Goal: Information Seeking & Learning: Learn about a topic

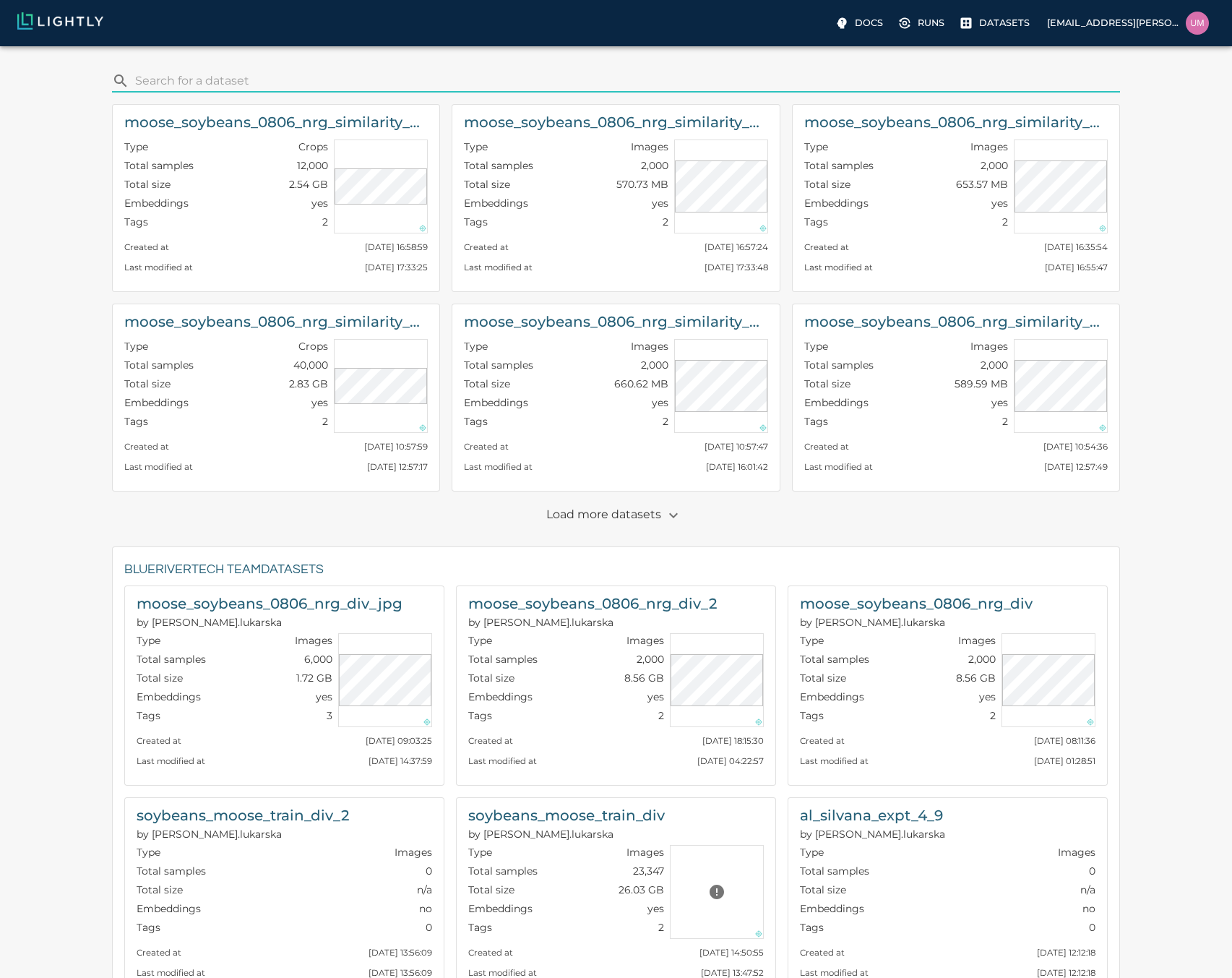
click at [654, 515] on p "Load more datasets" at bounding box center [616, 515] width 140 height 25
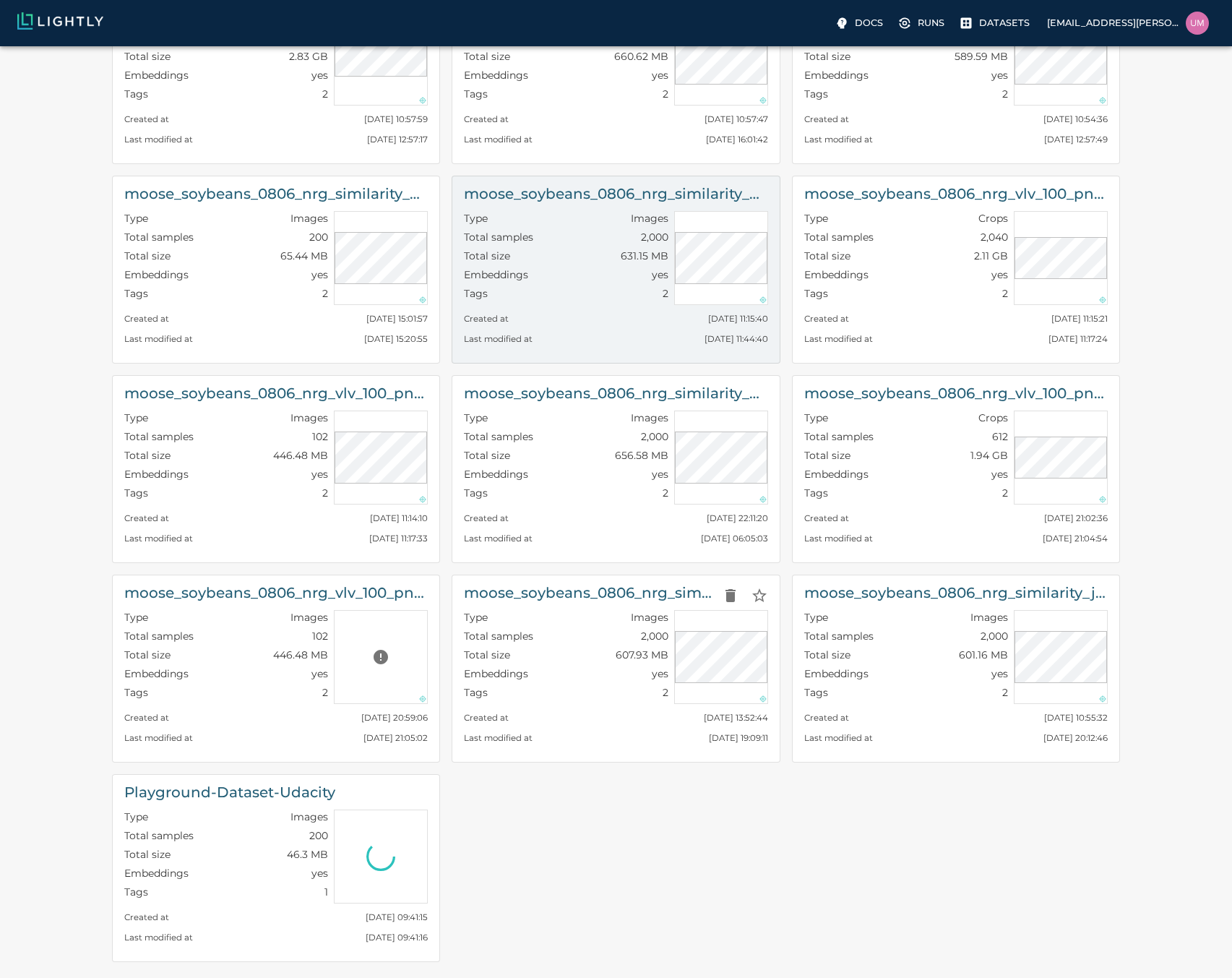
scroll to position [347, 0]
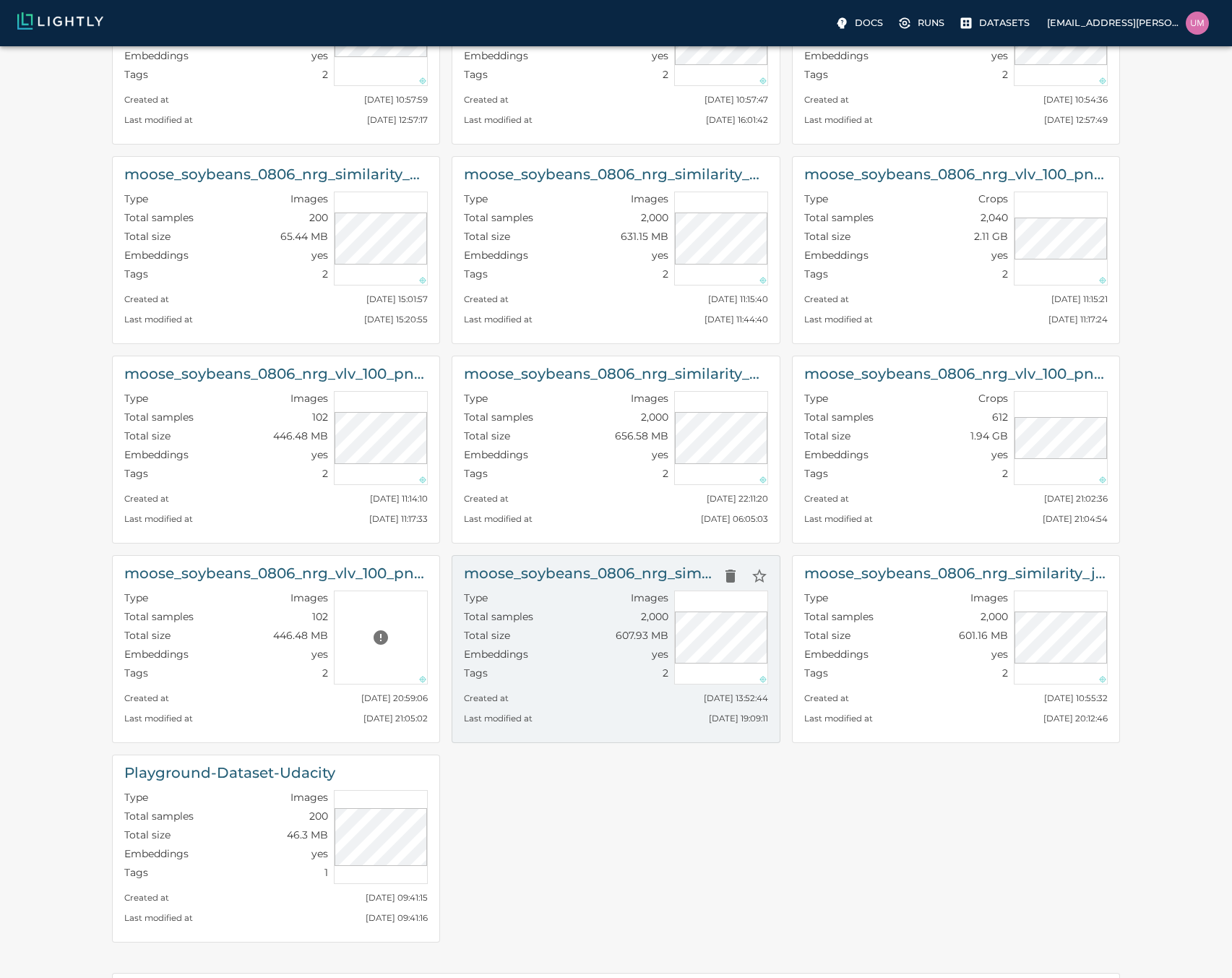
click at [631, 582] on h6 "moose_soybeans_0806_nrg_similarity_jpg_with_metadata" at bounding box center [590, 573] width 251 height 23
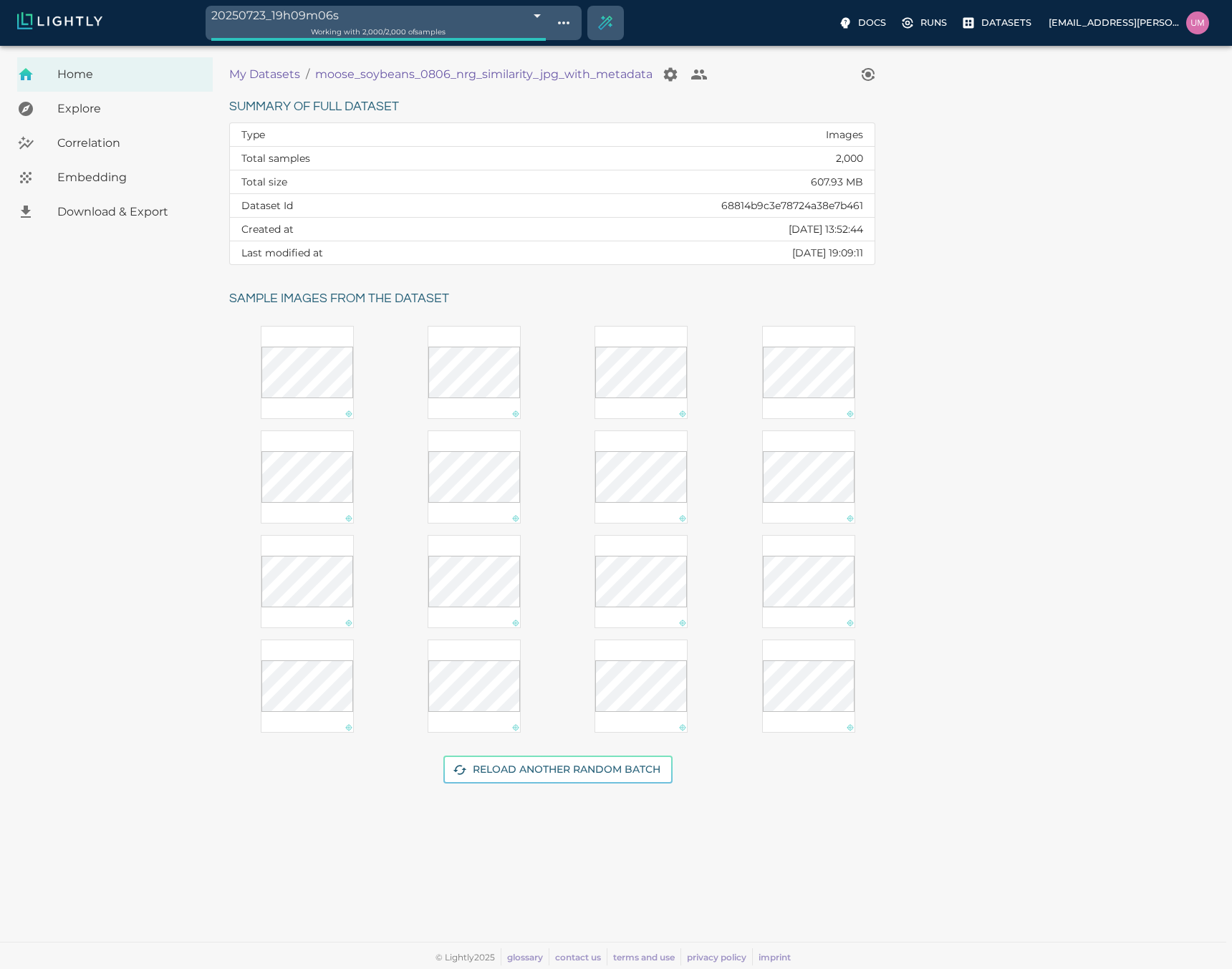
click at [124, 175] on span "Embedding" at bounding box center [129, 177] width 144 height 17
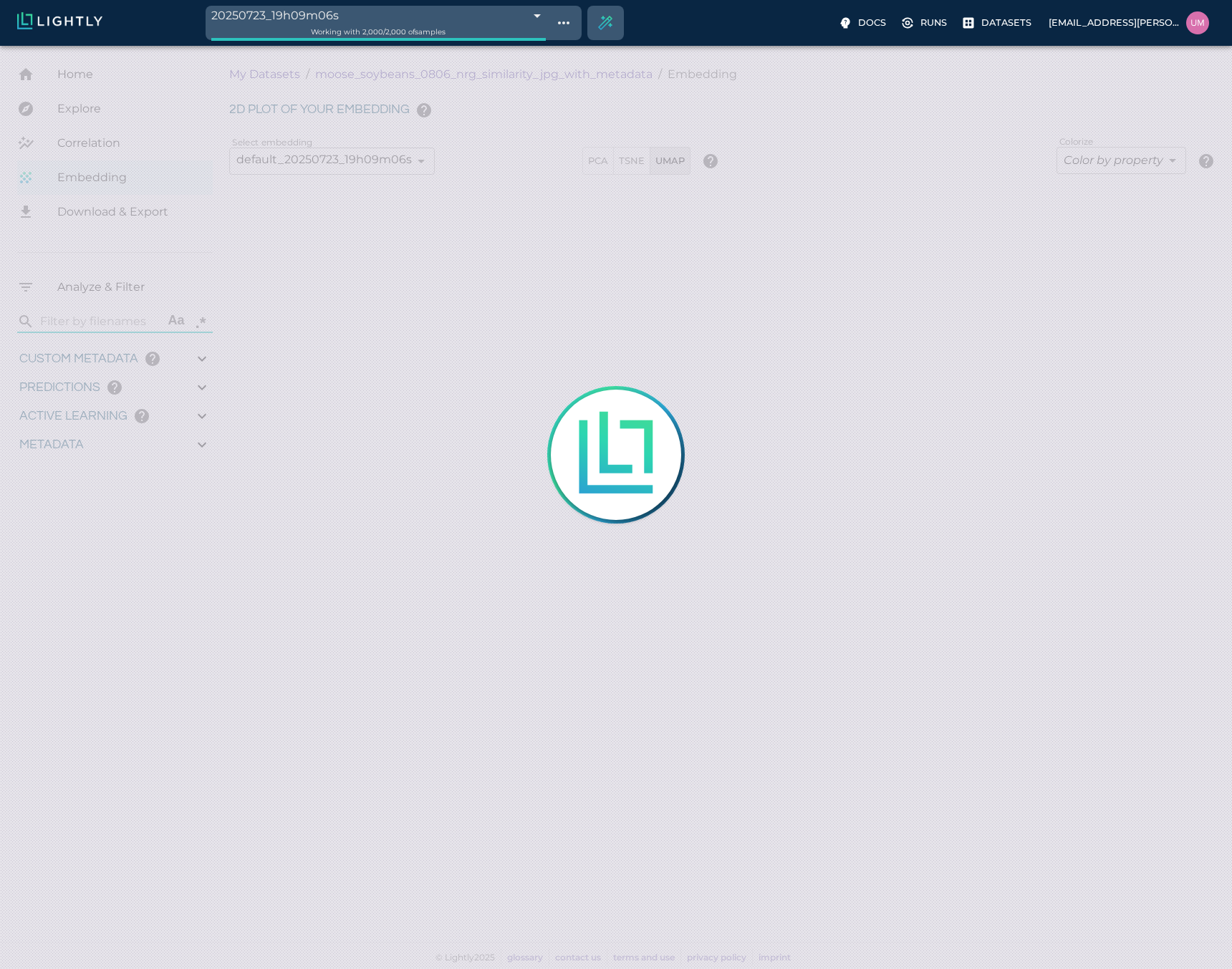
type input "11.436"
type input "56.722"
type input "1.09190846062124"
type input "13.4059084606212"
type input "15.1435289382935"
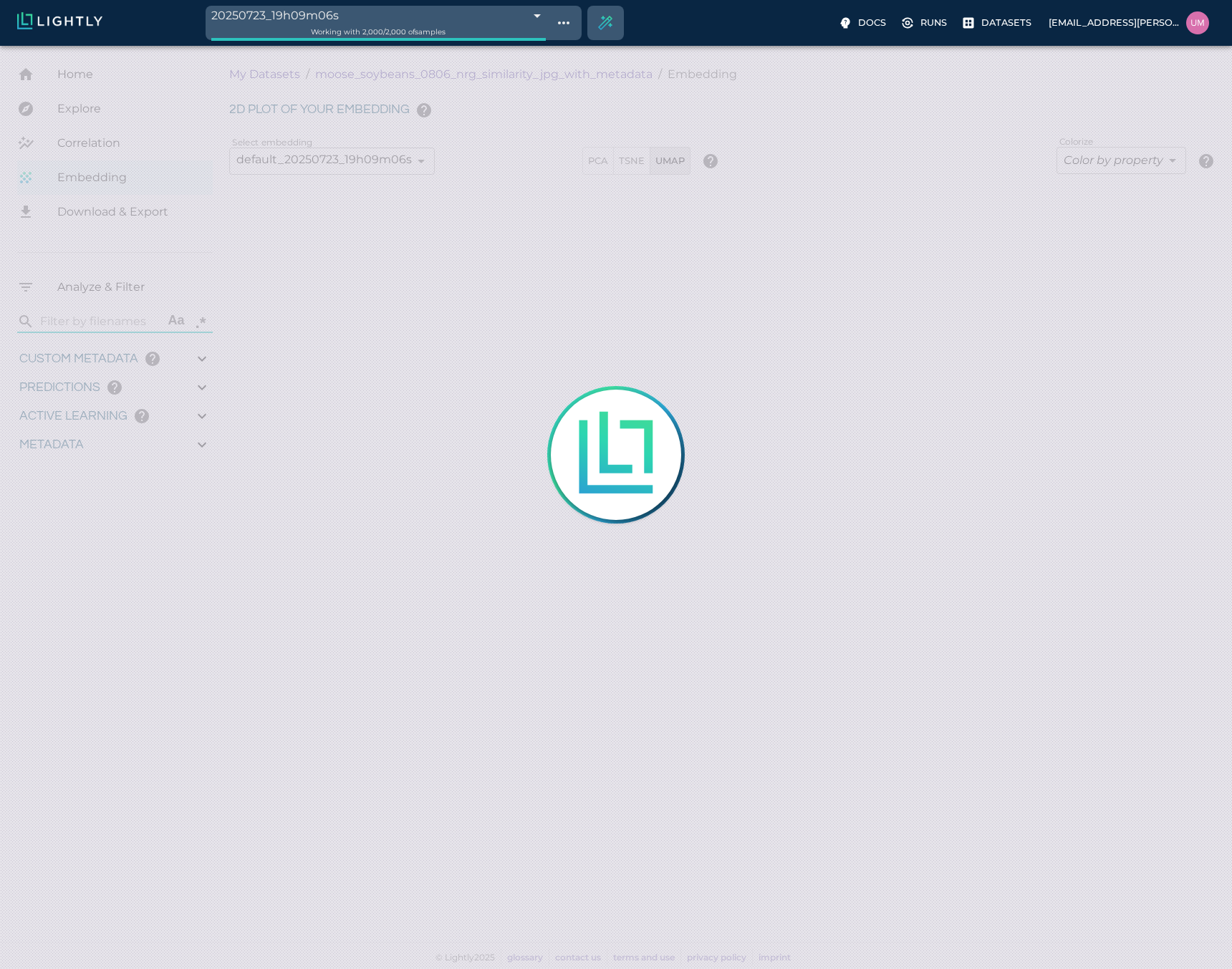
type input "89.0985289382935"
type input "11.436"
type input "56.722"
type input "1.09190846062124"
type input "13.4059084606212"
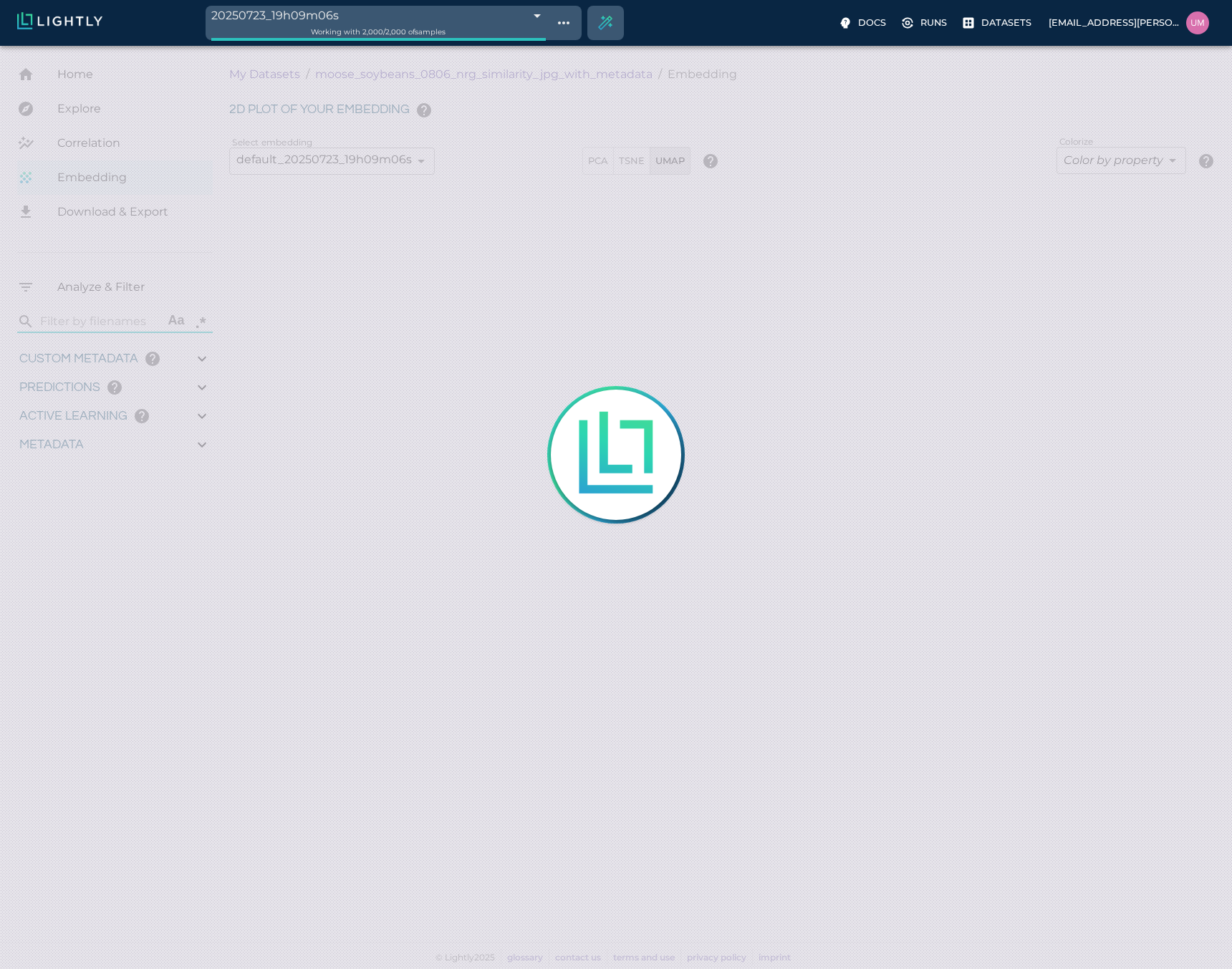
type input "15.1435289382935"
type input "89.0985289382935"
type input "11.436"
type input "56.722"
type input "1.09190846062124"
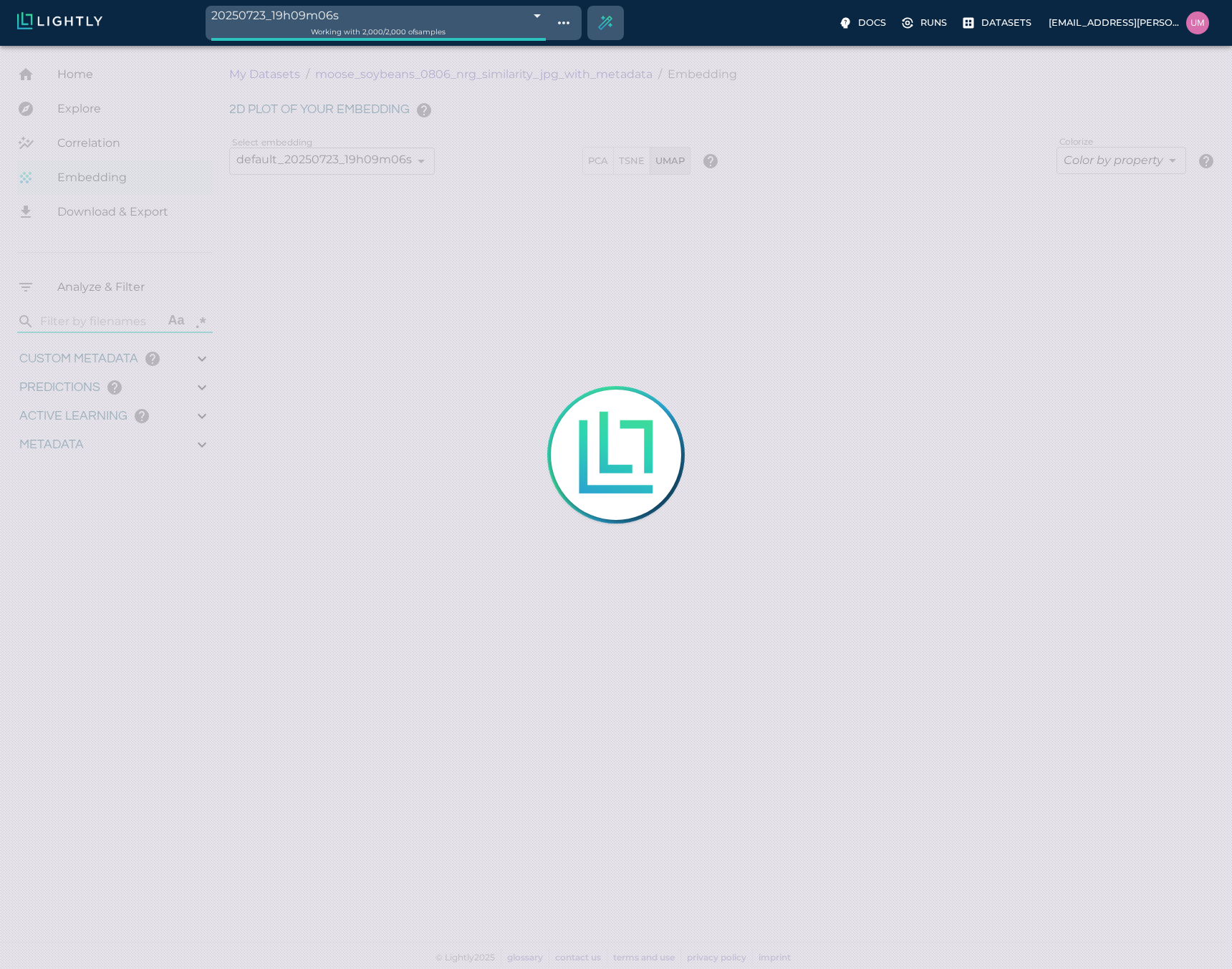
type input "13.4059084606212"
type input "15.1435289382935"
type input "89.0985289382935"
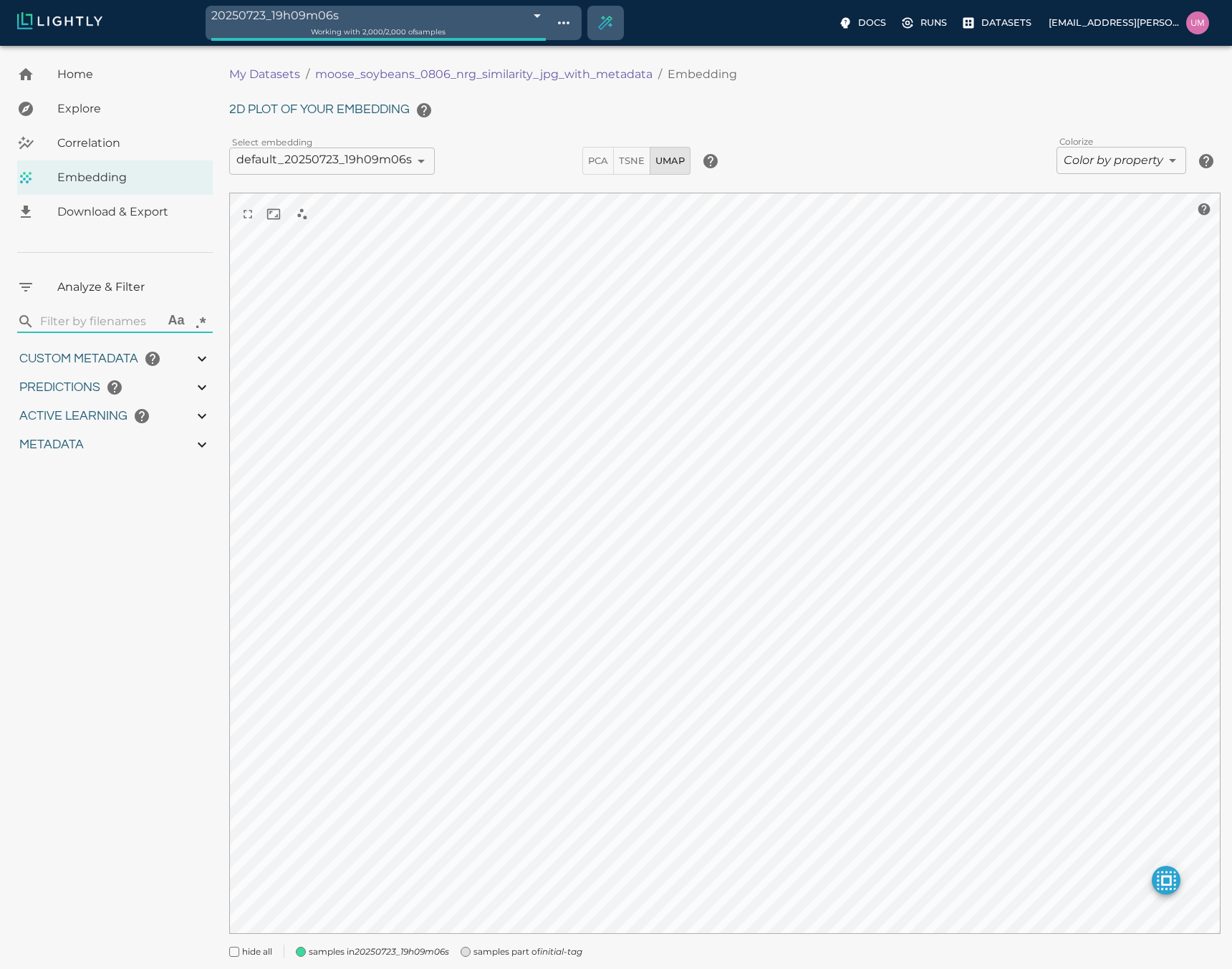
type input "11.436"
type input "56.722"
type input "1.09190846062124"
type input "13.4059084606212"
type input "15.1435289382935"
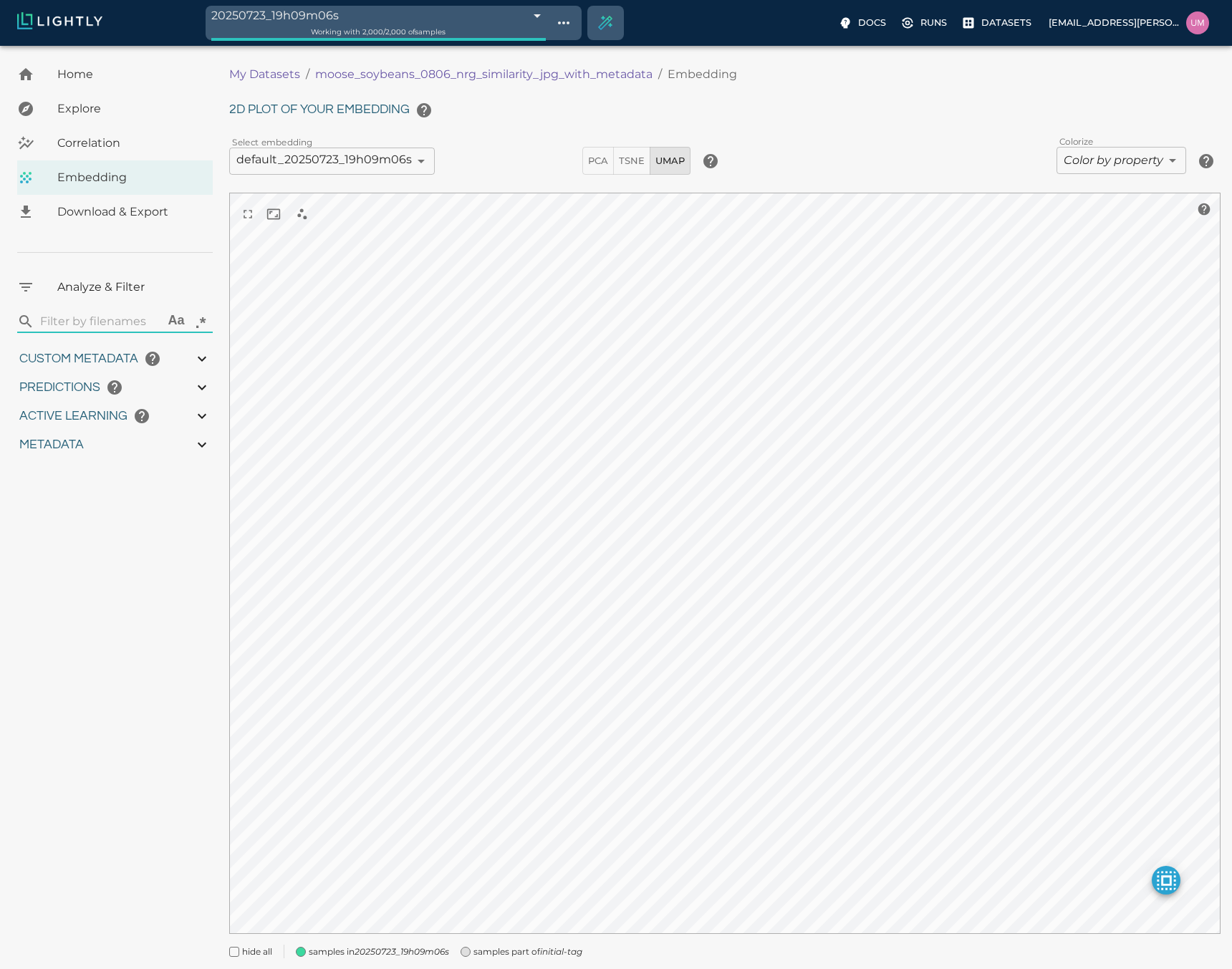
type input "89.0985289382935"
type input "11.436"
type input "56.722"
type input "1.09190846062124"
type input "13.4059084606212"
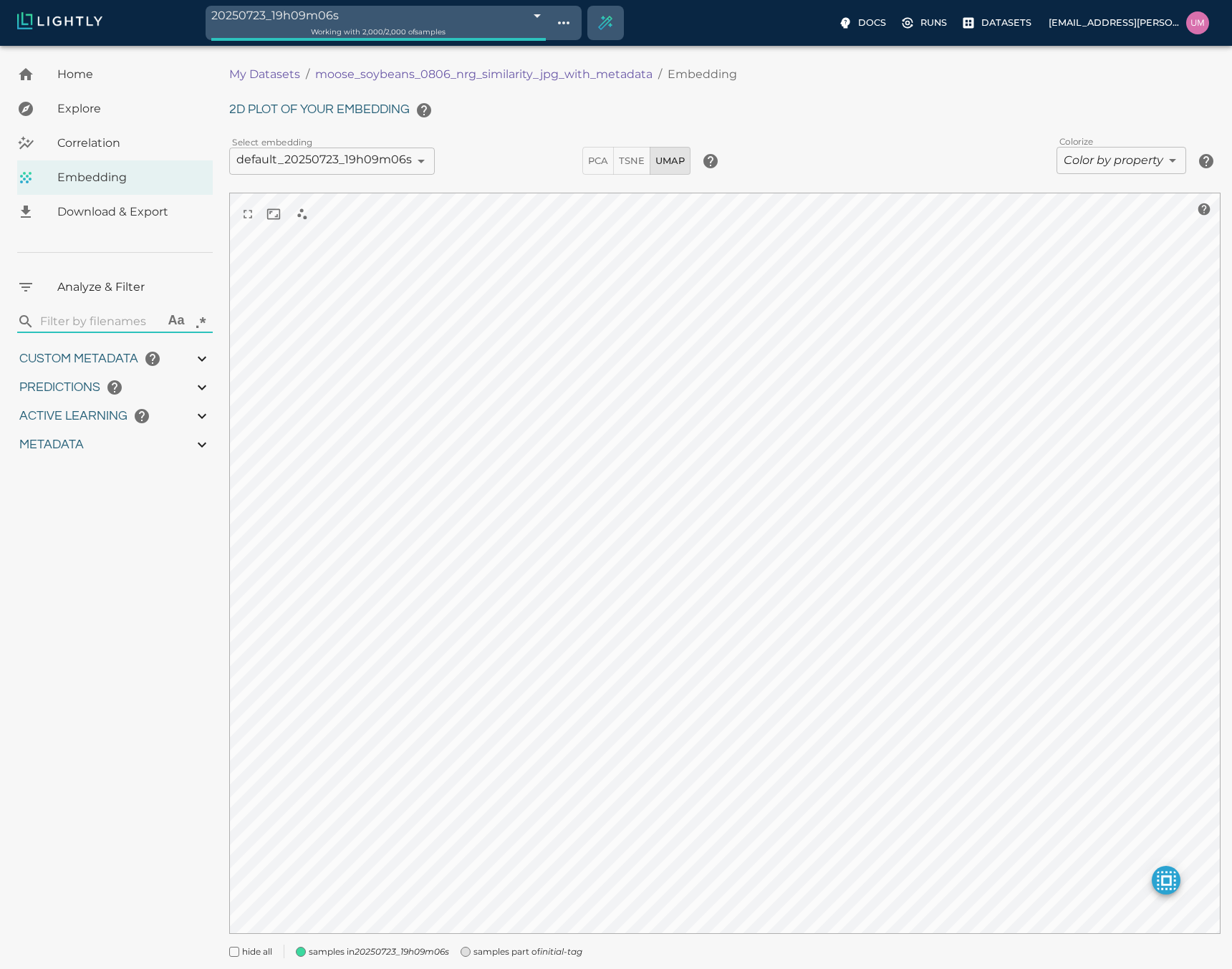
type input "15.1435289382935"
type input "89.0985289382935"
click at [510, 46] on body "20250723_19h09m06s 688195c2500f431a06bd1286 Working with 2,000 / 2,000 of sampl…" at bounding box center [616, 525] width 1232 height 959
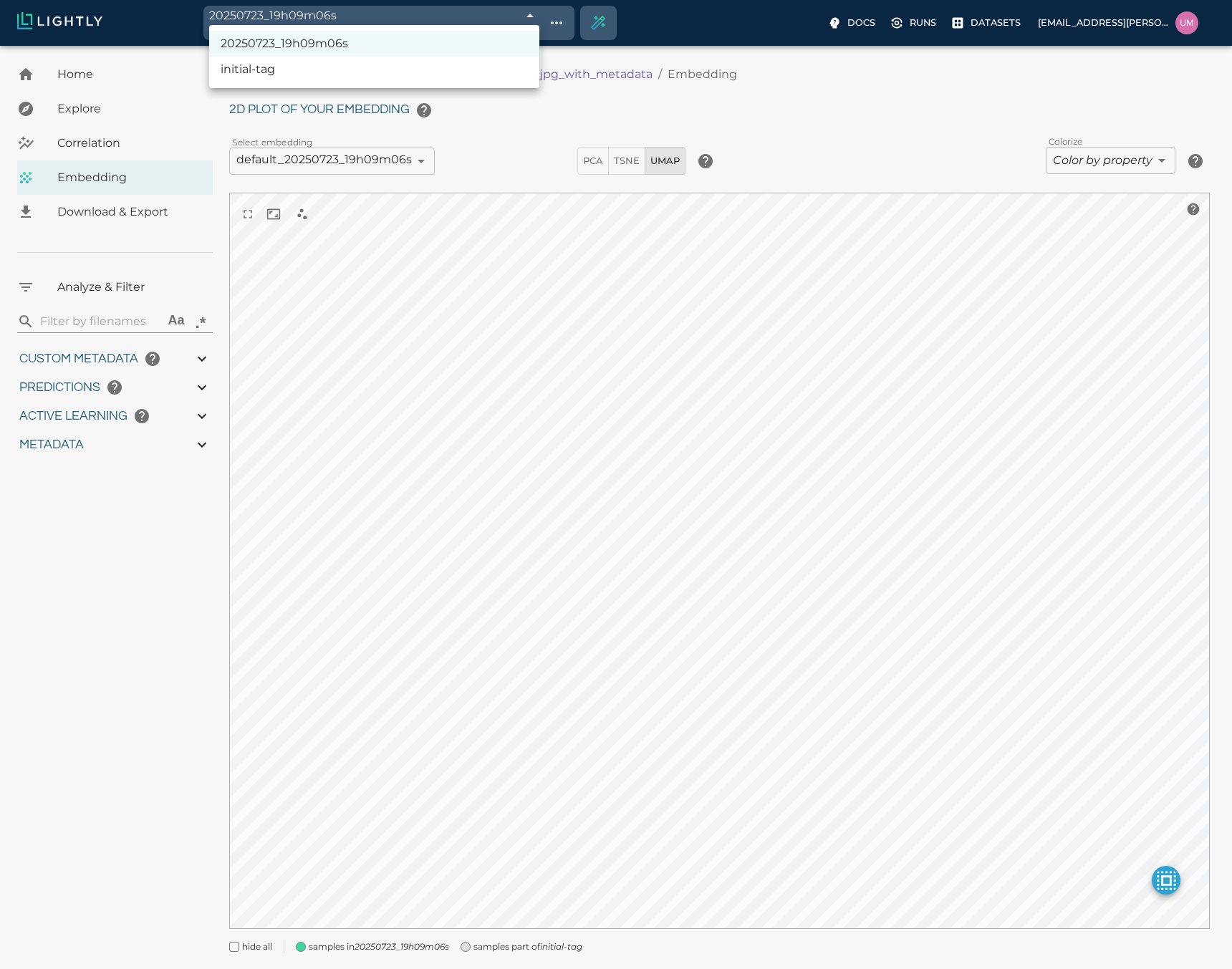
click at [425, 67] on li "initial-tag" at bounding box center [374, 70] width 330 height 26
type input "688195c2500f431a06bd1253"
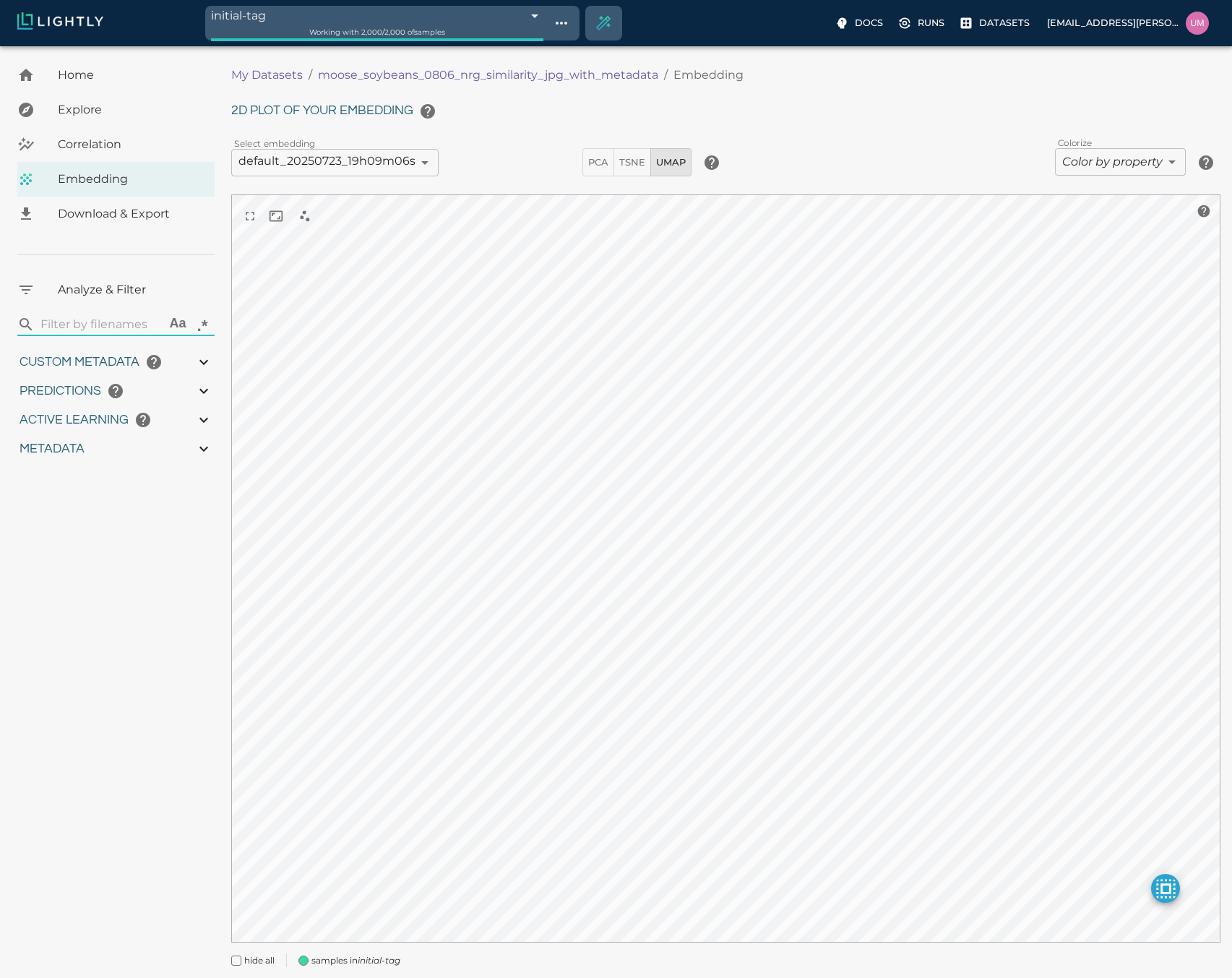
type input "11.436"
type input "56.722"
type input "1.09190846062124"
type input "13.4059084606212"
type input "15.1435289382935"
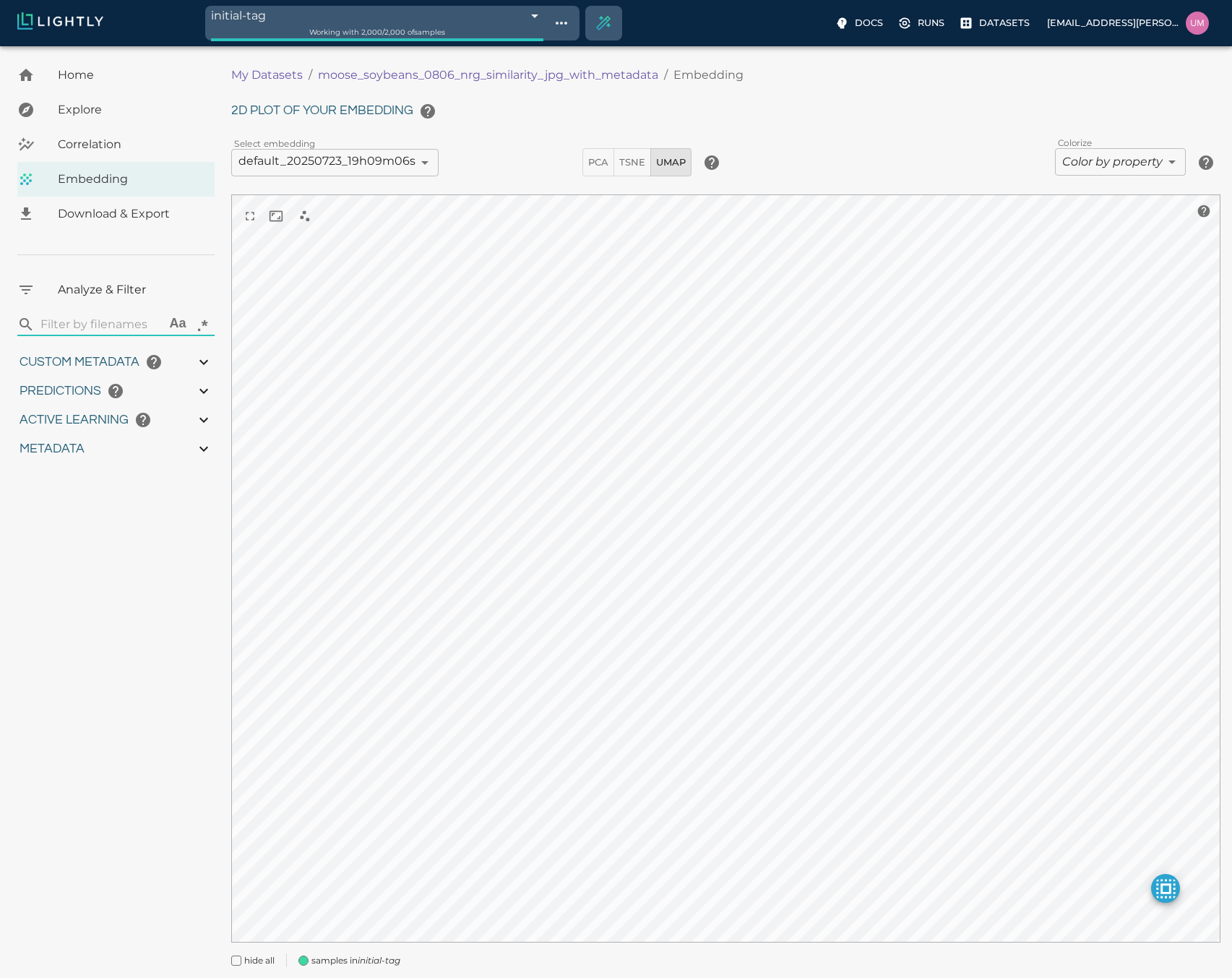
type input "89.0985289382935"
type input "11.436"
type input "56.722"
type input "1.09190846062124"
type input "13.4059084606212"
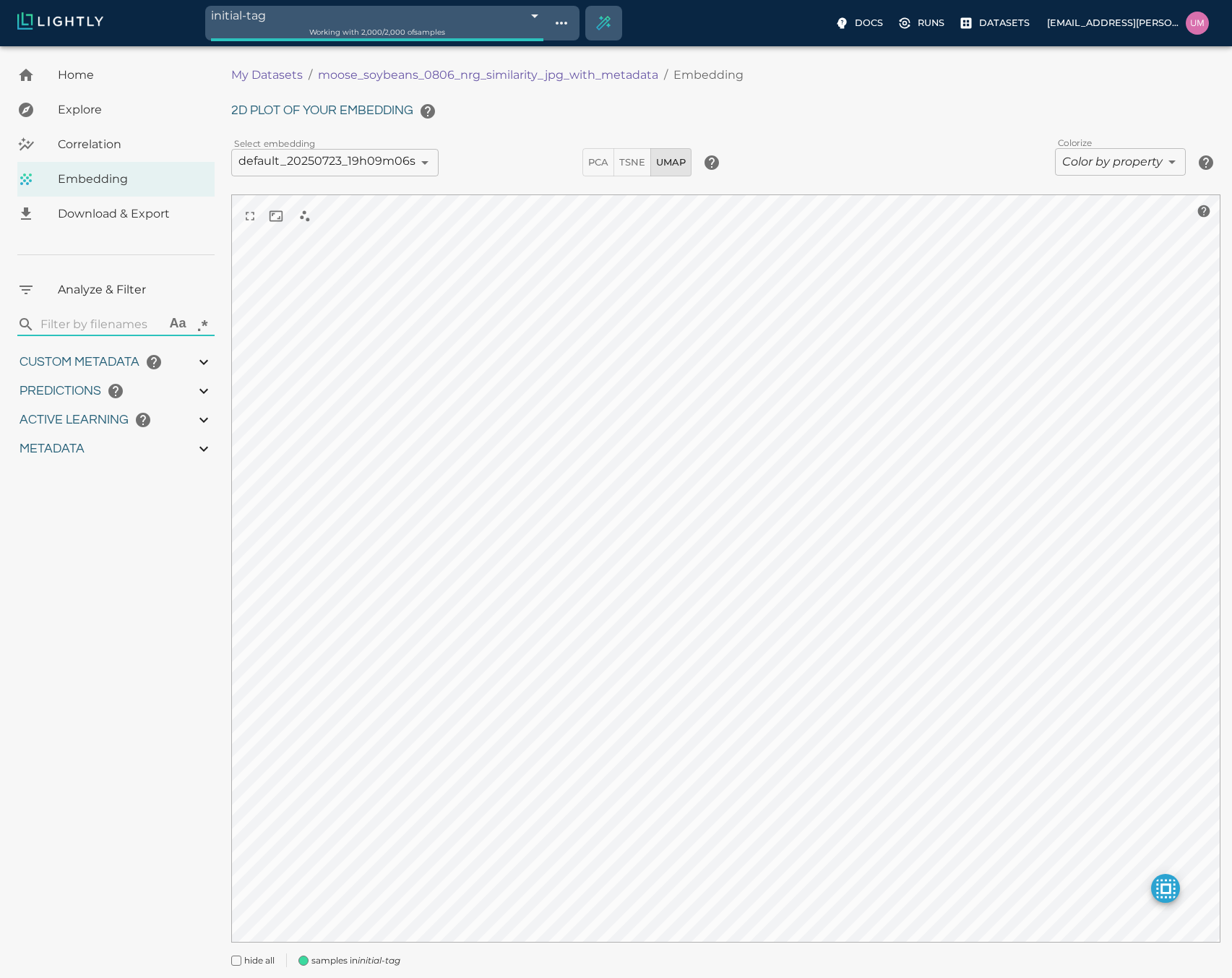
type input "15.1435289382935"
type input "89.0985289382935"
type input "11.436"
type input "56.722"
type input "1.09190846062124"
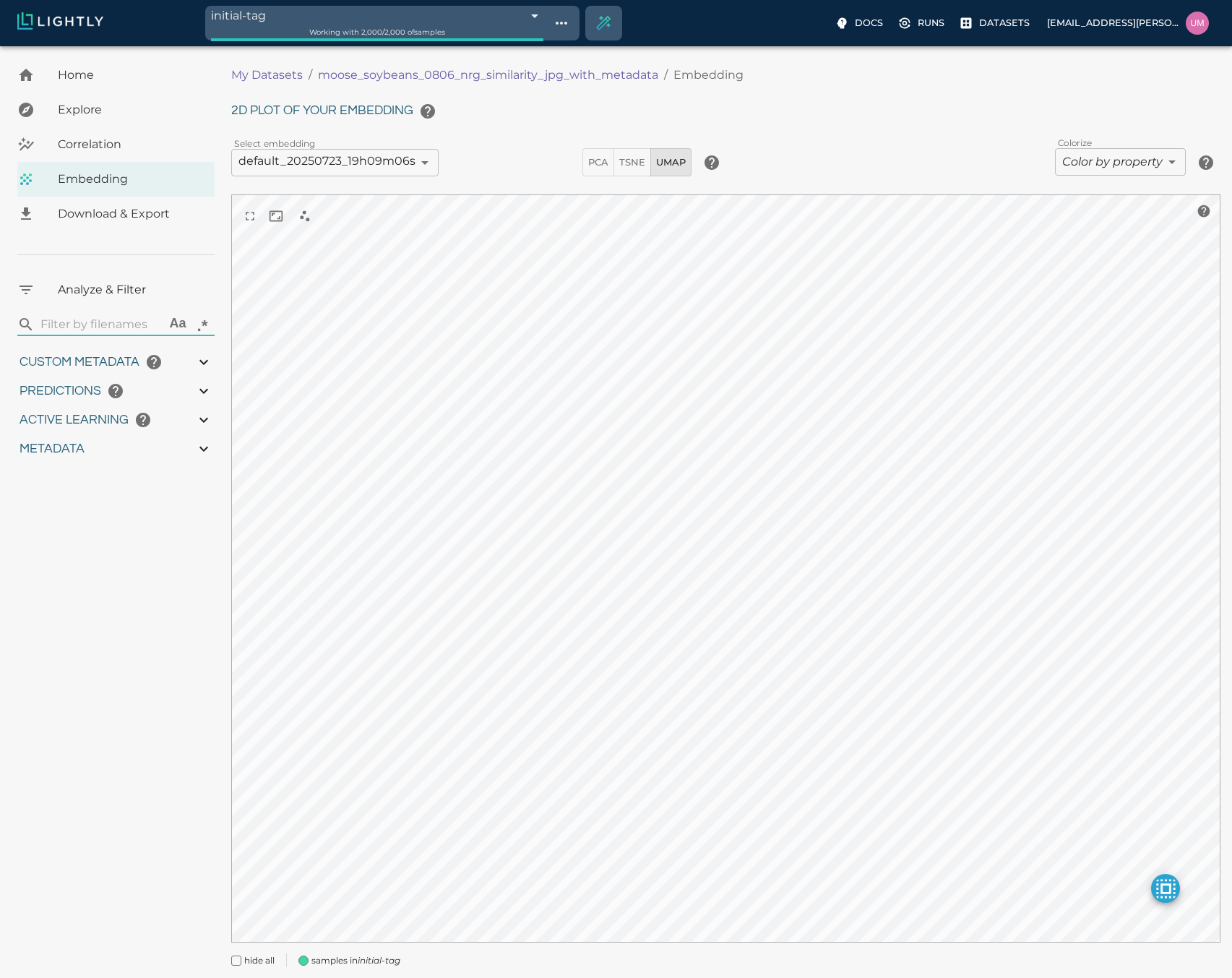
type input "13.4059084606212"
type input "15.1435289382935"
type input "89.0985289382935"
type input "11.436"
type input "56.722"
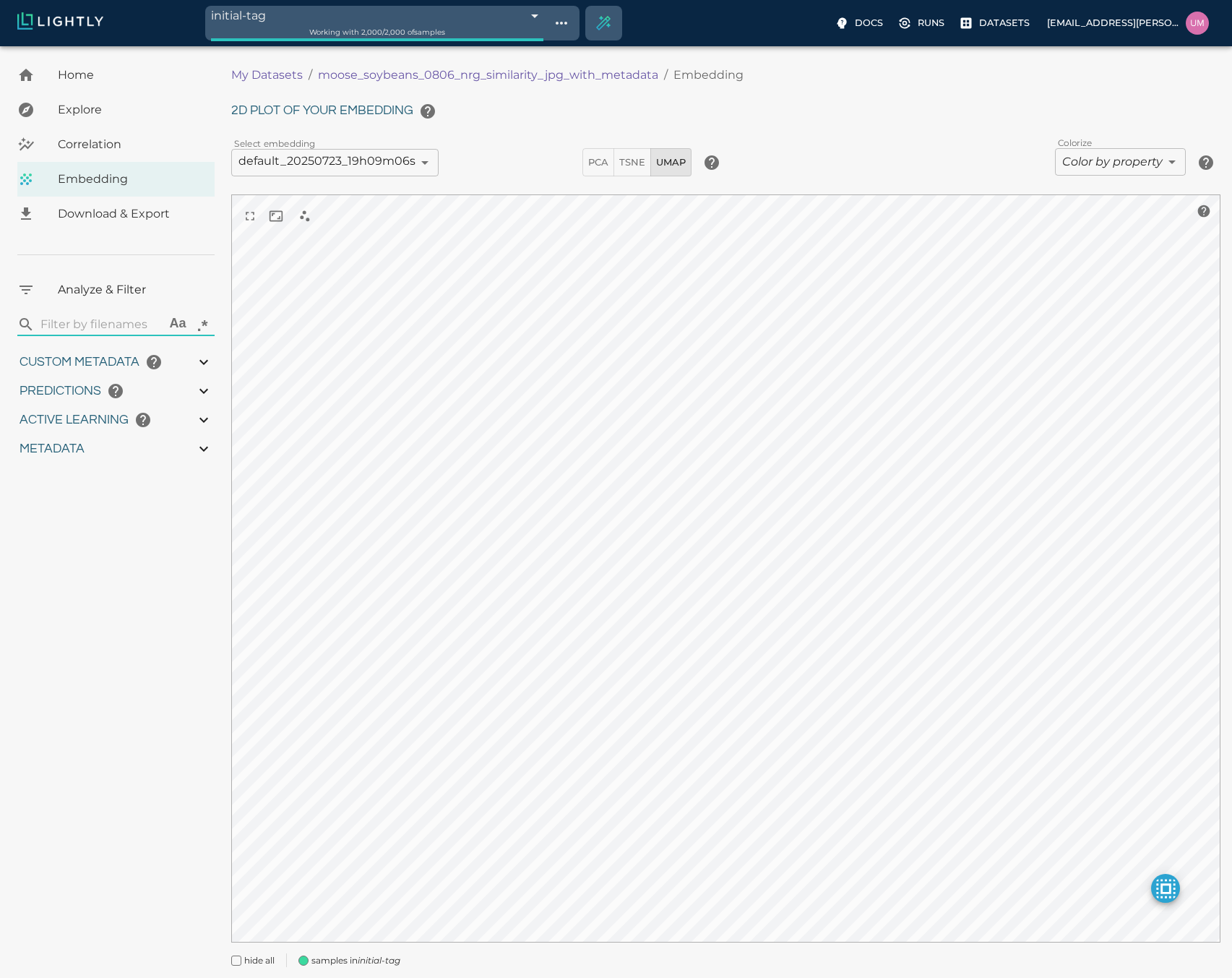
type input "1.09190846062124"
type input "13.4059084606212"
type input "15.1435289382935"
type input "89.0985289382935"
click at [97, 26] on img at bounding box center [61, 21] width 86 height 18
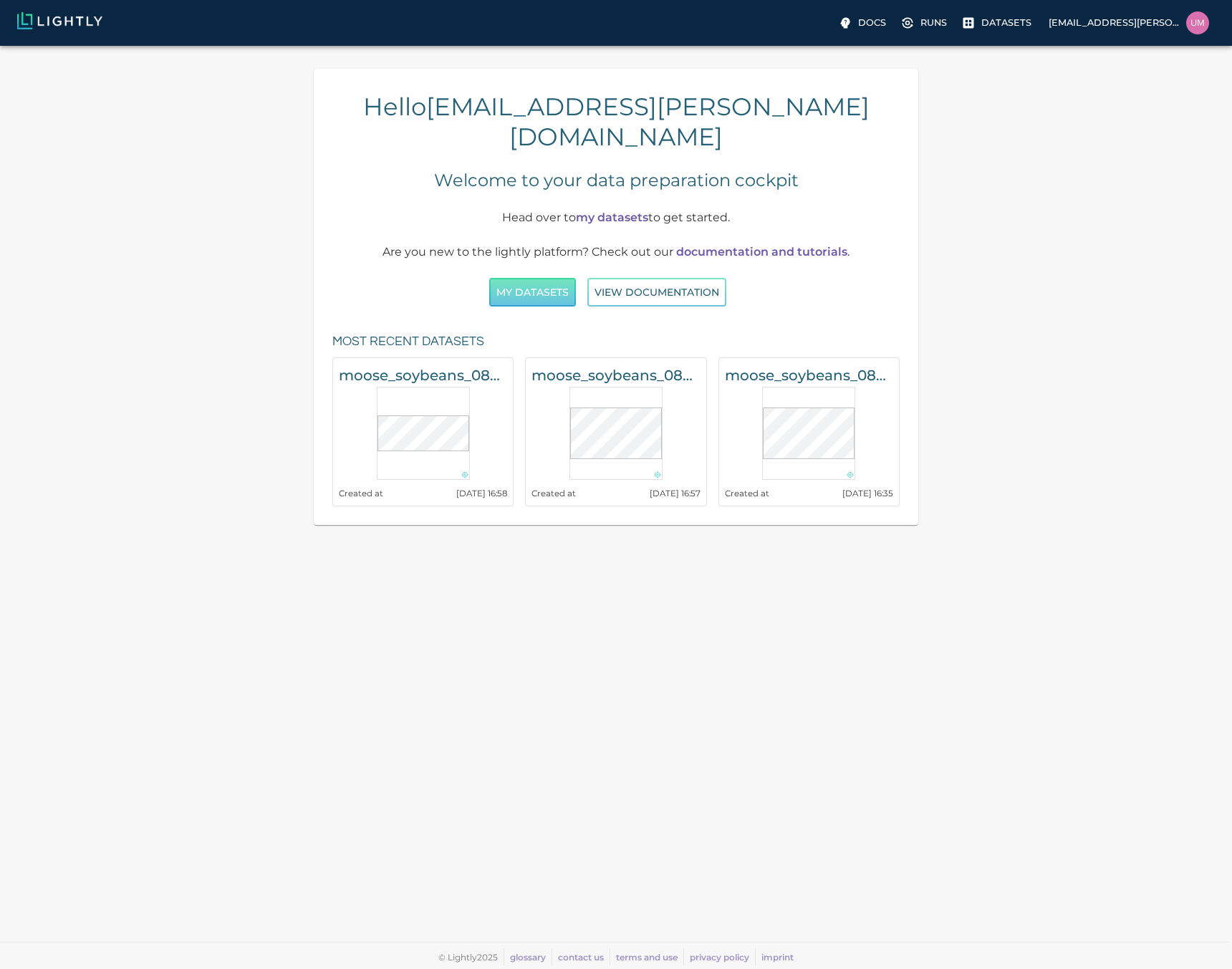
click at [547, 278] on button "My Datasets" at bounding box center [532, 293] width 87 height 30
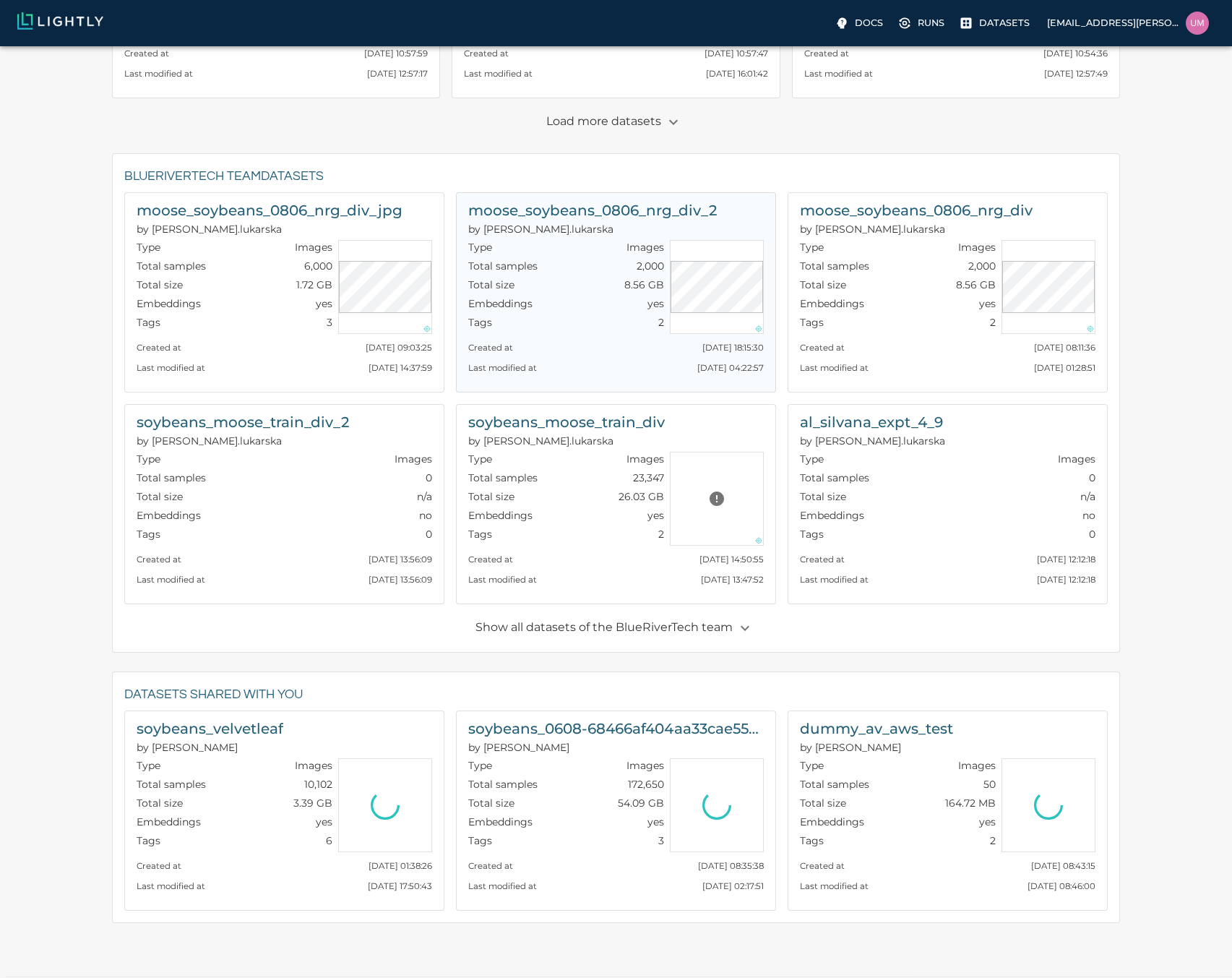
scroll to position [420, 0]
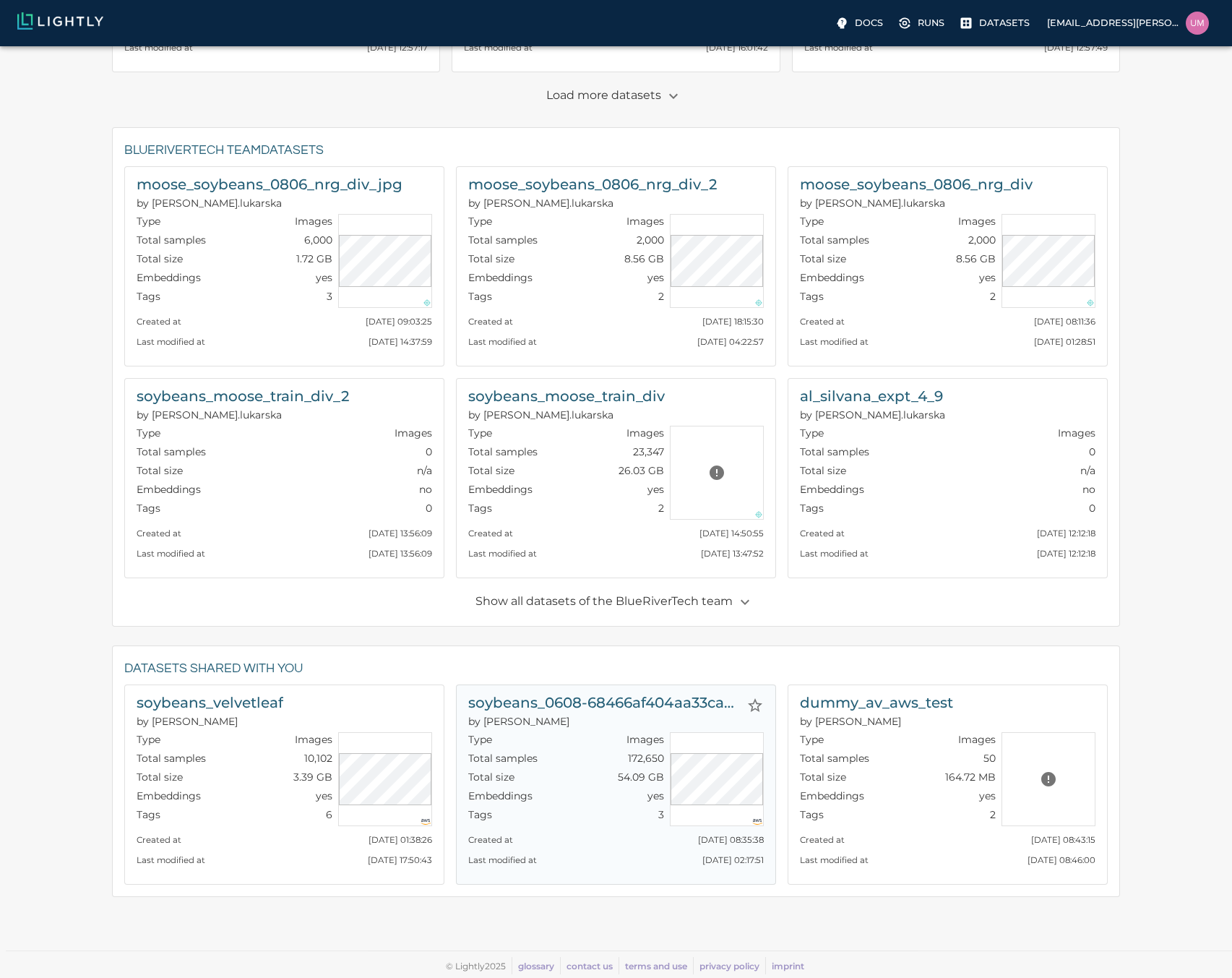
click at [710, 714] on p "by [PERSON_NAME]" at bounding box center [604, 721] width 273 height 15
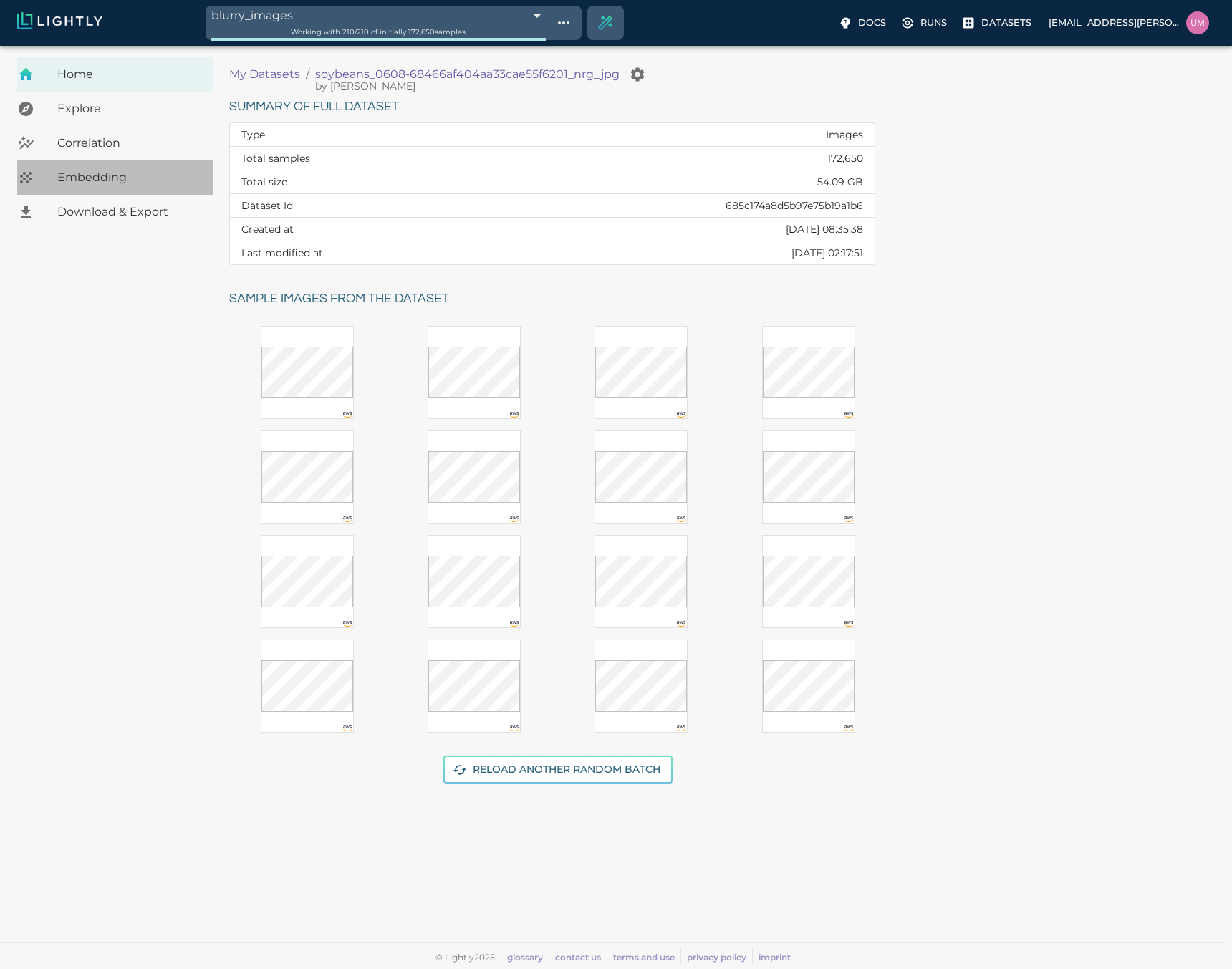
click at [121, 174] on span "Embedding" at bounding box center [129, 177] width 144 height 17
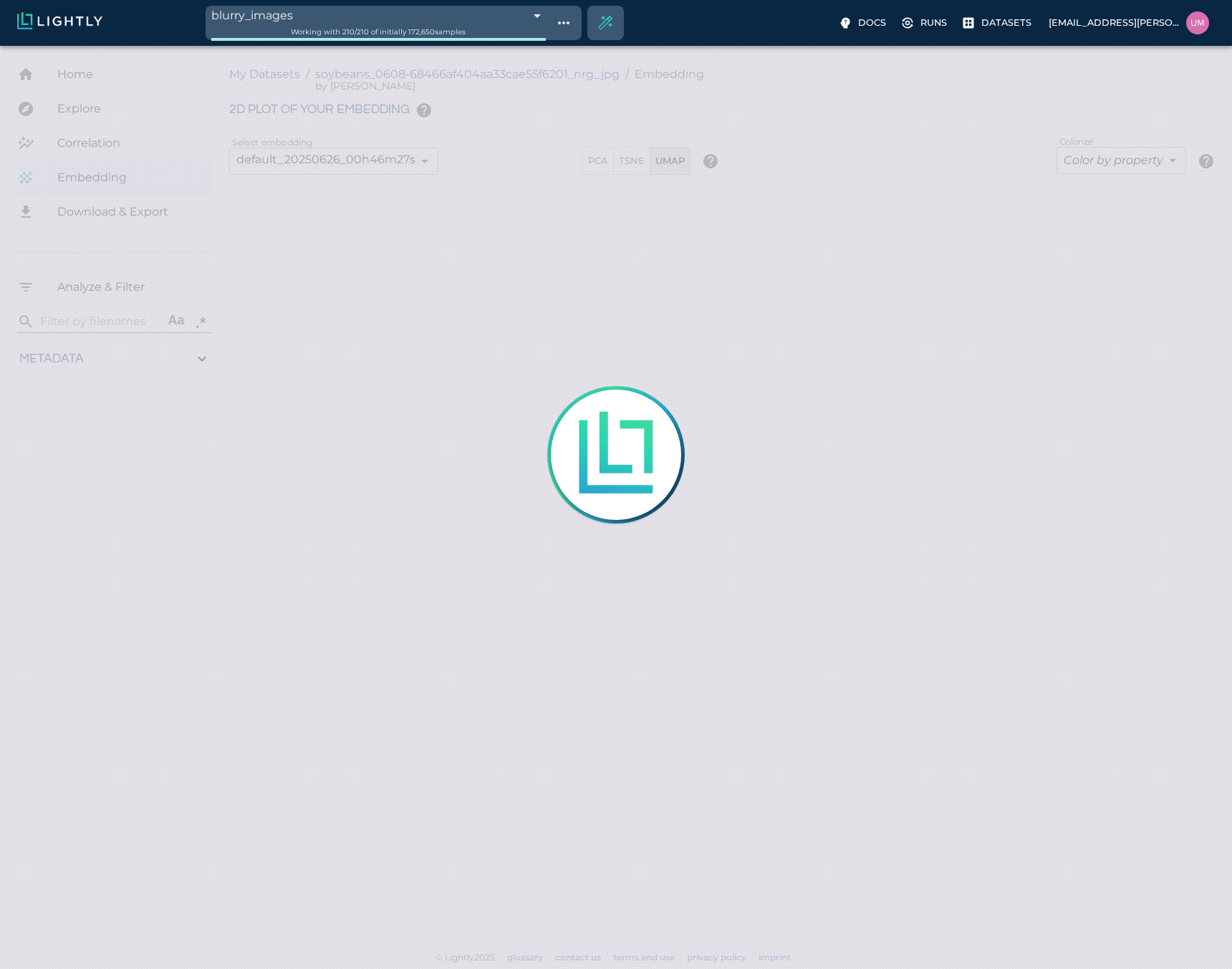
type input "1.01926637632285"
type input "13.4052663763228"
type input "4.98332834243774"
type input "90.2033283424377"
type input "1.01926637632285"
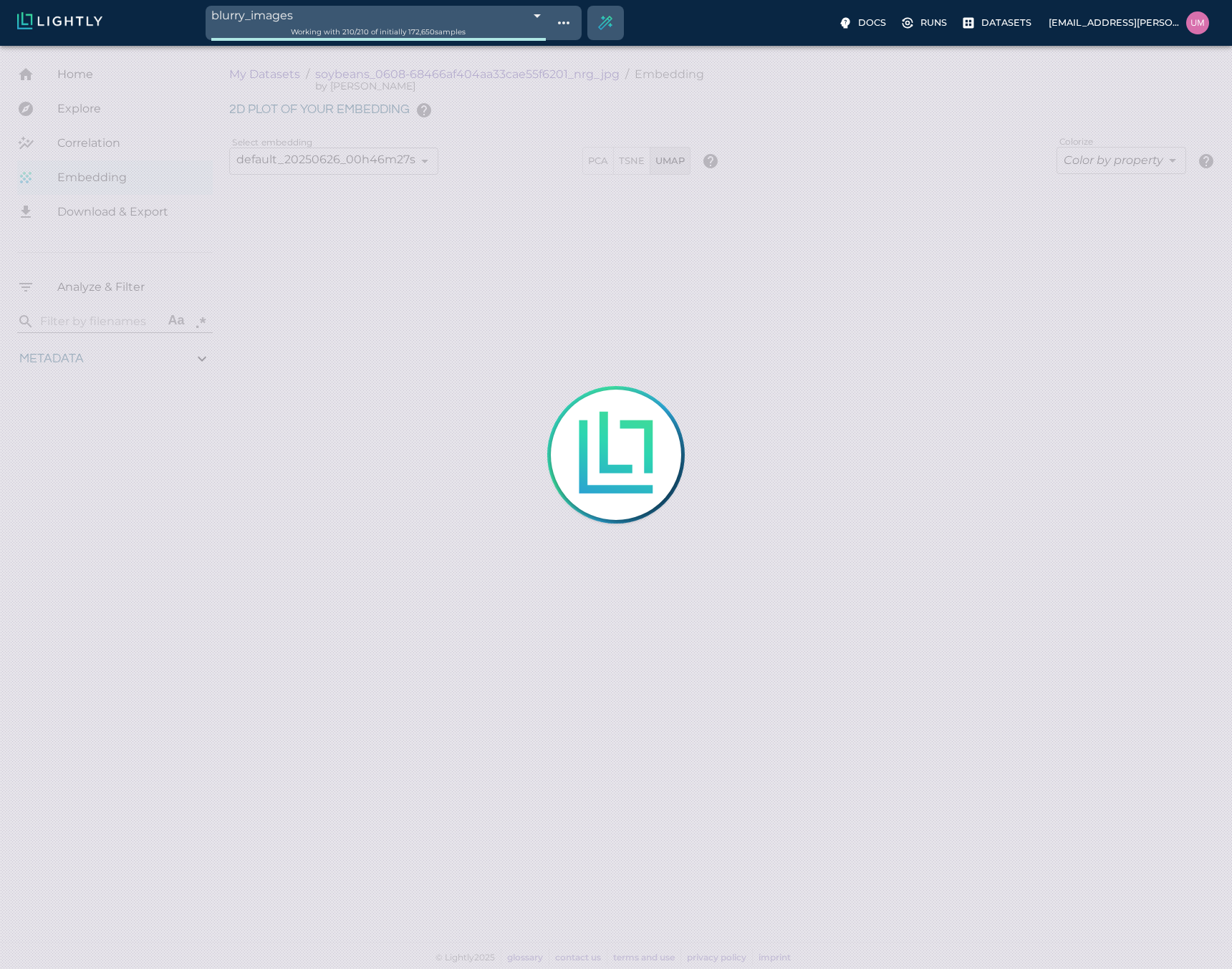
type input "13.4052663763228"
type input "4.98332834243774"
type input "90.2033283424377"
type input "1.01926637632285"
type input "13.4052663763228"
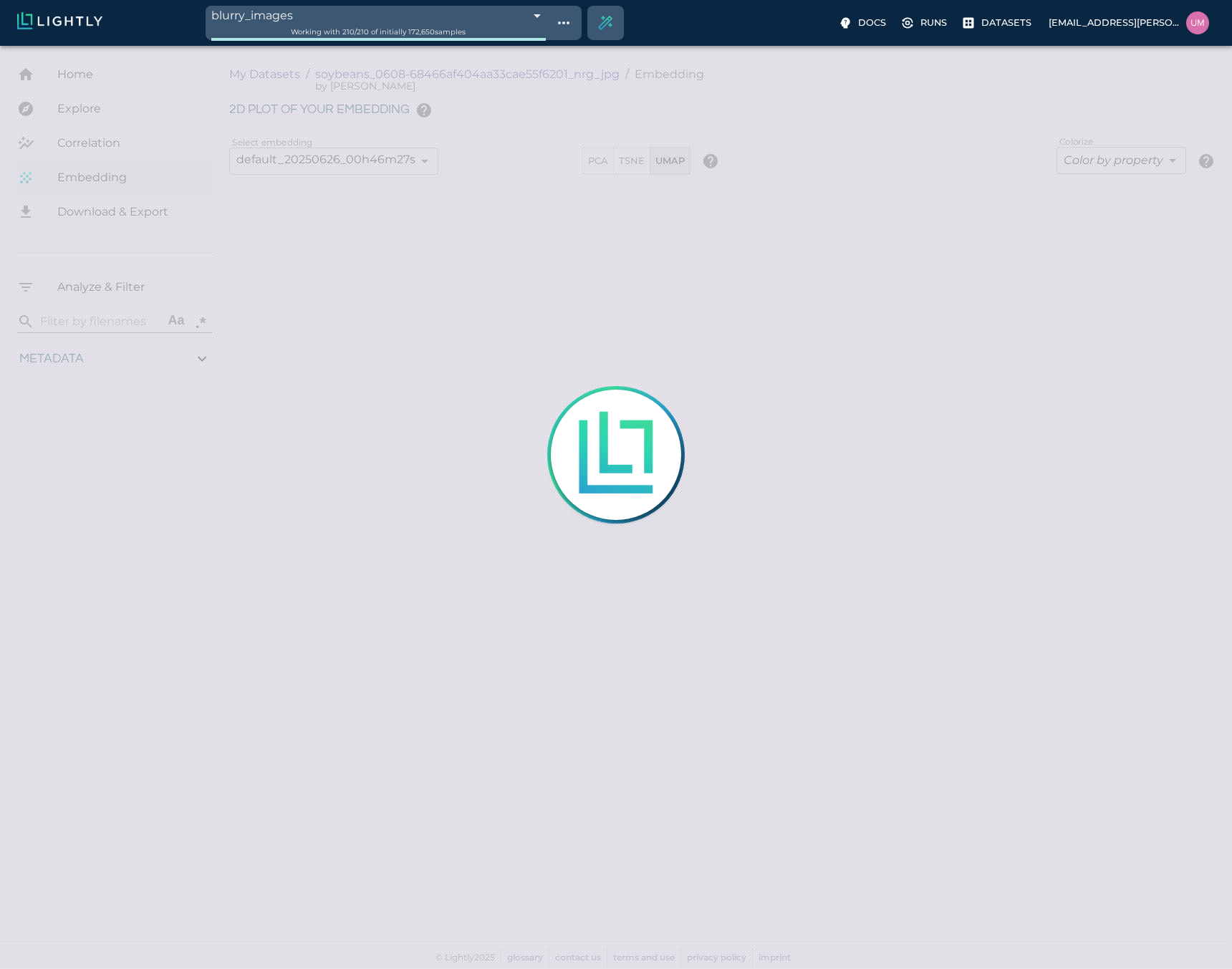
type input "4.98332834243774"
type input "90.2033283424377"
type input "1.01926637632285"
type input "13.4052663763228"
type input "4.98332834243774"
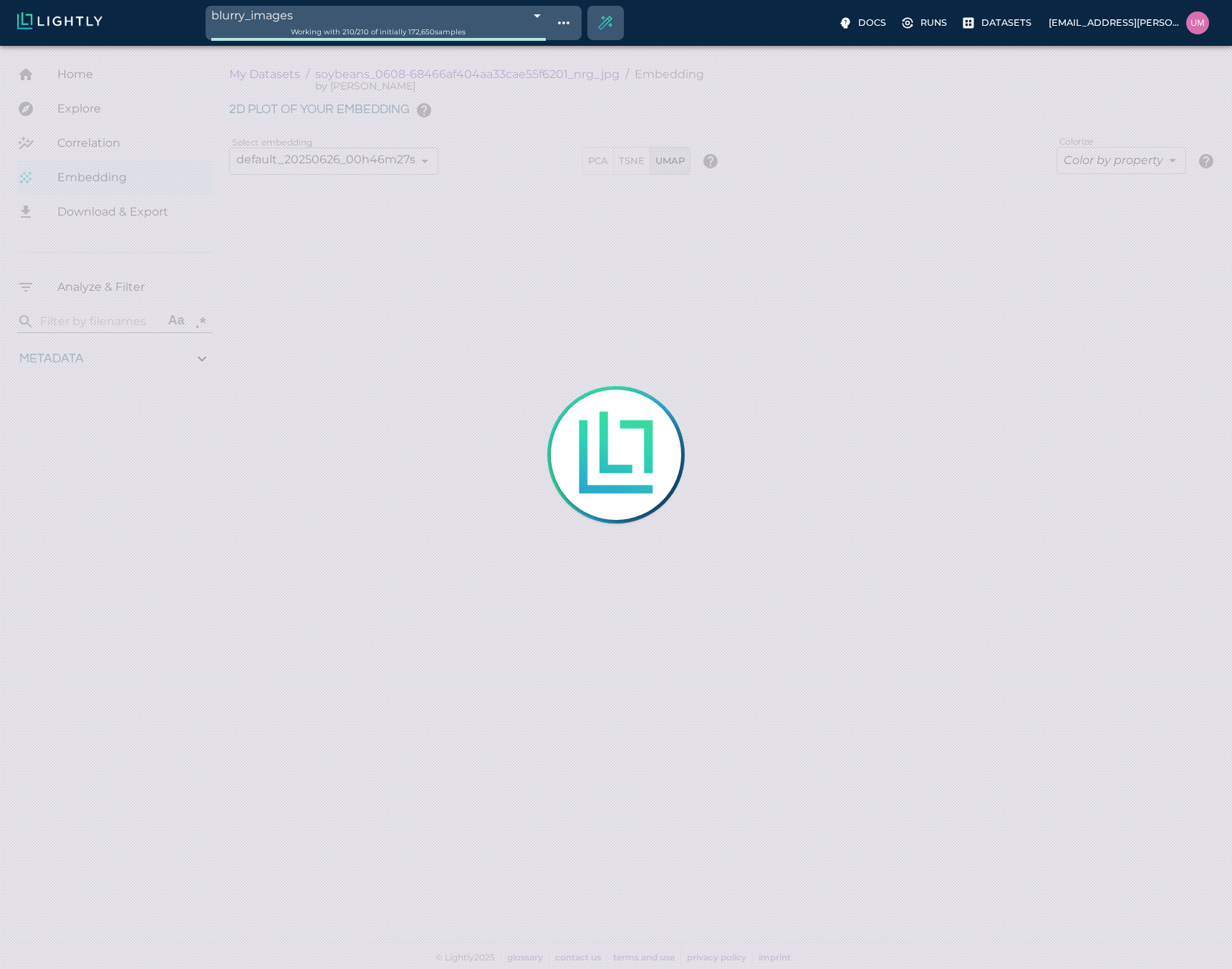
type input "90.2033283424377"
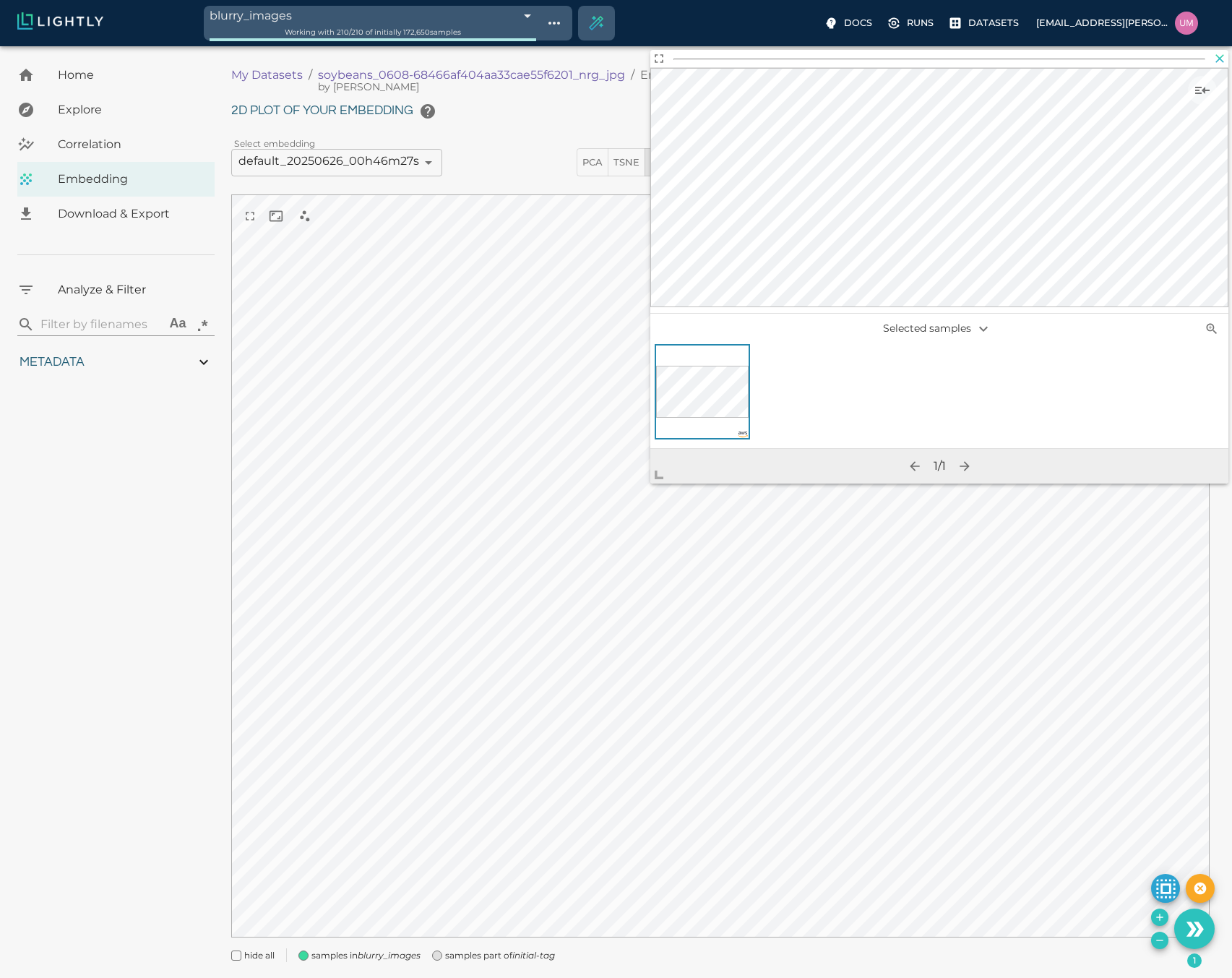
click at [1217, 58] on icon "button" at bounding box center [1220, 58] width 15 height 15
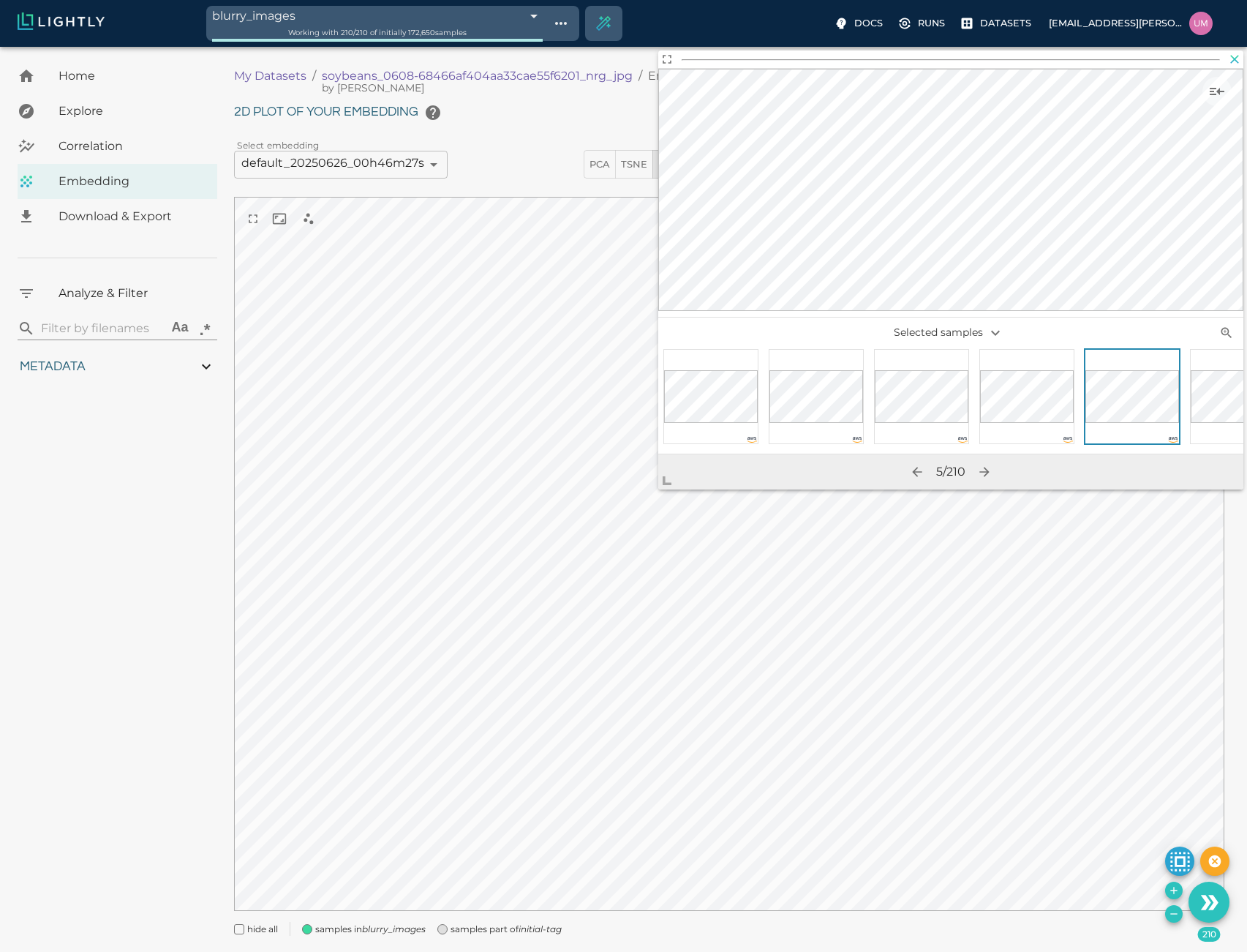
click at [1228, 55] on icon "button" at bounding box center [1235, 59] width 15 height 15
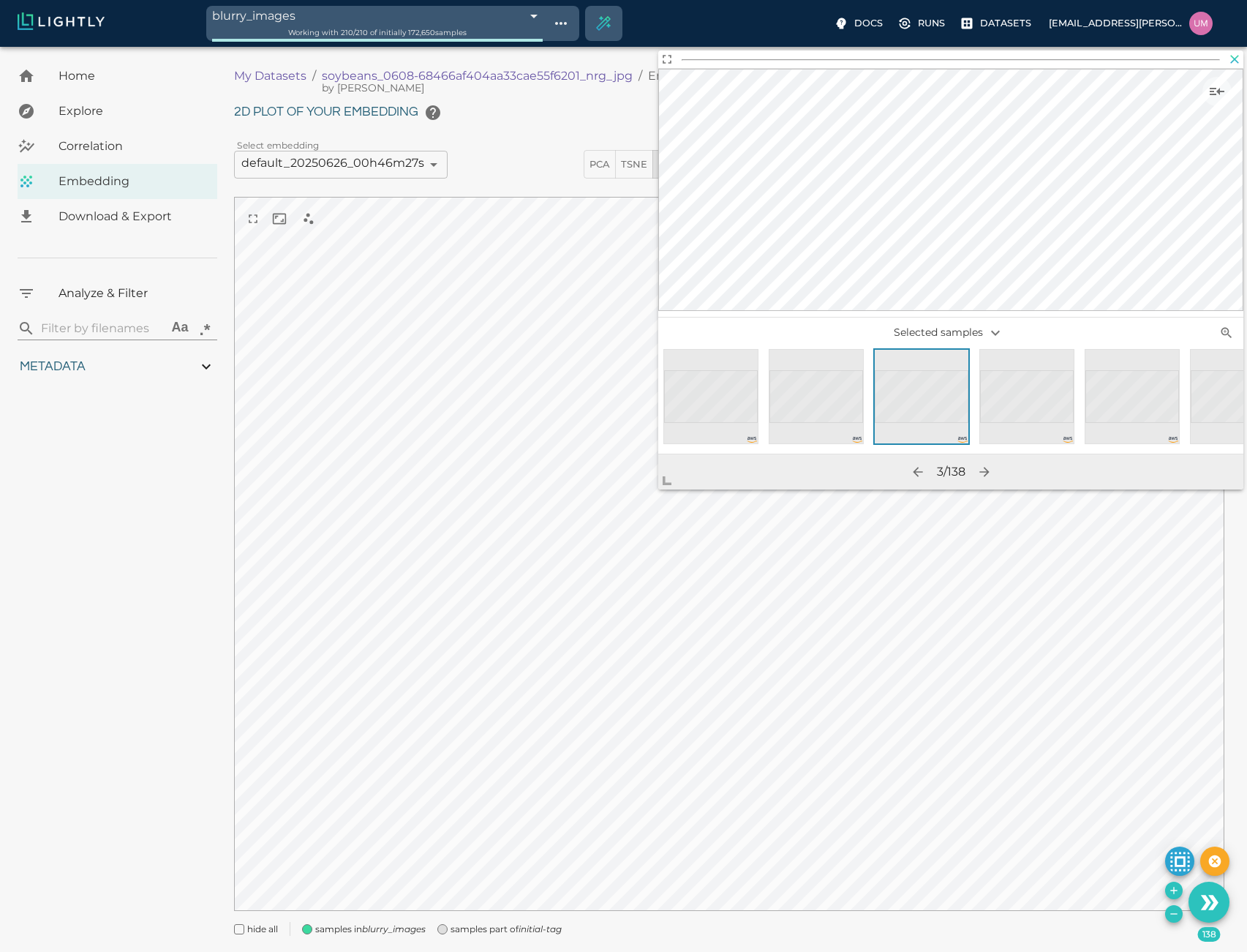
click at [1236, 56] on icon "button" at bounding box center [1235, 59] width 15 height 15
click at [831, 367] on div at bounding box center [816, 396] width 95 height 95
click at [1231, 56] on icon "button" at bounding box center [1235, 59] width 9 height 9
click at [1232, 61] on icon "button" at bounding box center [1235, 59] width 9 height 9
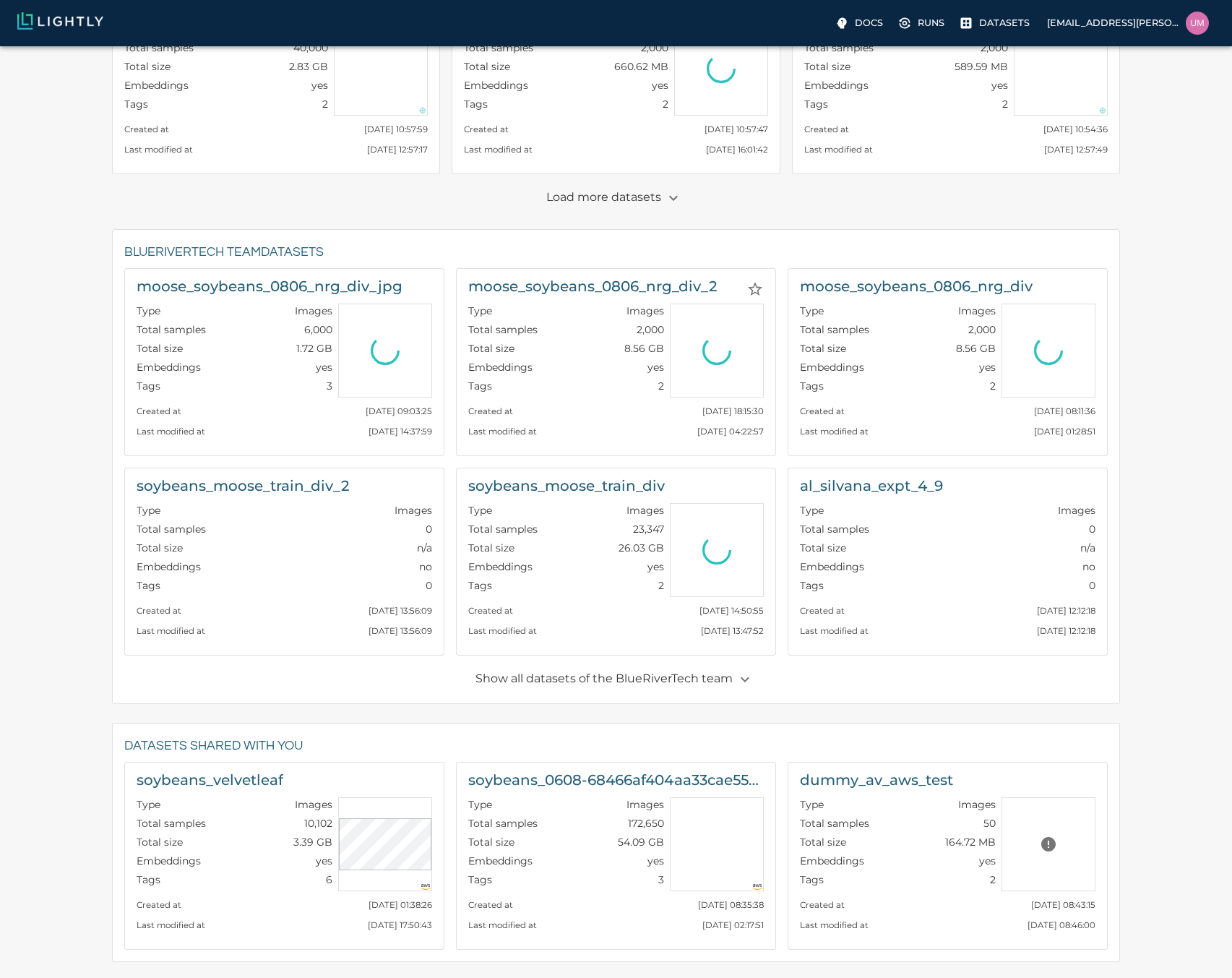
scroll to position [395, 0]
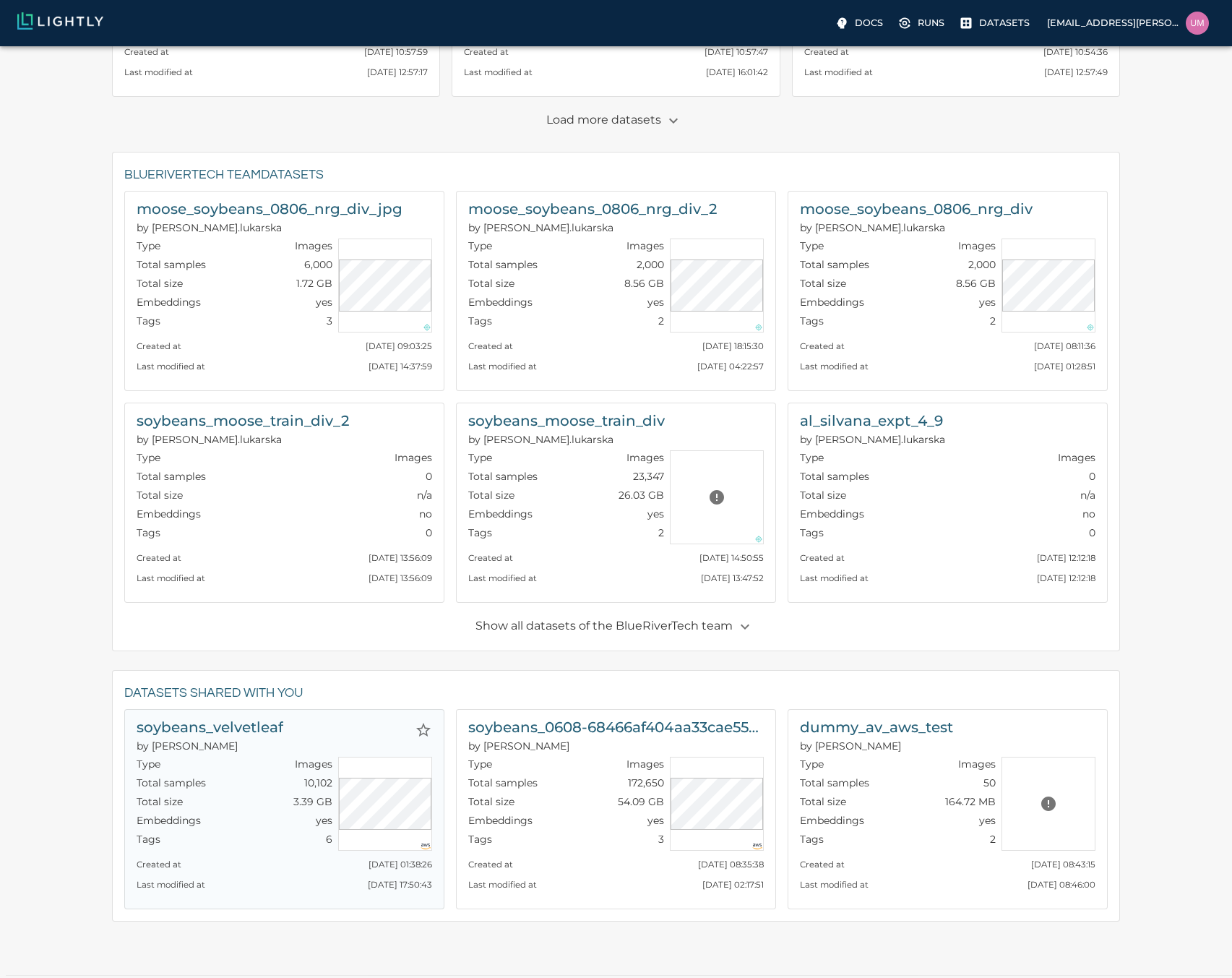
click at [273, 729] on h6 "soybeans_velvetleaf" at bounding box center [210, 727] width 147 height 23
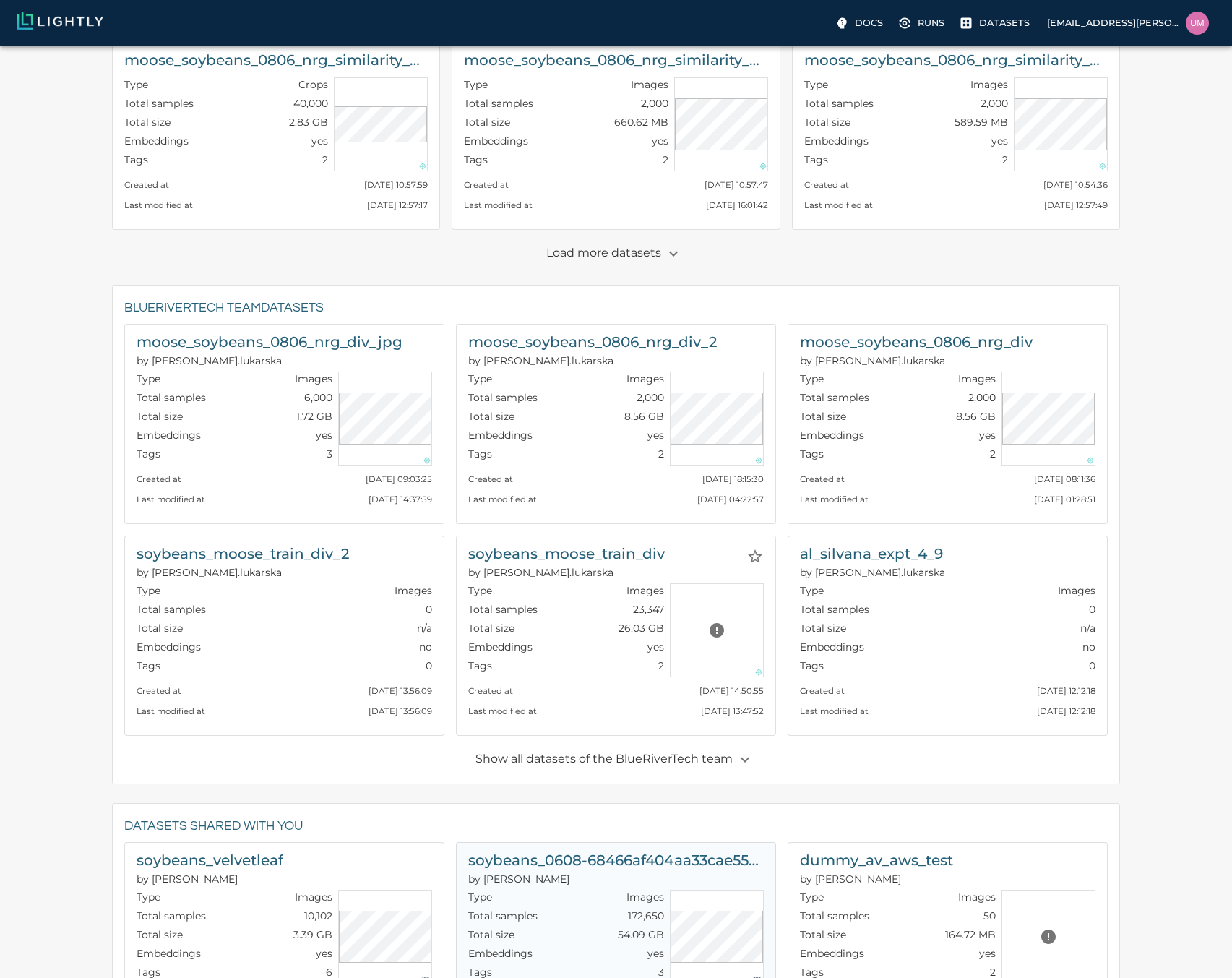
scroll to position [246, 0]
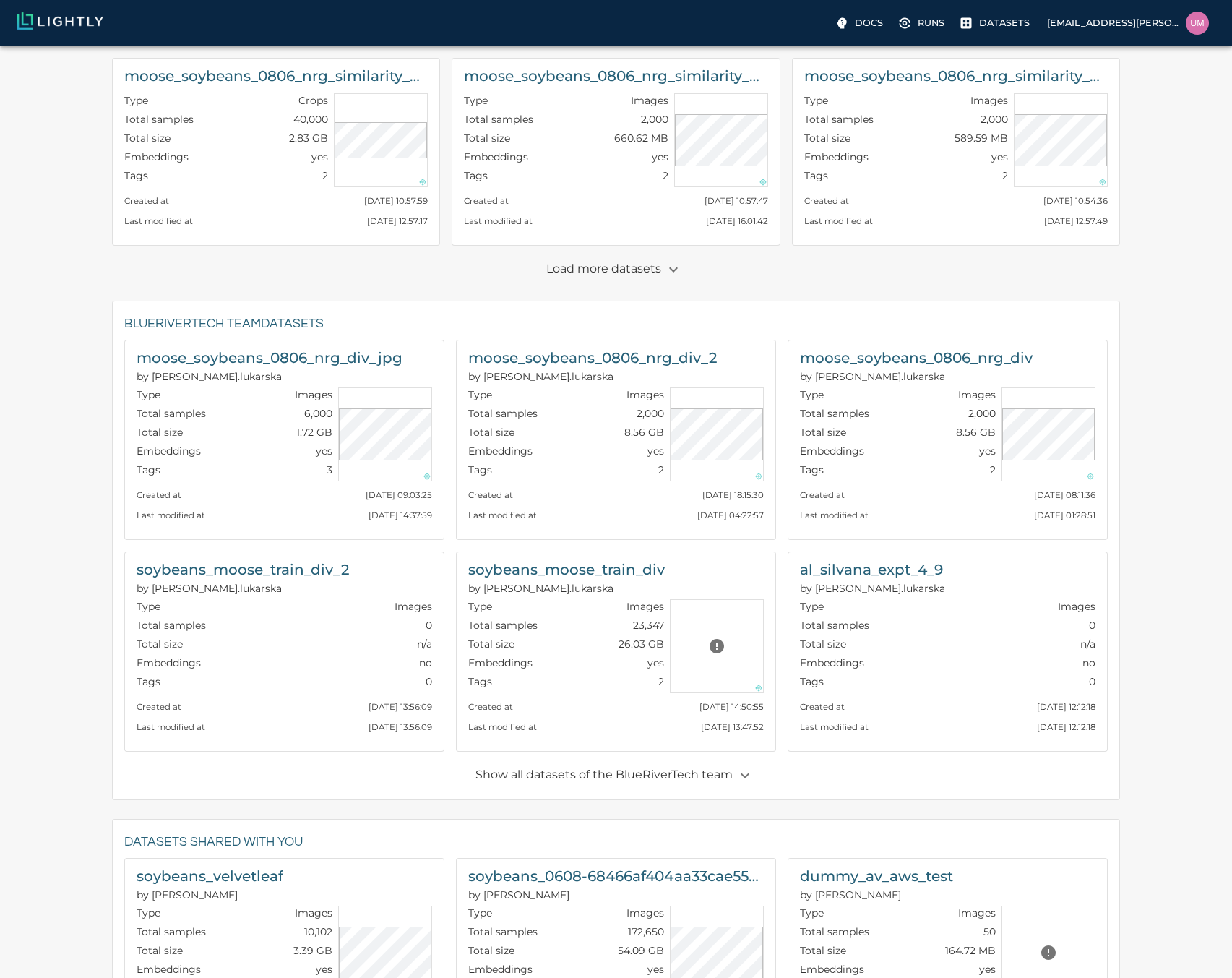
click at [641, 268] on p "Load more datasets" at bounding box center [616, 270] width 140 height 25
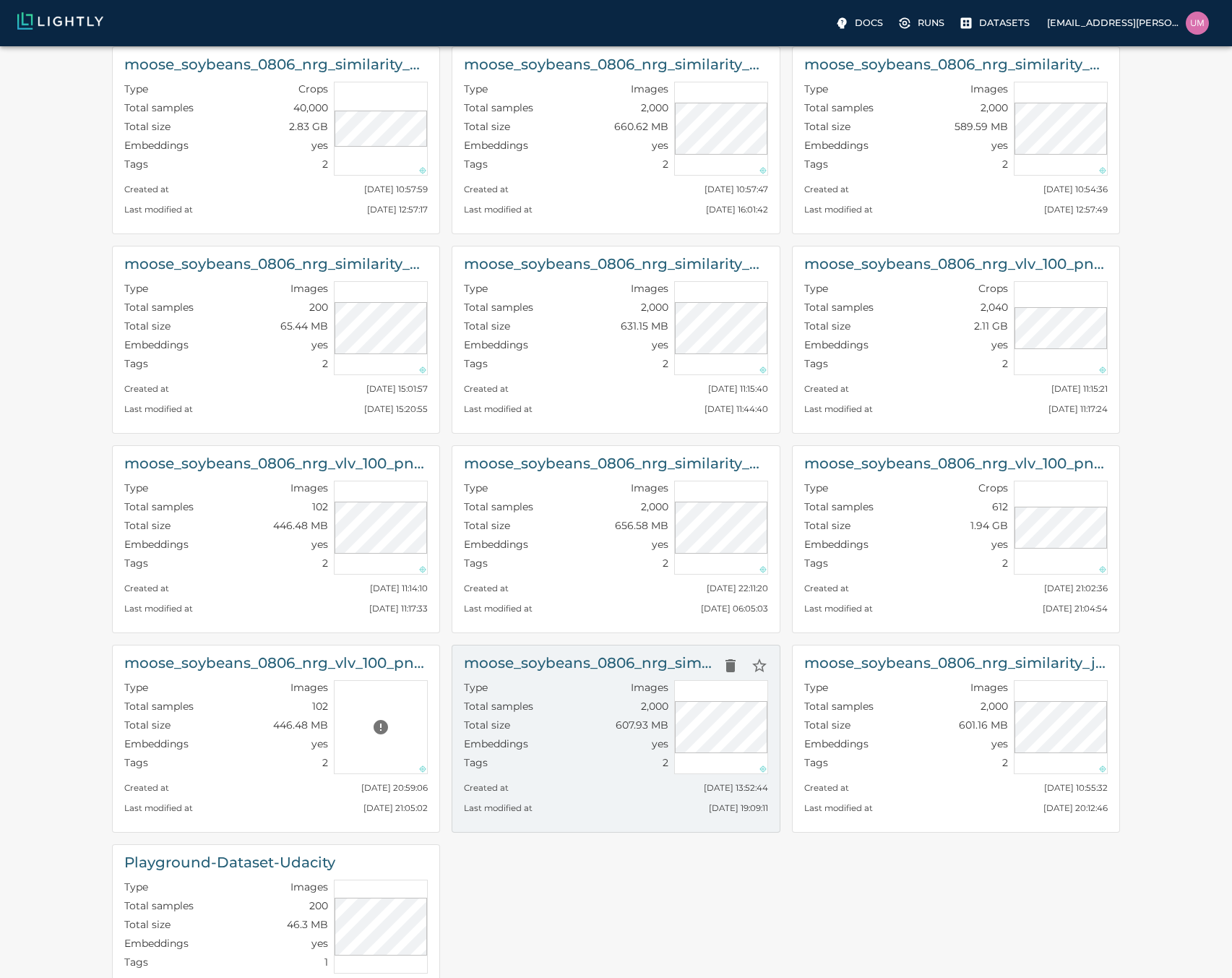
scroll to position [420, 0]
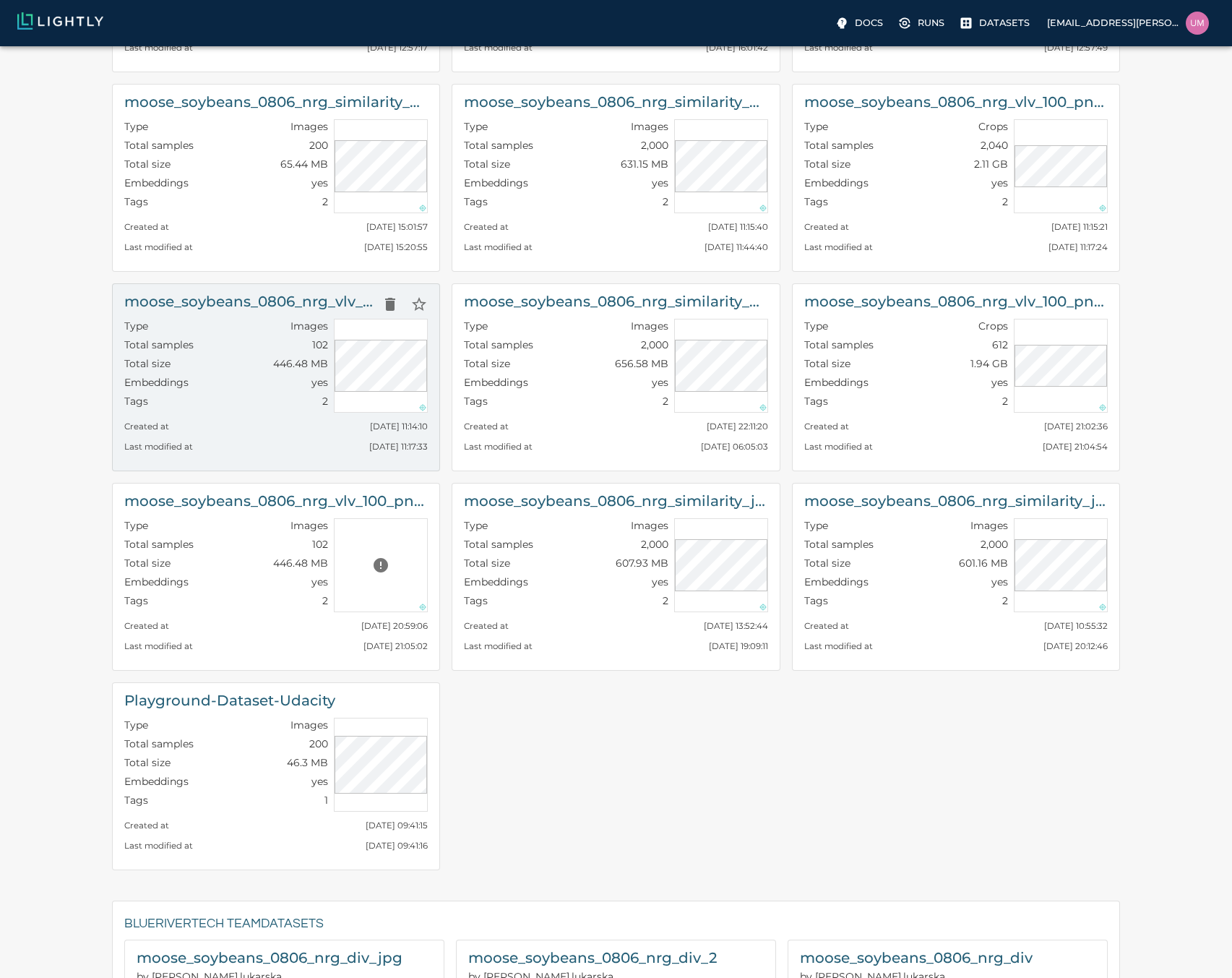
click at [246, 370] on div "Total size 446.48 MB" at bounding box center [226, 366] width 204 height 19
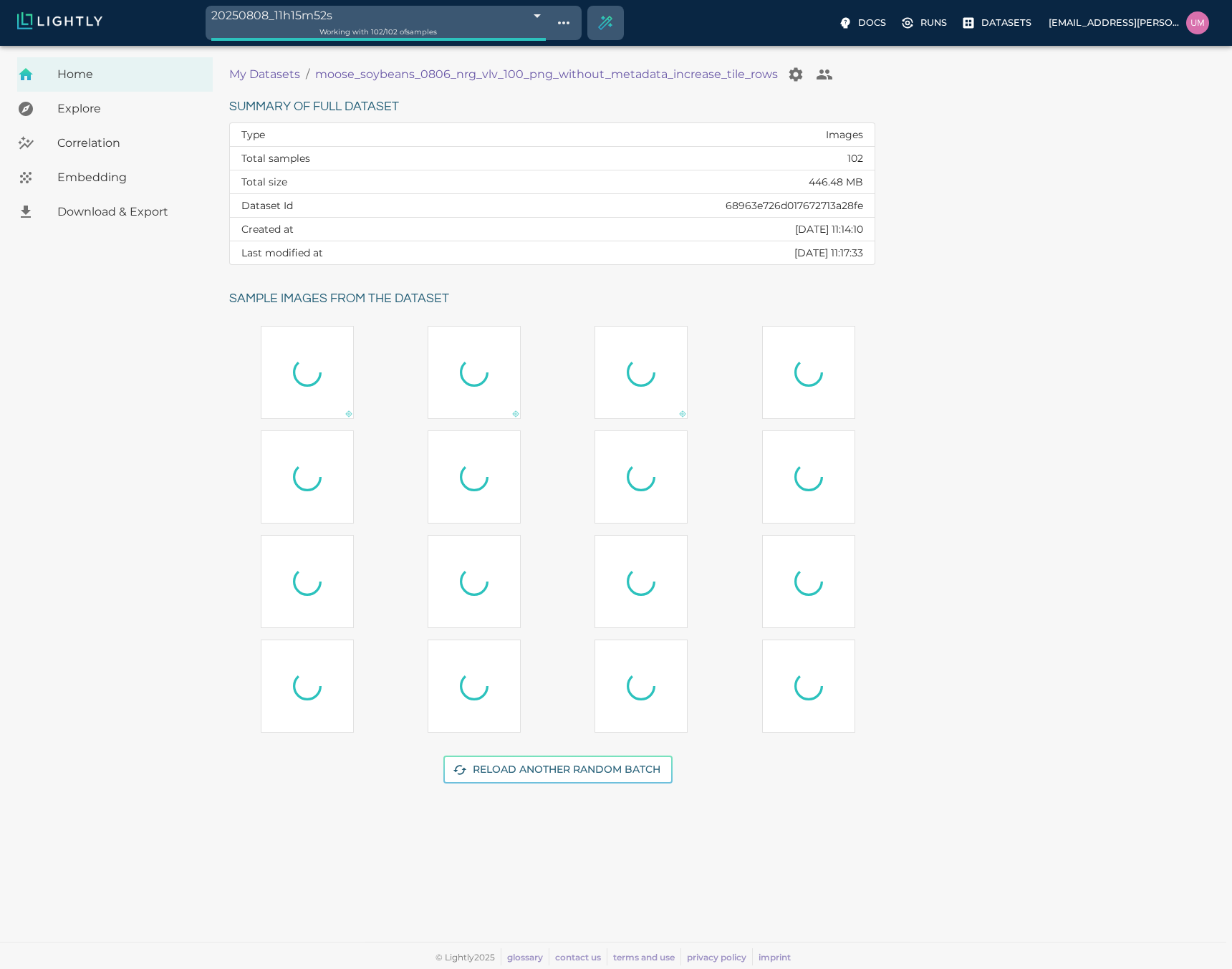
click at [92, 189] on div "Embedding" at bounding box center [115, 177] width 196 height 34
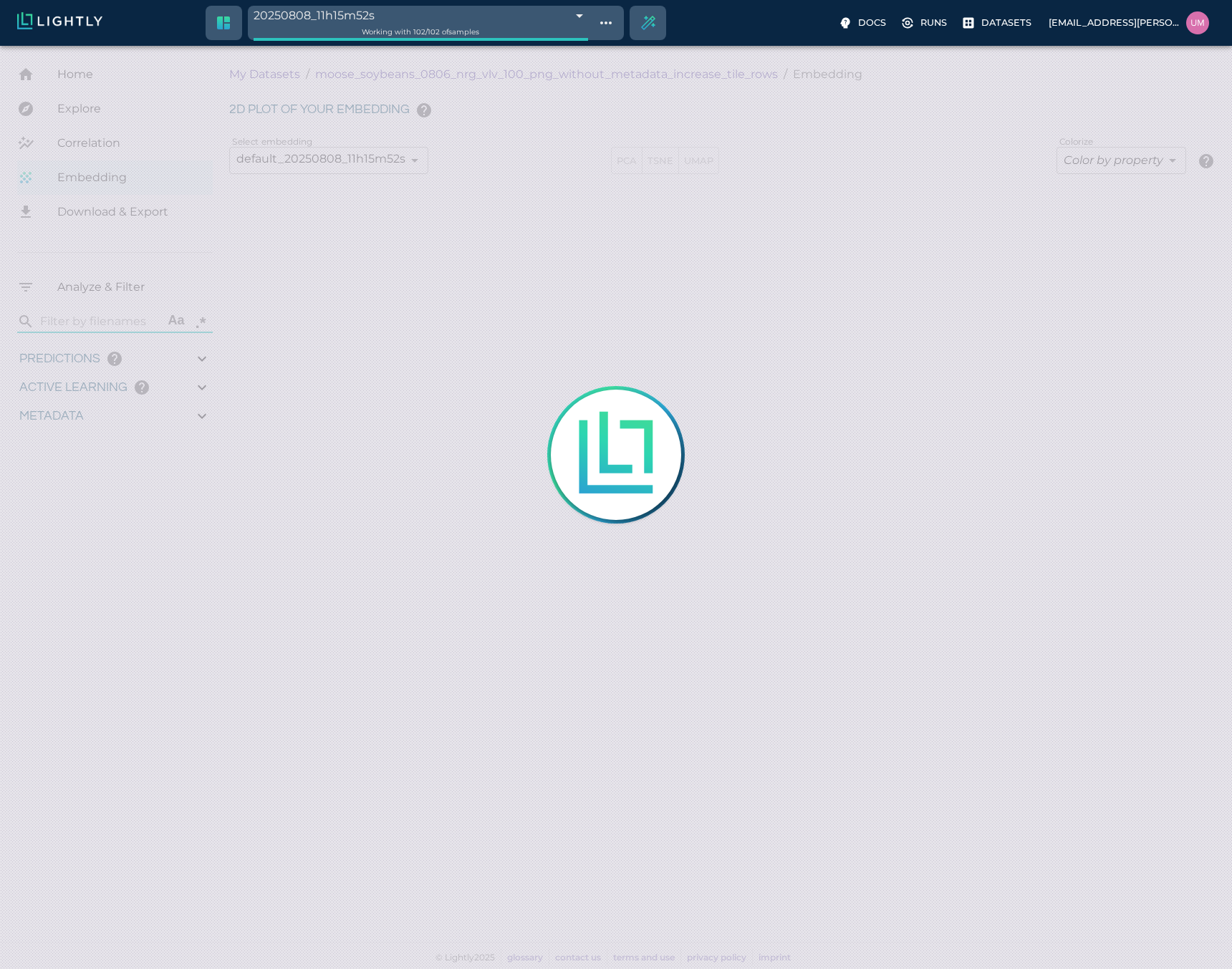
type input "9007199254740991"
type input "1.49595554313359"
type input "3.66895554313359"
type input "11.7232580184937"
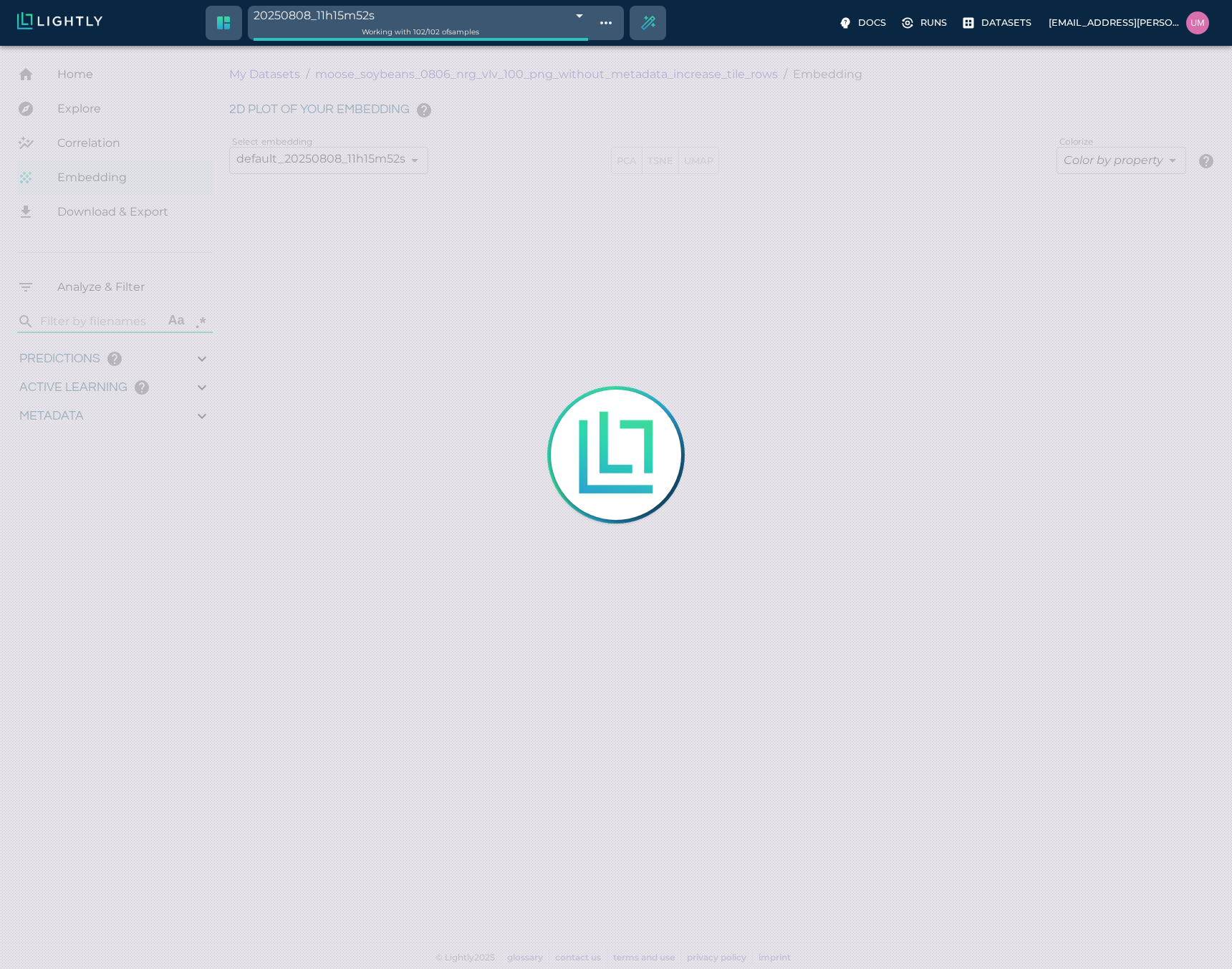
type input "69.6462580184937"
type input "1.49595554313359"
type input "3.66895554313359"
type input "11.7232580184937"
type input "69.6462580184937"
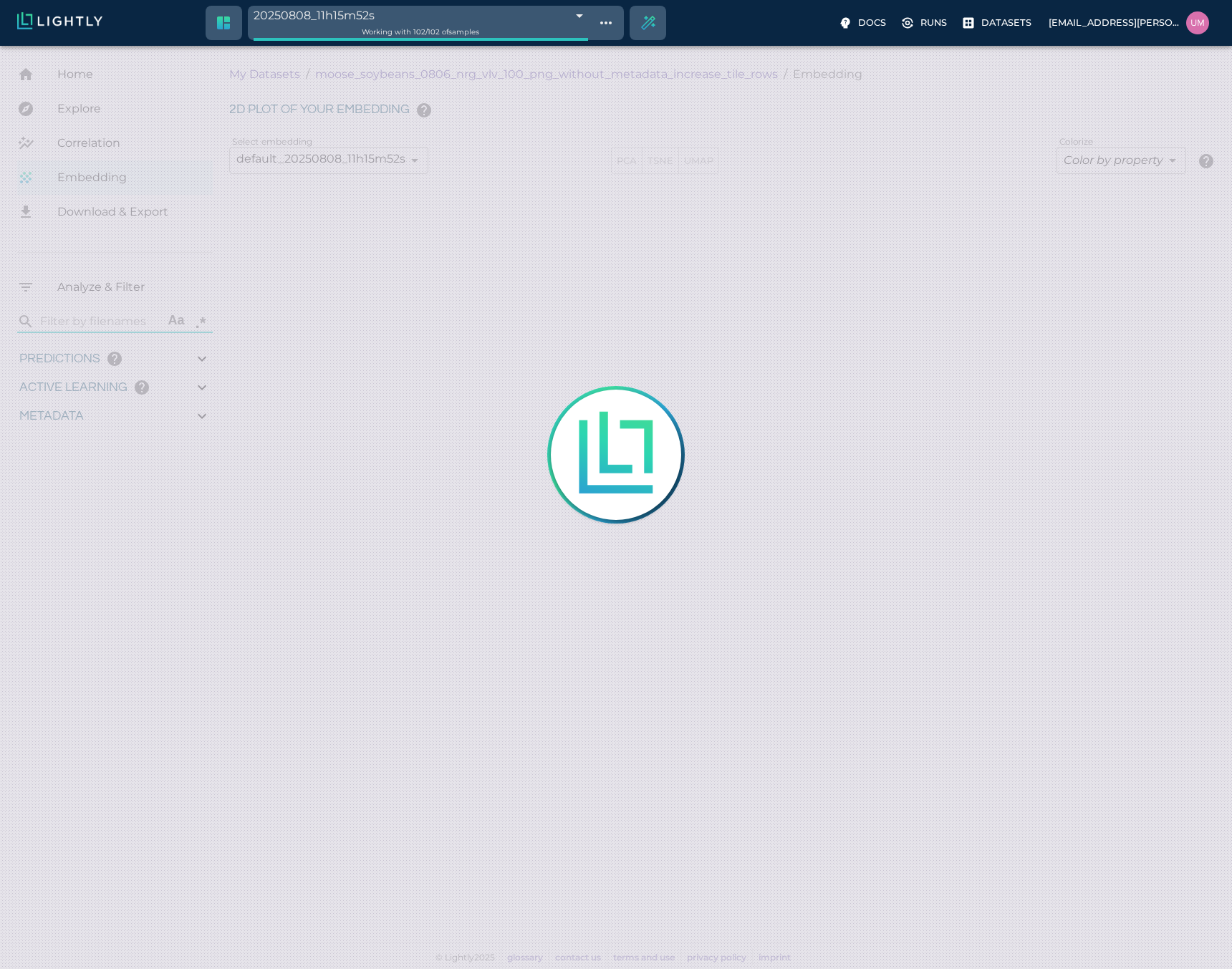
type input "1.49595554313359"
type input "3.66895554313359"
type input "11.7232580184937"
type input "69.6462580184937"
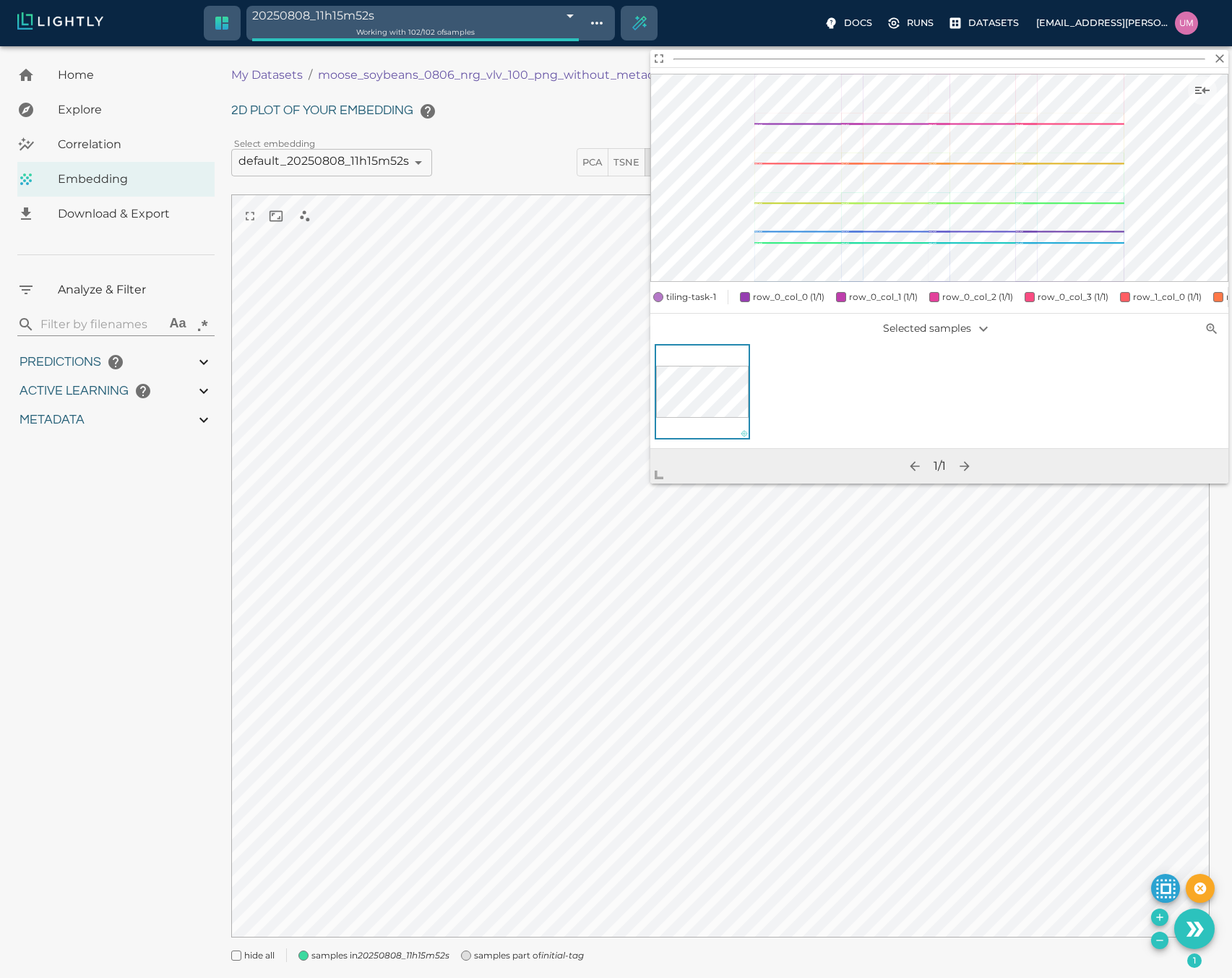
click at [691, 290] on span "tiling-task-1" at bounding box center [691, 297] width 50 height 15
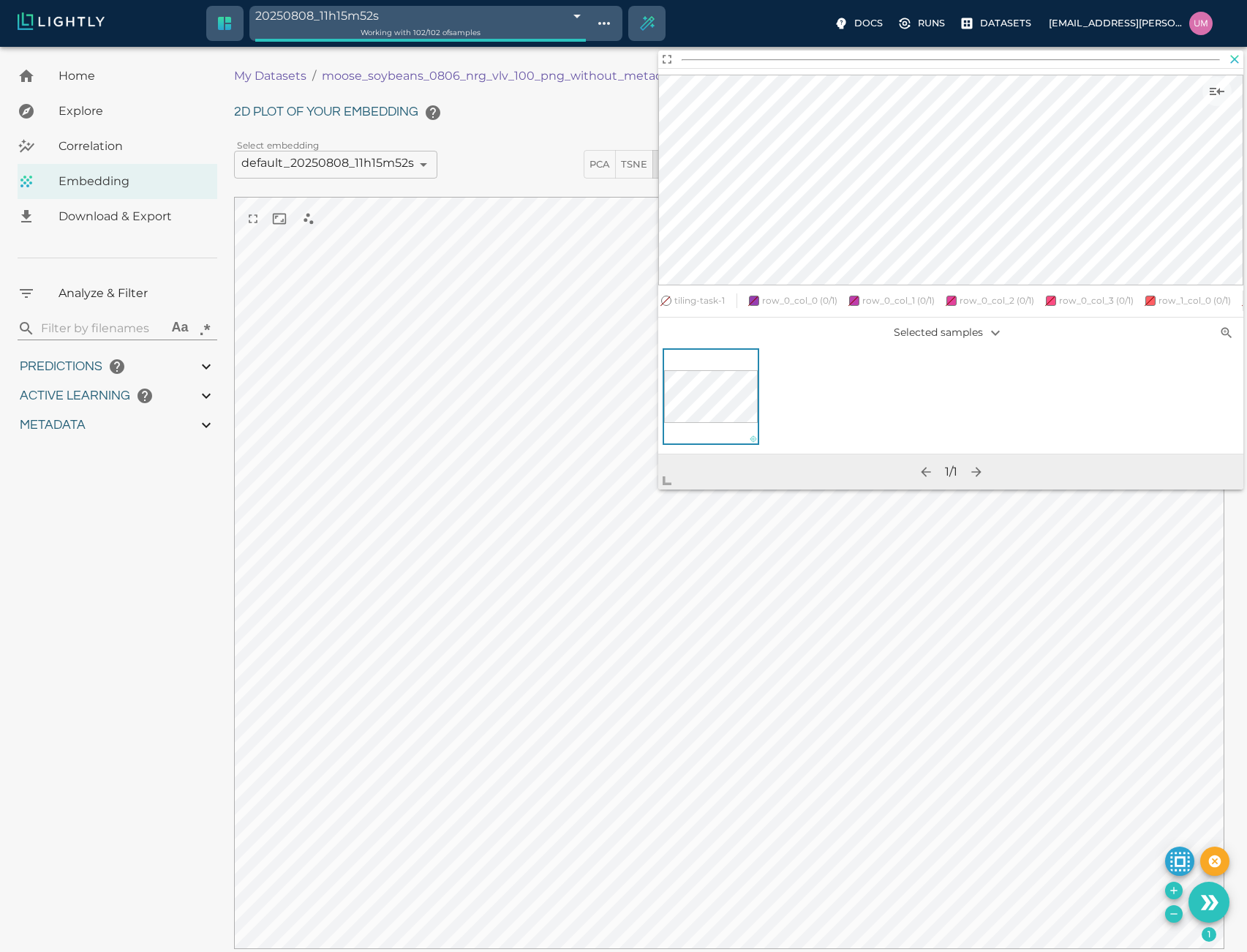
click at [1236, 64] on icon "button" at bounding box center [1235, 59] width 15 height 15
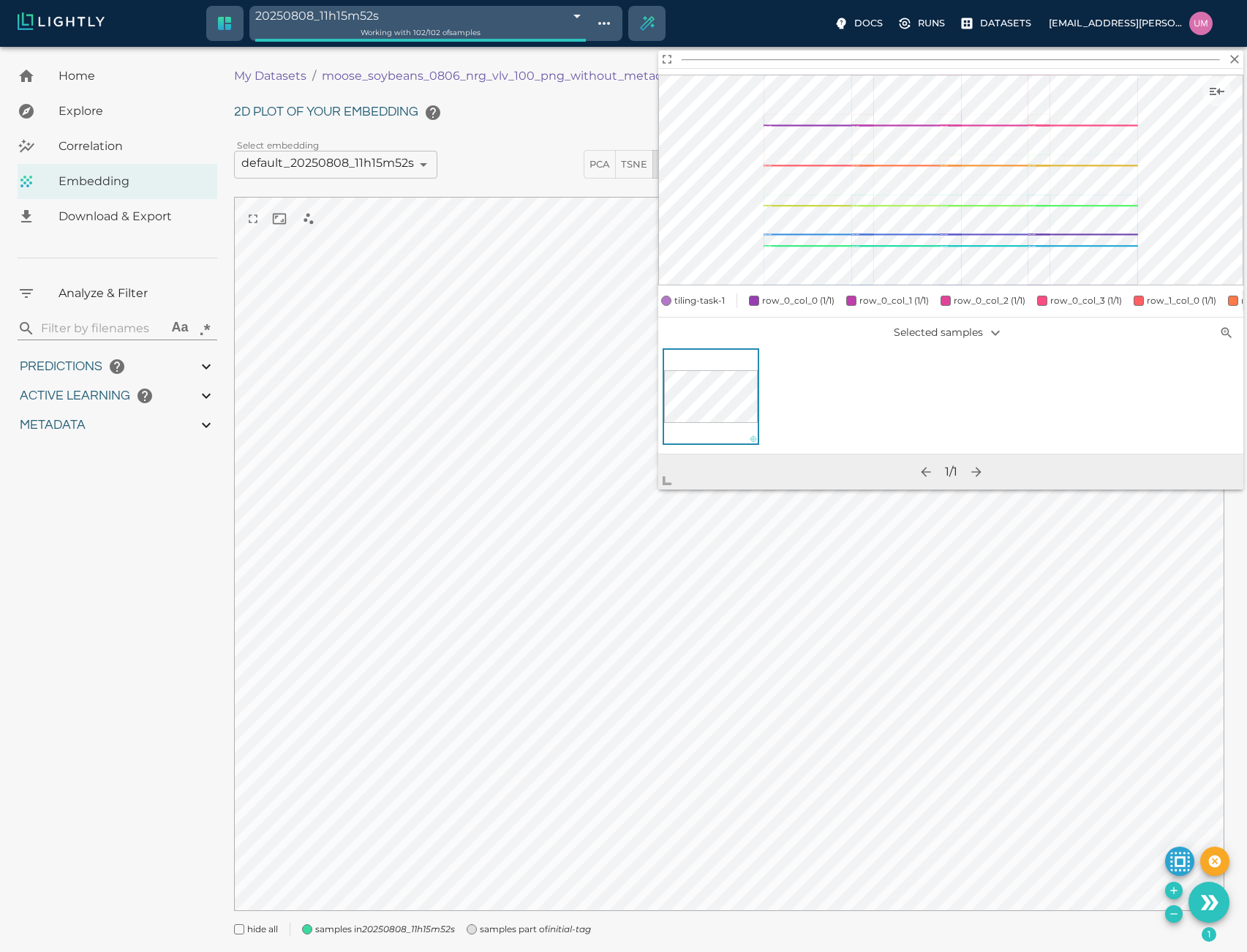
click at [691, 294] on span "tiling-task-1" at bounding box center [700, 301] width 50 height 15
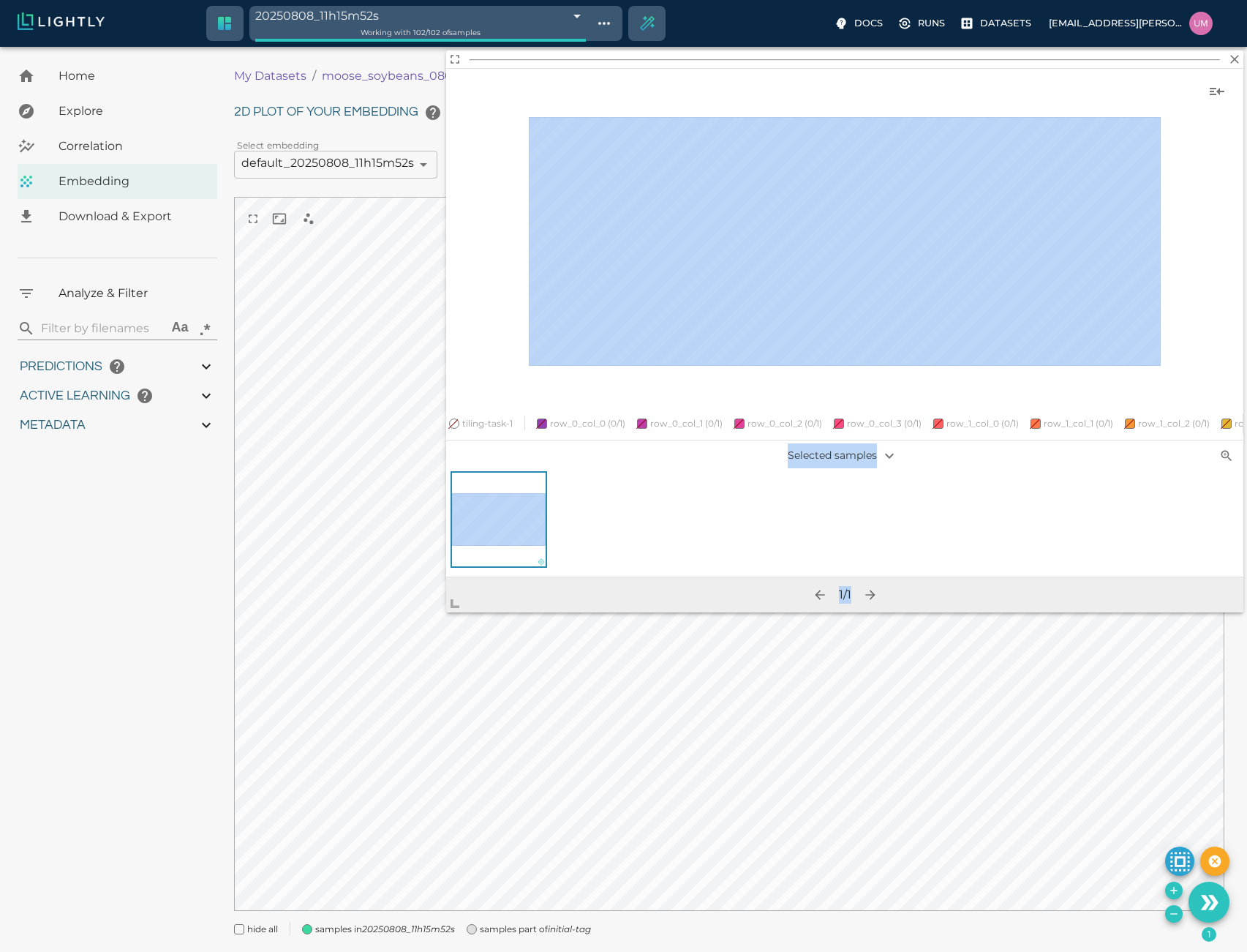
drag, startPoint x: 667, startPoint y: 485, endPoint x: 372, endPoint y: 639, distance: 332.8
click at [446, 612] on span at bounding box center [461, 598] width 30 height 30
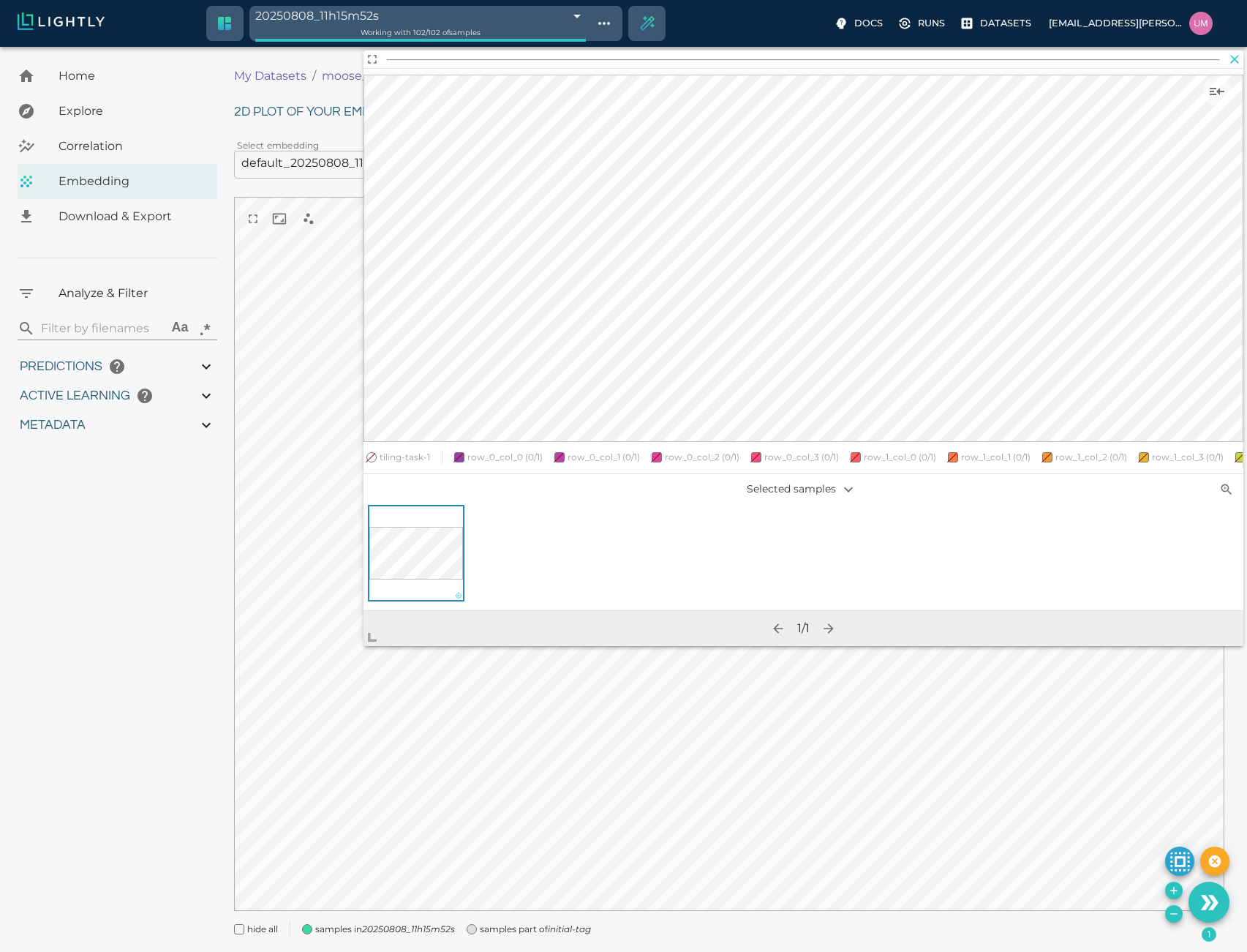
click at [1234, 59] on icon "button" at bounding box center [1235, 59] width 9 height 9
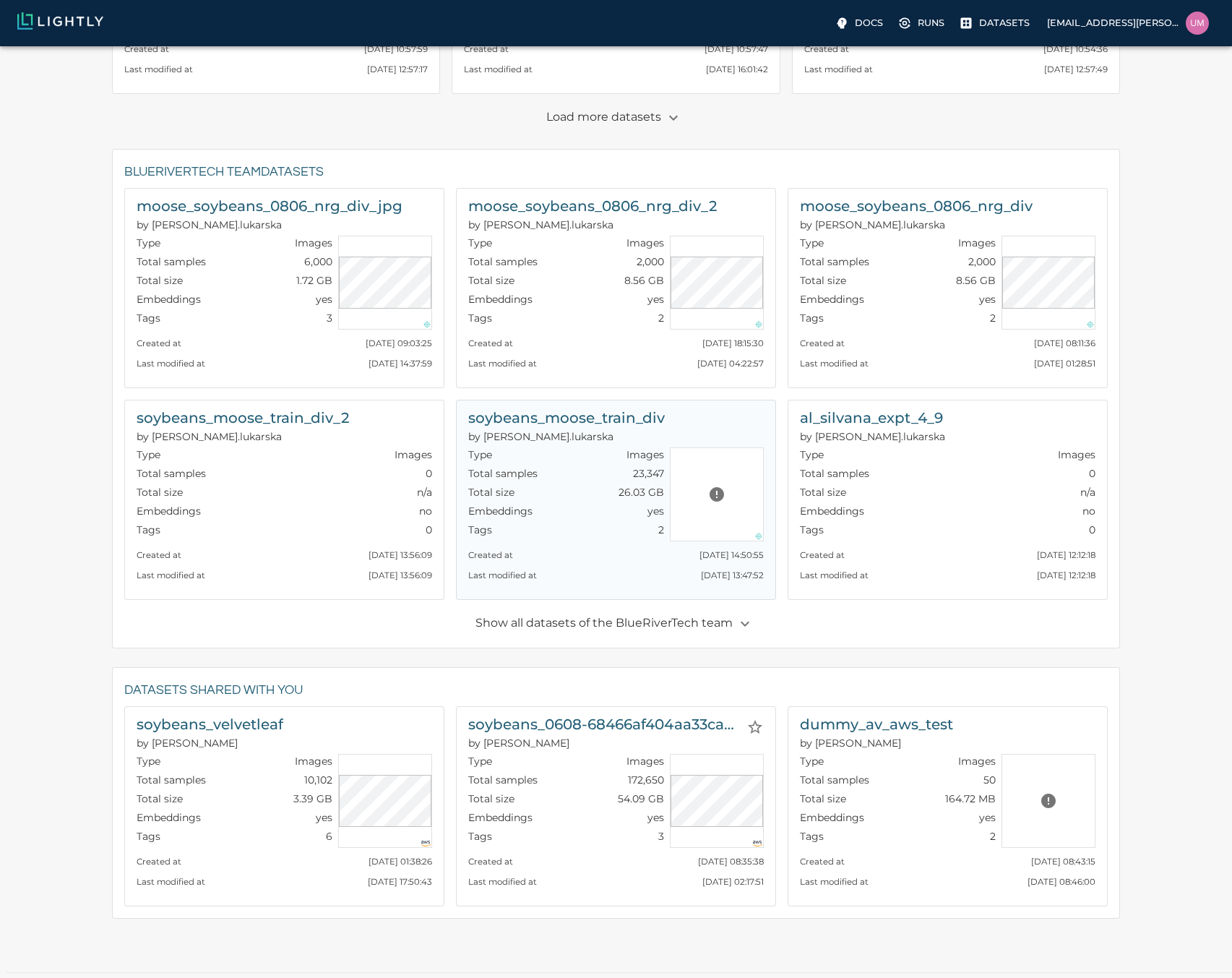
scroll to position [420, 0]
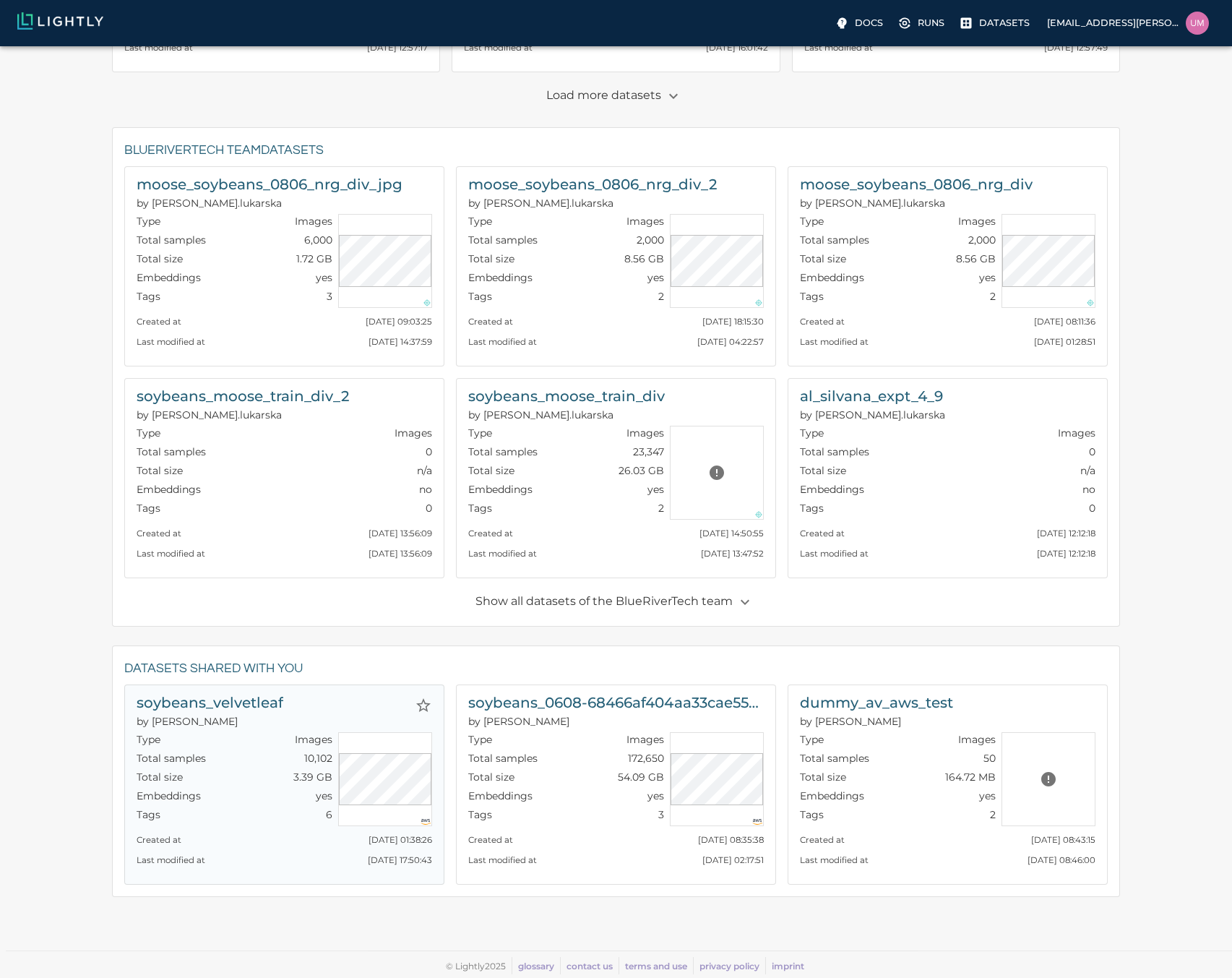
click at [319, 699] on div "soybeans_velvetleaf by Malte" at bounding box center [284, 711] width 295 height 41
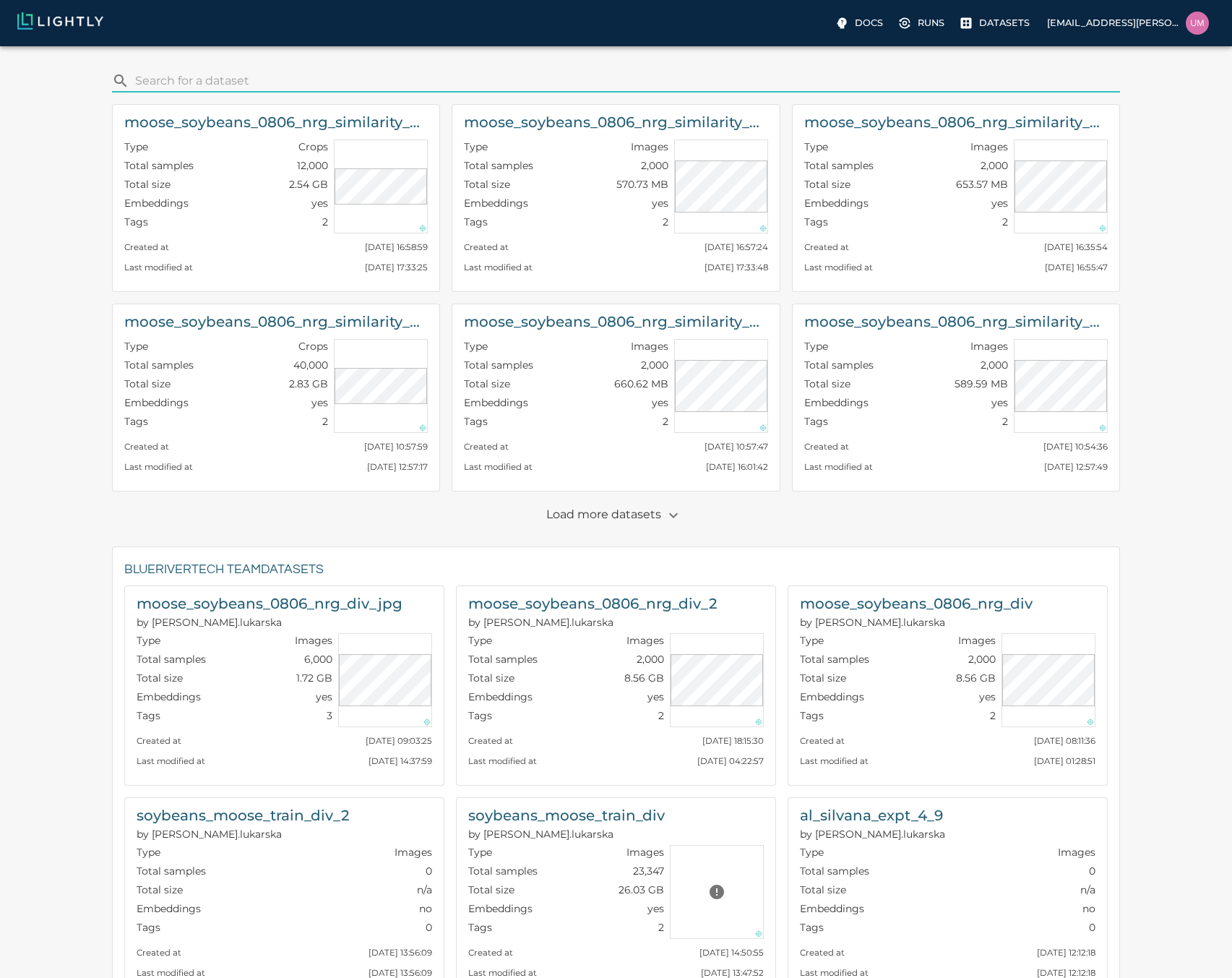
click at [576, 514] on p "Load more datasets" at bounding box center [616, 515] width 140 height 25
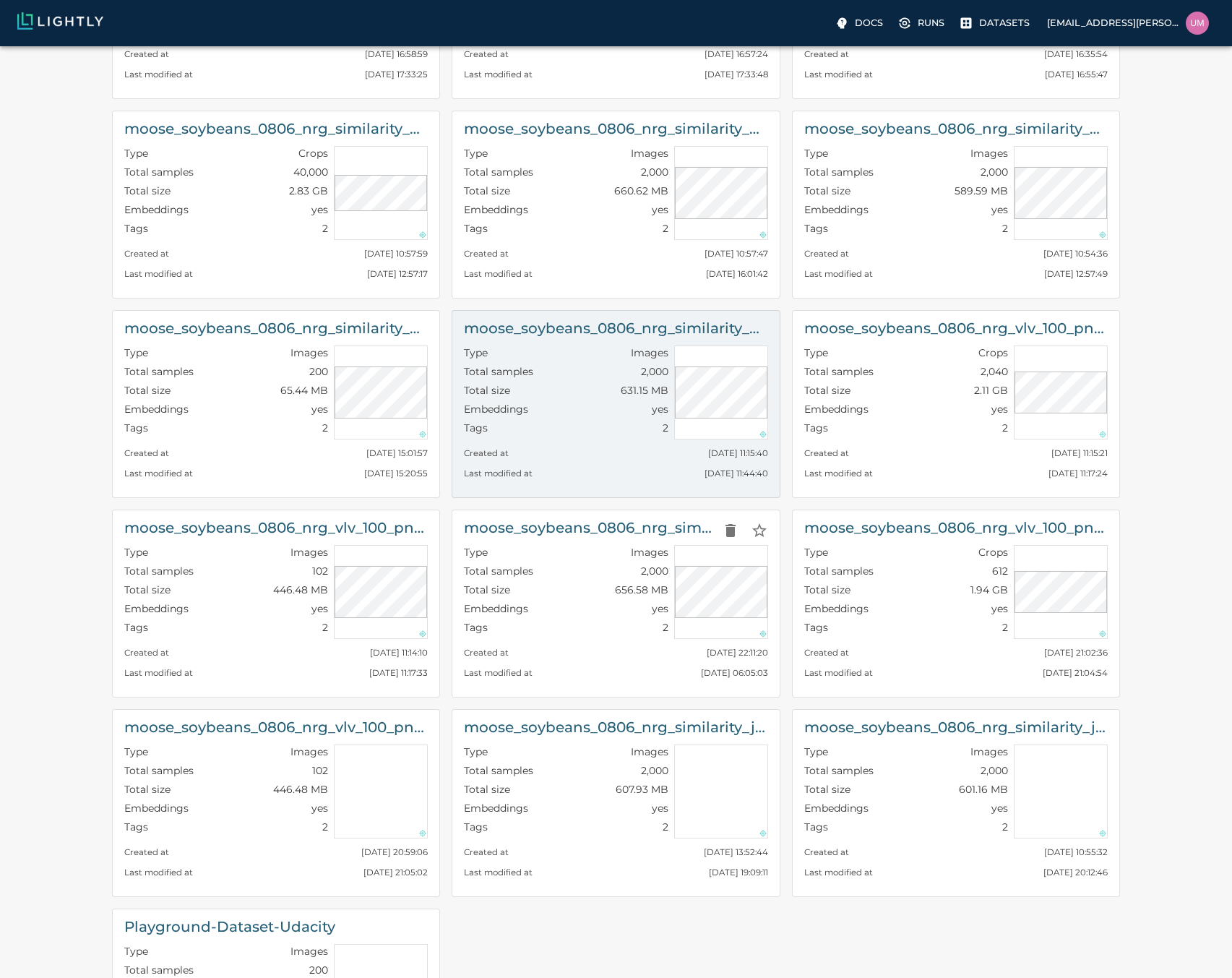
scroll to position [347, 0]
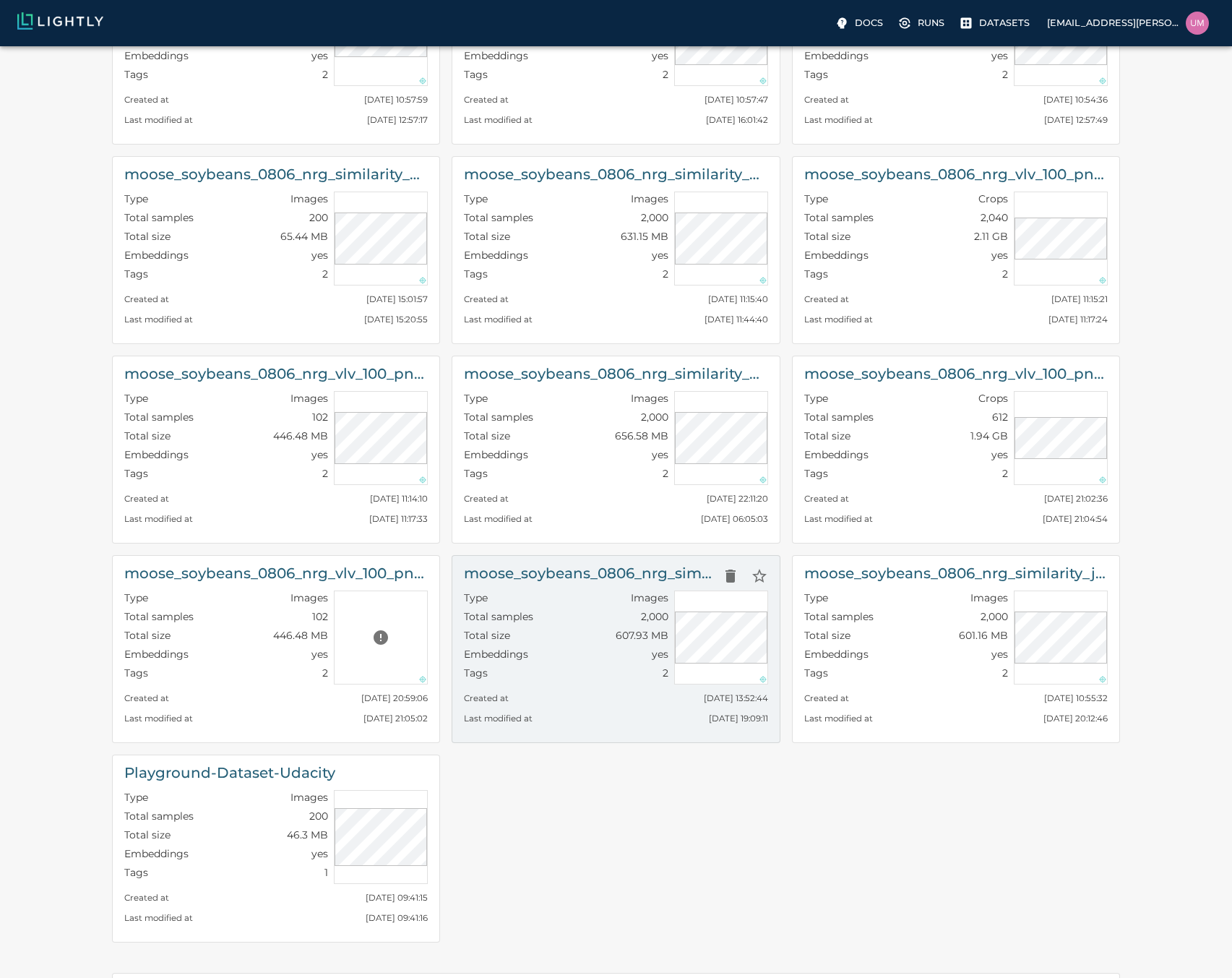
click at [599, 594] on div "Type Images" at bounding box center [566, 600] width 204 height 19
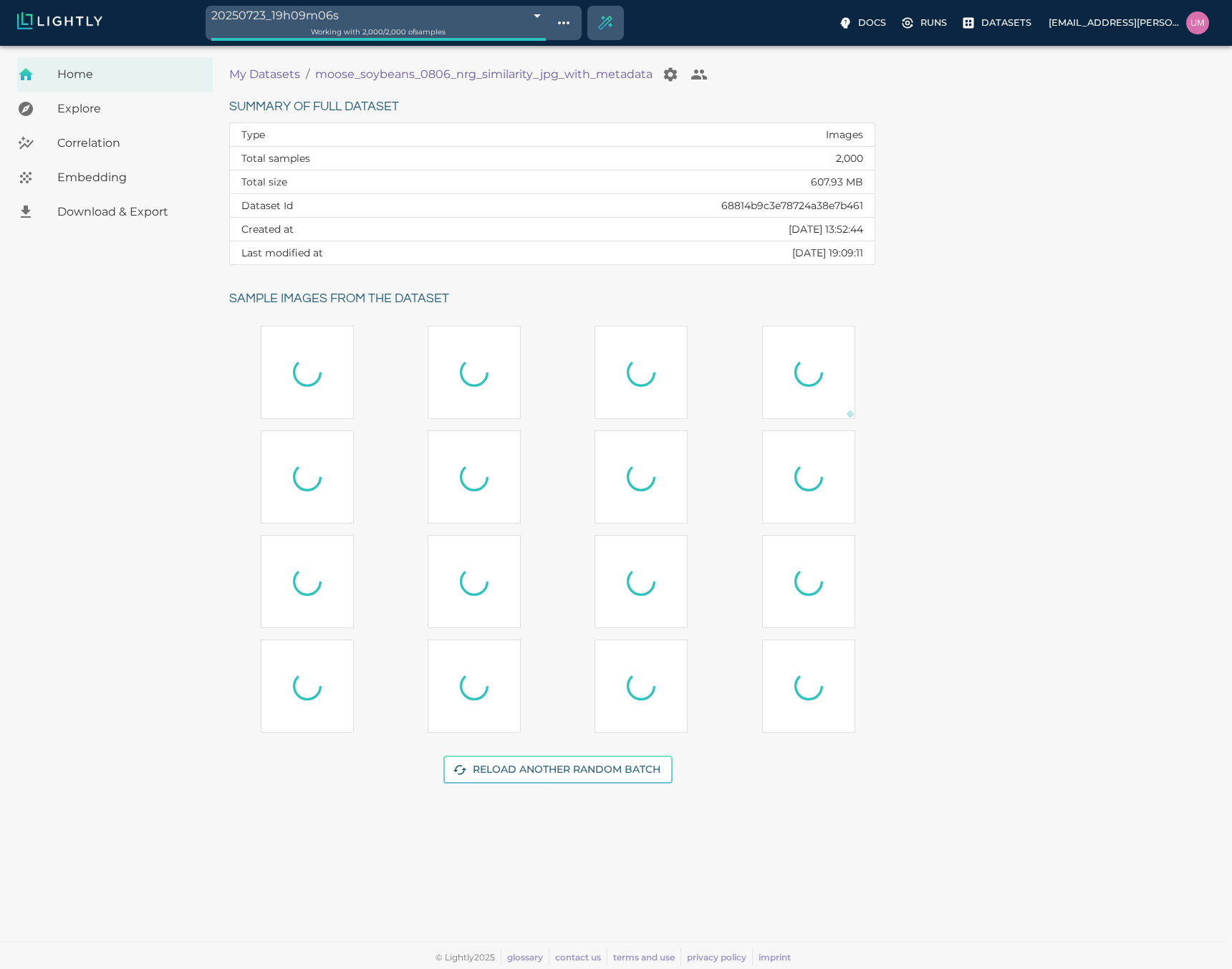
click at [100, 177] on span "Embedding" at bounding box center [129, 177] width 144 height 17
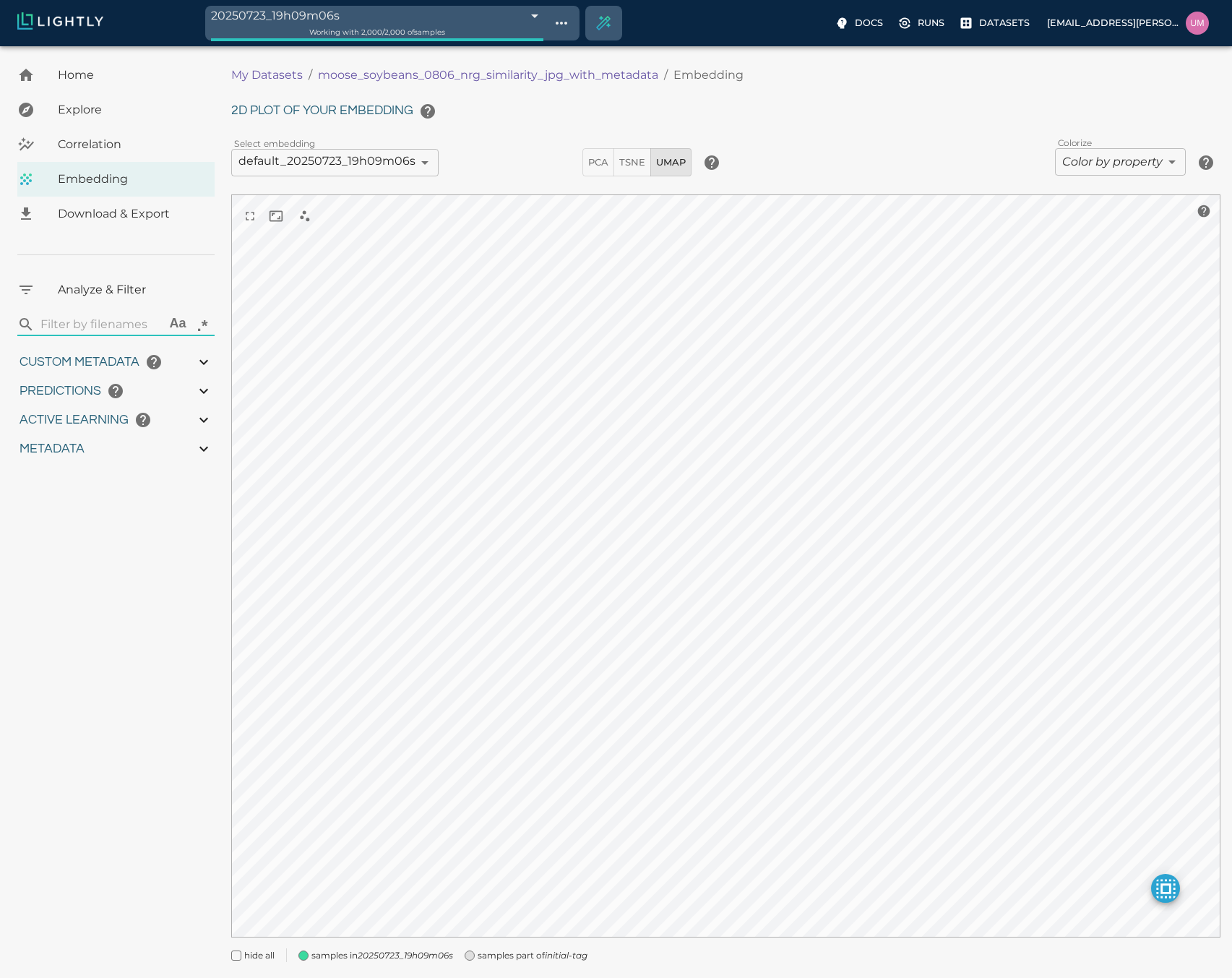
type input "11.436"
type input "56.722"
type input "1.09190846062124"
type input "13.4059084606212"
type input "15.1435289382935"
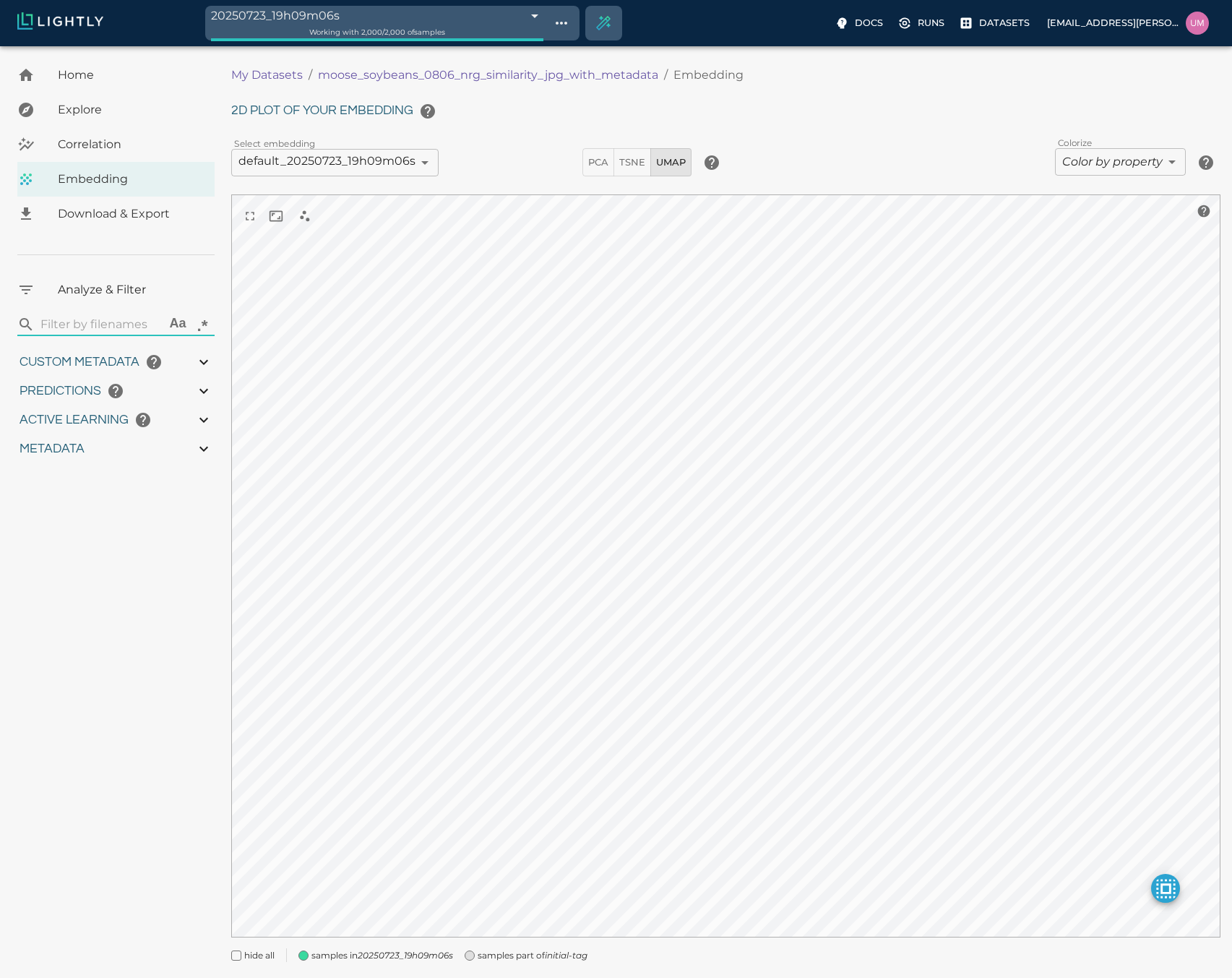
type input "89.0985289382935"
type input "11.436"
type input "56.722"
type input "1.09190846062124"
type input "13.4059084606212"
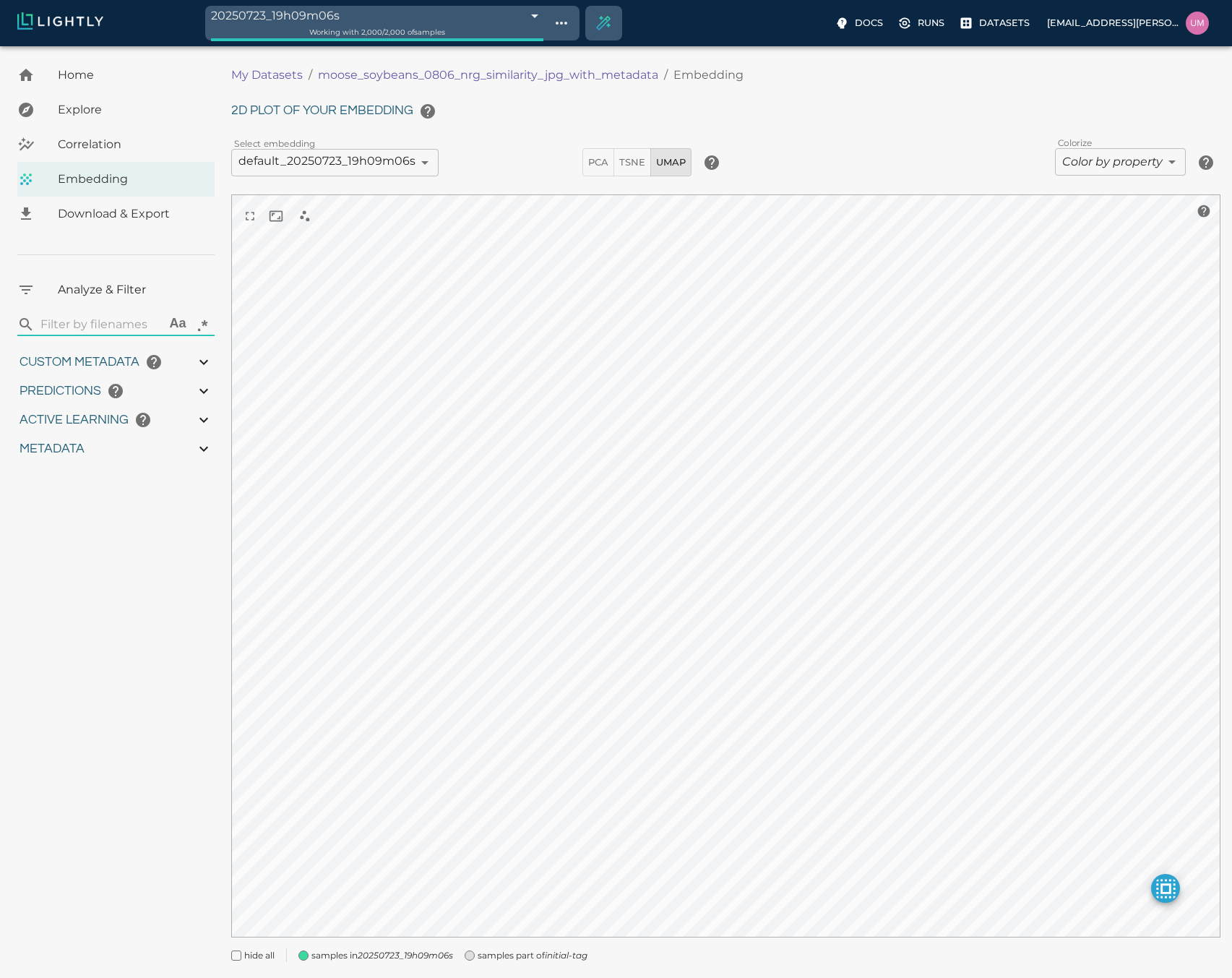
type input "15.1435289382935"
type input "89.0985289382935"
type input "11.436"
type input "56.722"
type input "1.09190846062124"
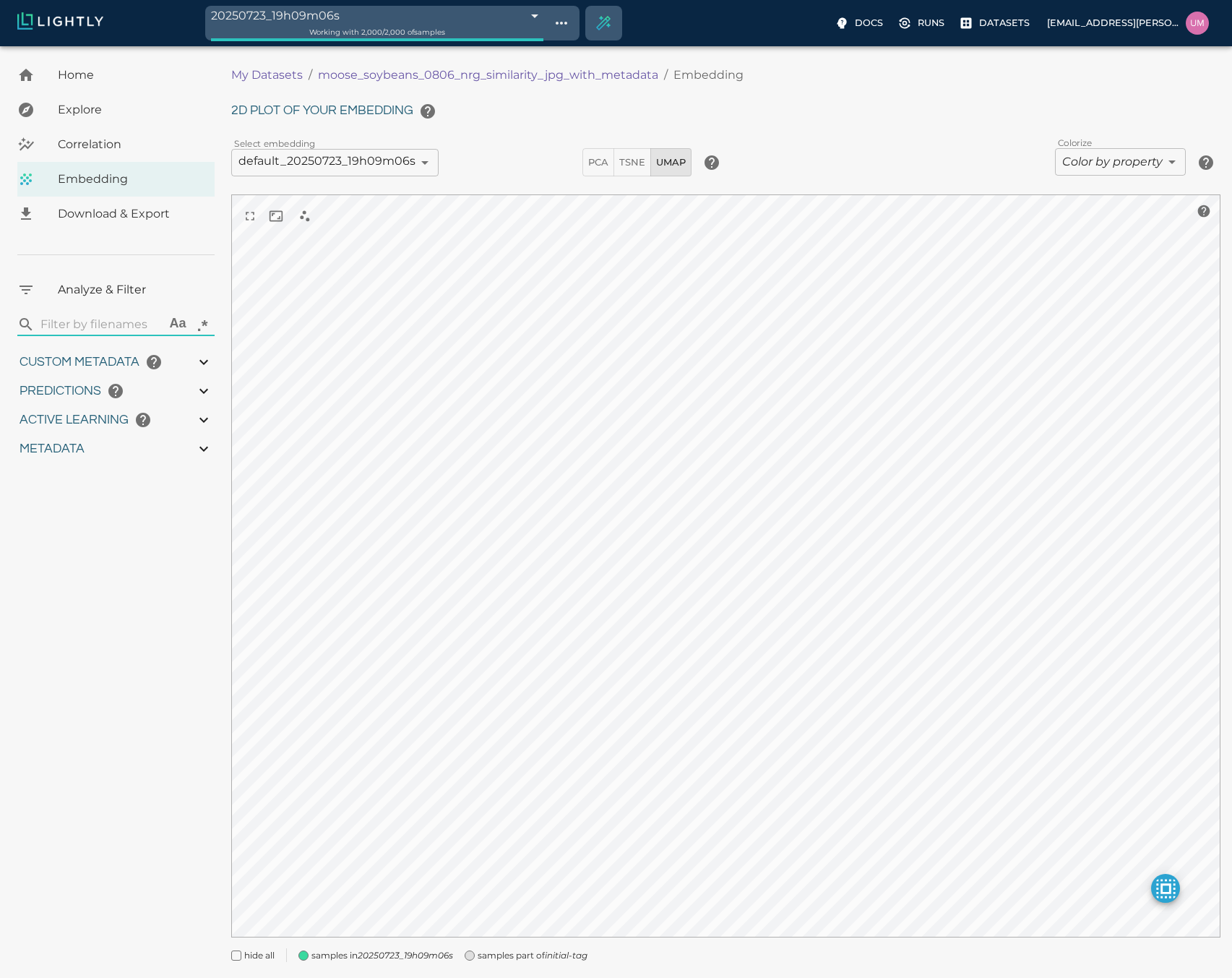
type input "13.4059084606212"
type input "15.1435289382935"
type input "89.0985289382935"
type input "11.436"
type input "56.722"
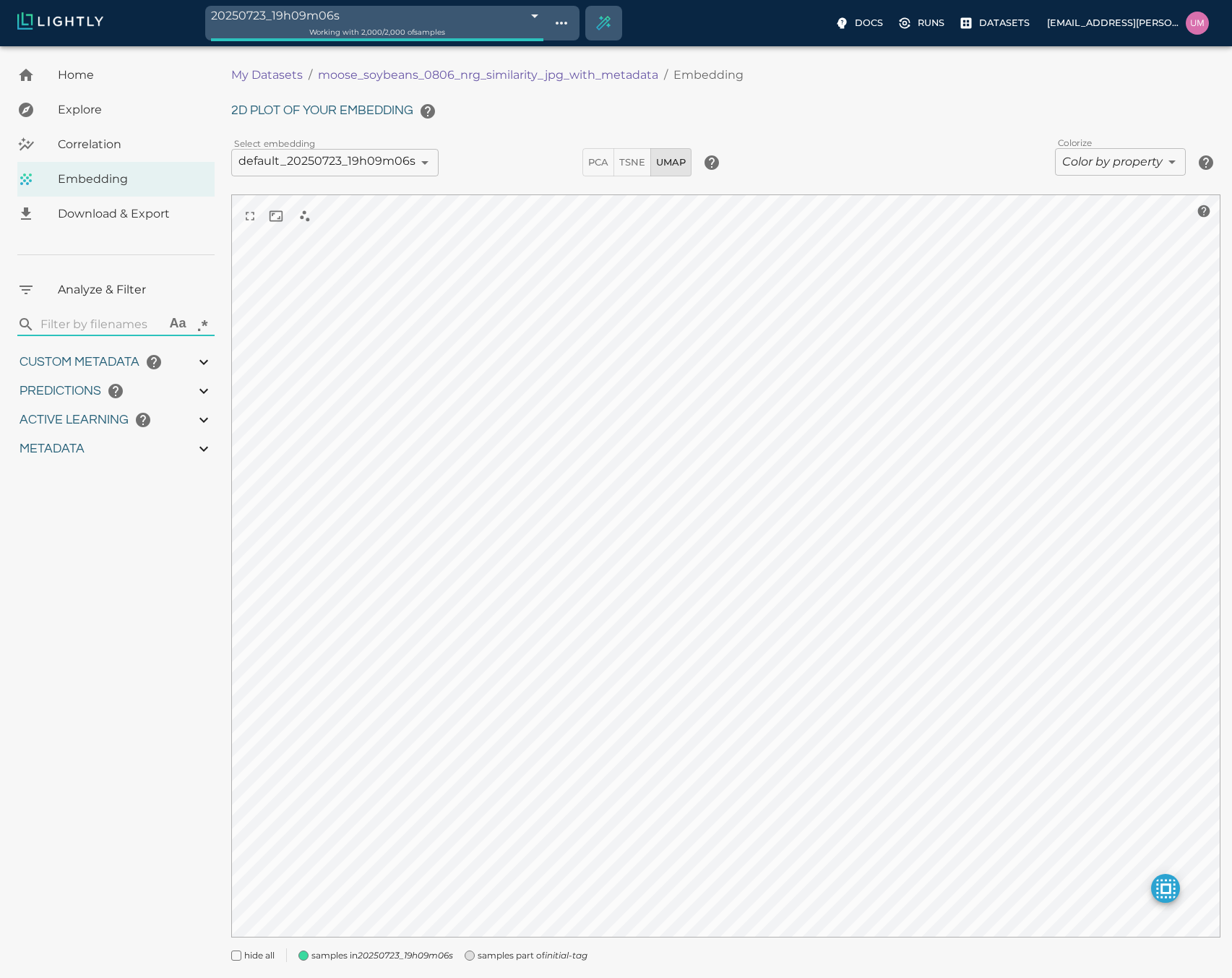
type input "1.09190846062124"
type input "13.4059084606212"
type input "15.1435289382935"
type input "89.0985289382935"
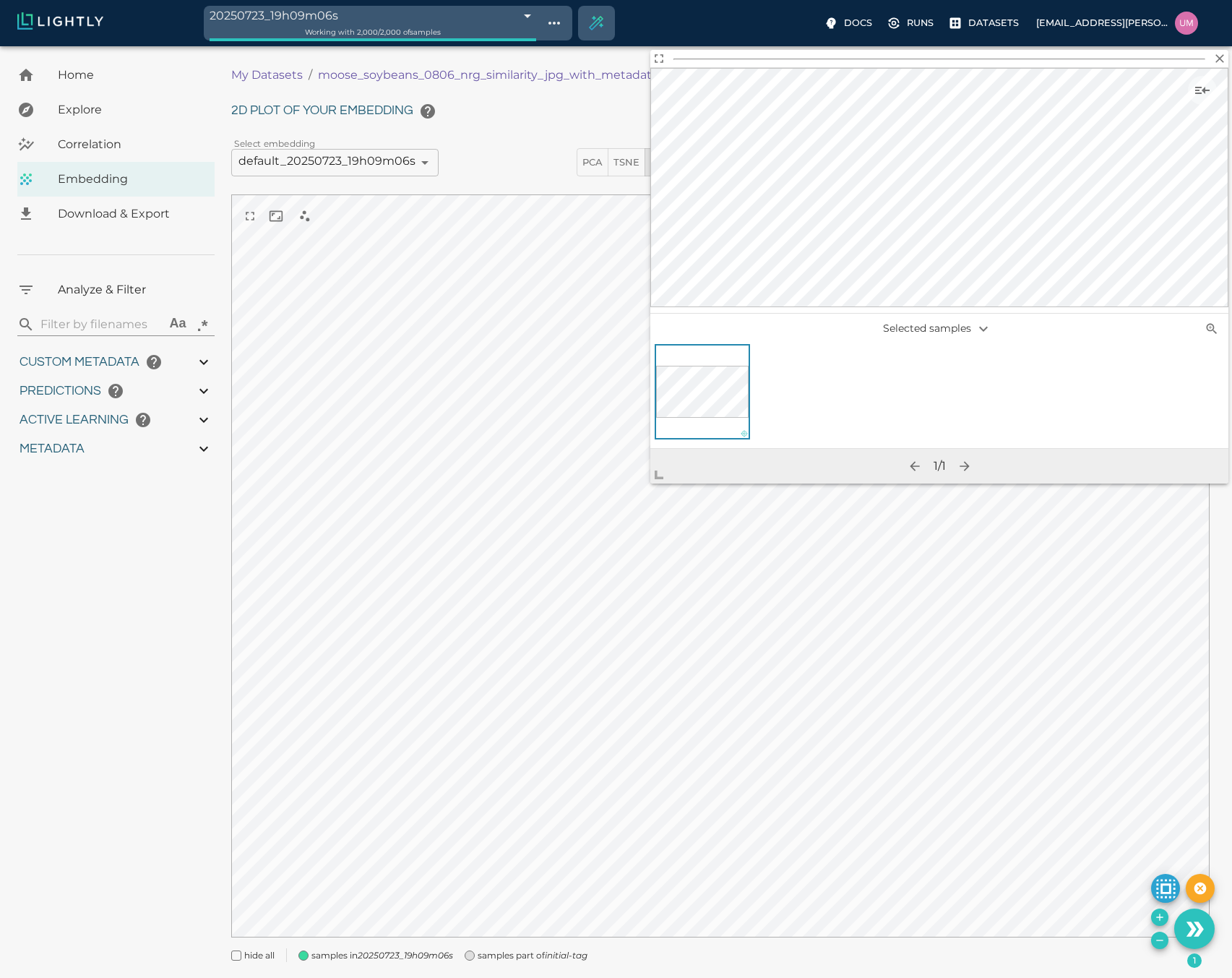
click at [116, 148] on span "Correlation" at bounding box center [130, 145] width 145 height 18
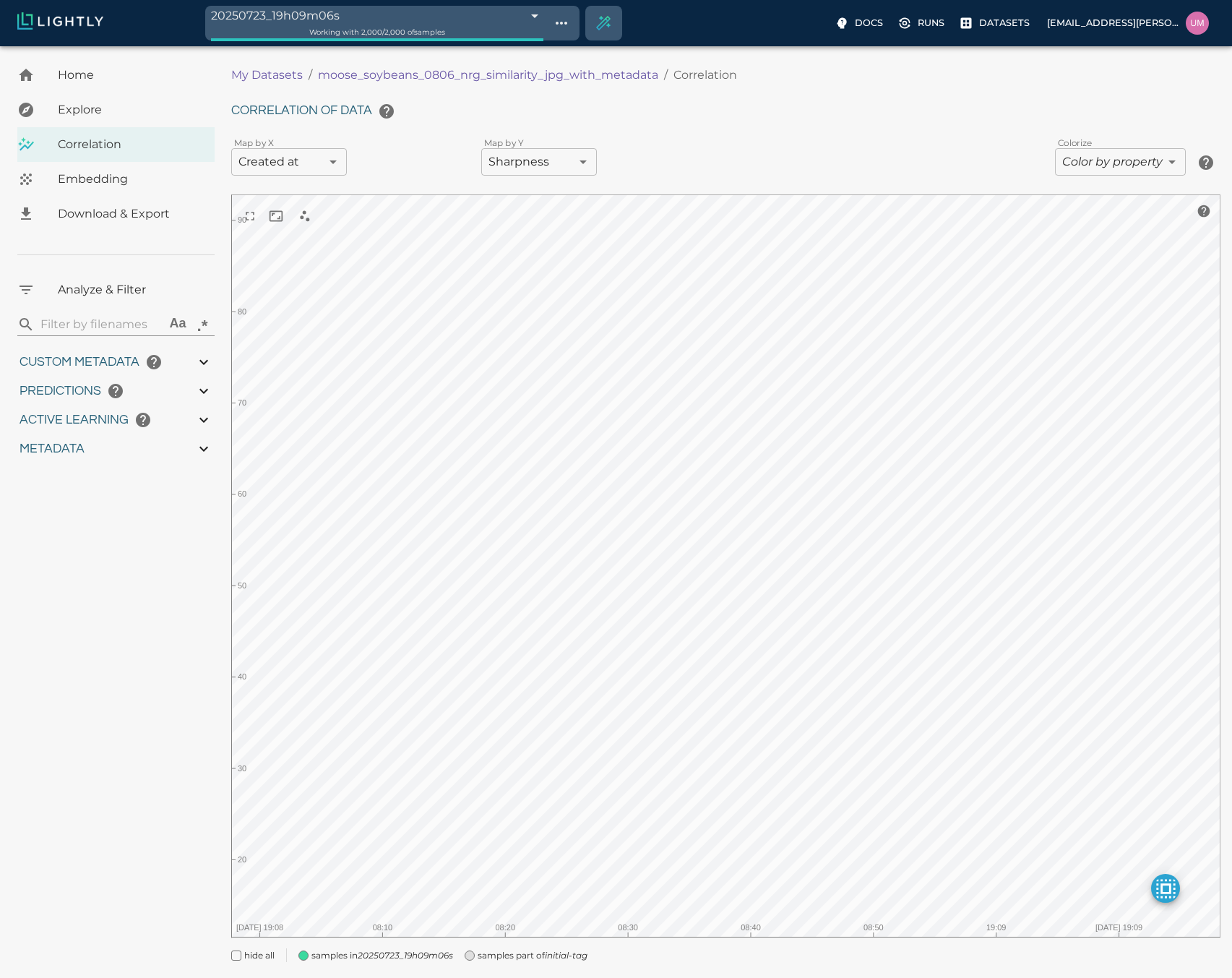
click at [206, 357] on icon at bounding box center [204, 363] width 18 height 18
type input "11.436"
type input "56.722"
type input "1.09190846062124"
type input "13.4059084606212"
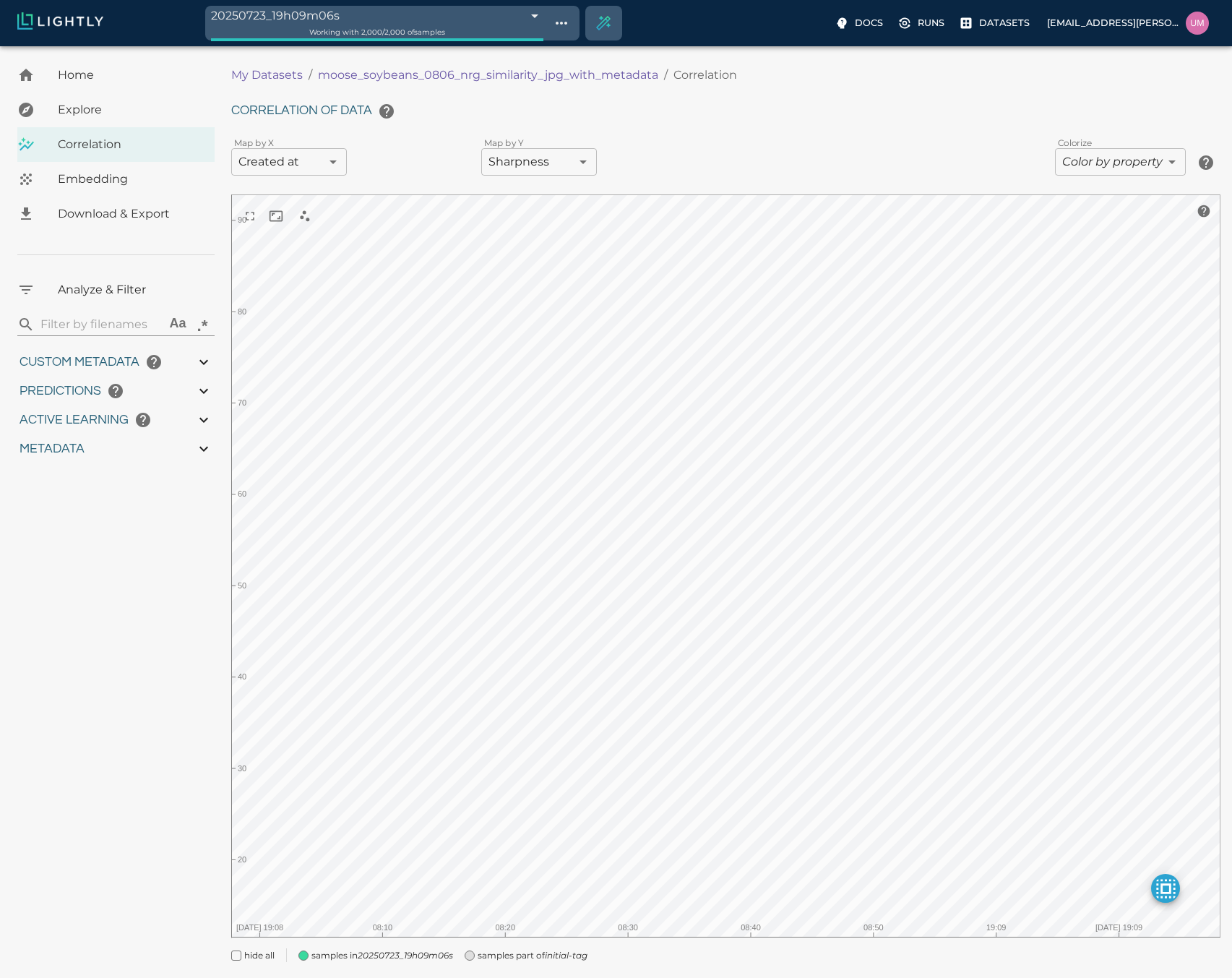
type input "15.1435289382935"
type input "89.0985289382935"
click at [192, 418] on div "region" at bounding box center [117, 420] width 195 height 29
type input "11.436"
type input "56.722"
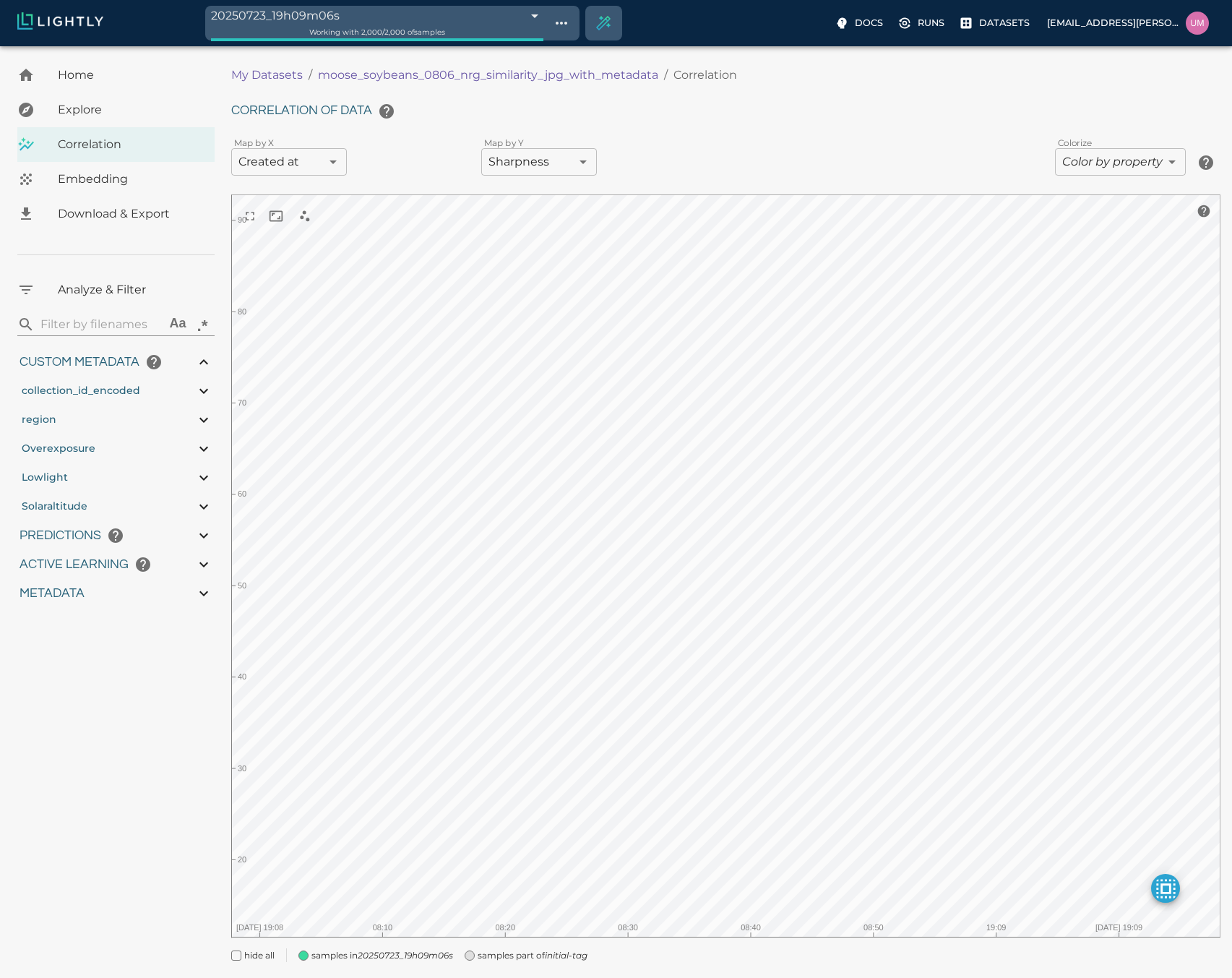
type input "1.09190846062124"
type input "13.4059084606212"
type input "15.1435289382935"
type input "89.0985289382935"
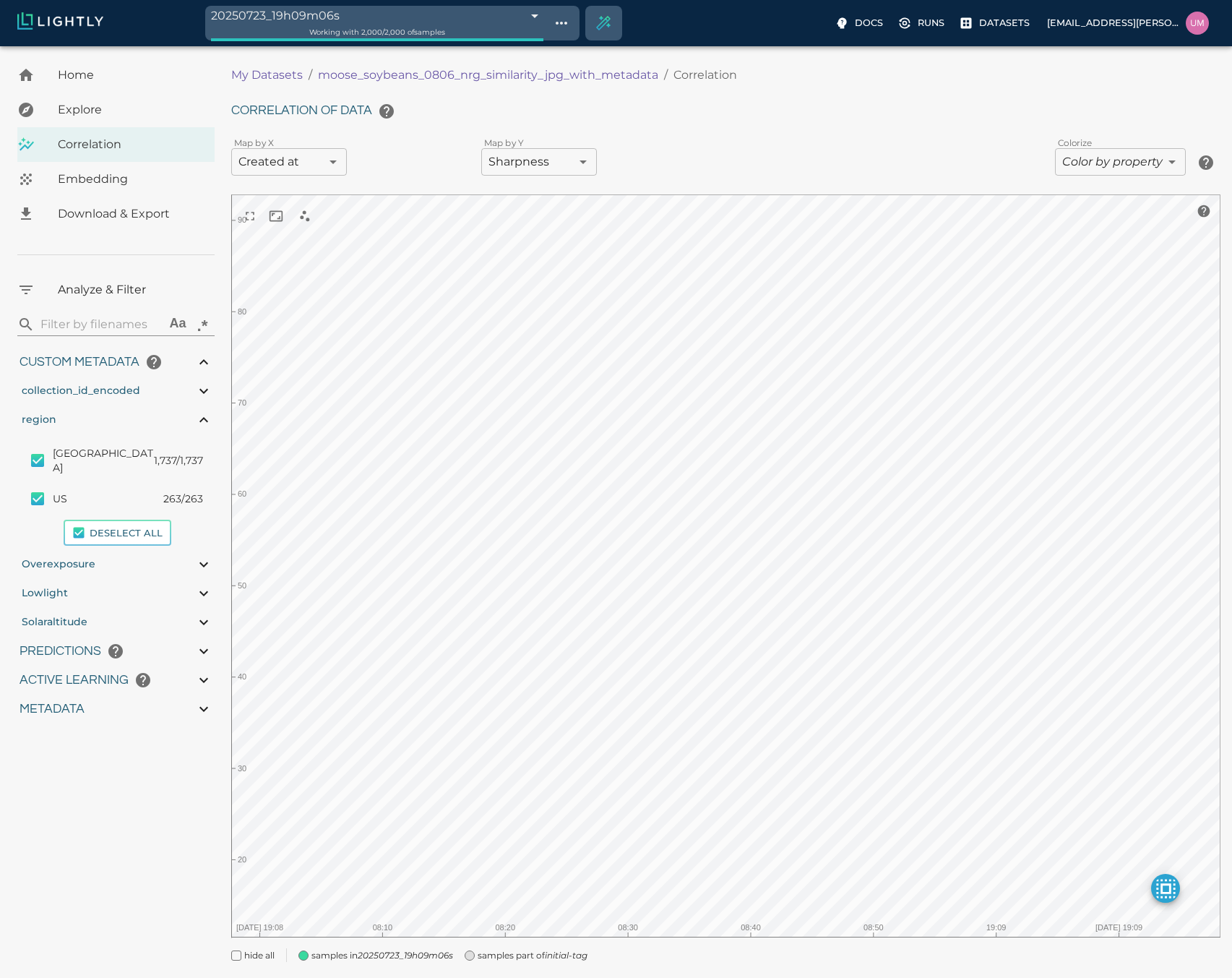
type input "11.436"
type input "56.722"
type input "1.09190846062124"
type input "13.4059084606212"
type input "15.1435289382935"
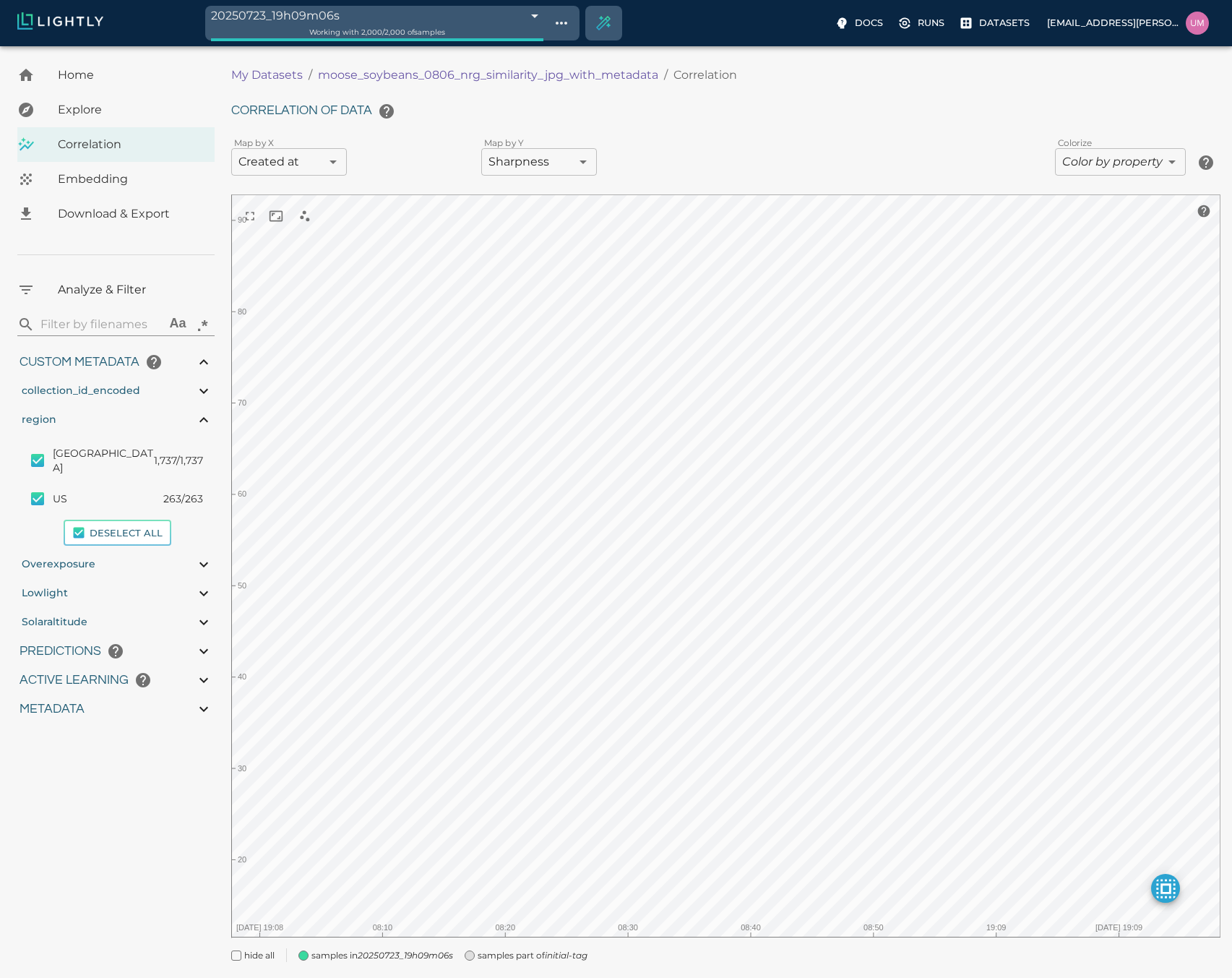
type input "89.0985289382935"
type input "11.436"
type input "56.722"
type input "1.09190846062124"
type input "13.4059084606212"
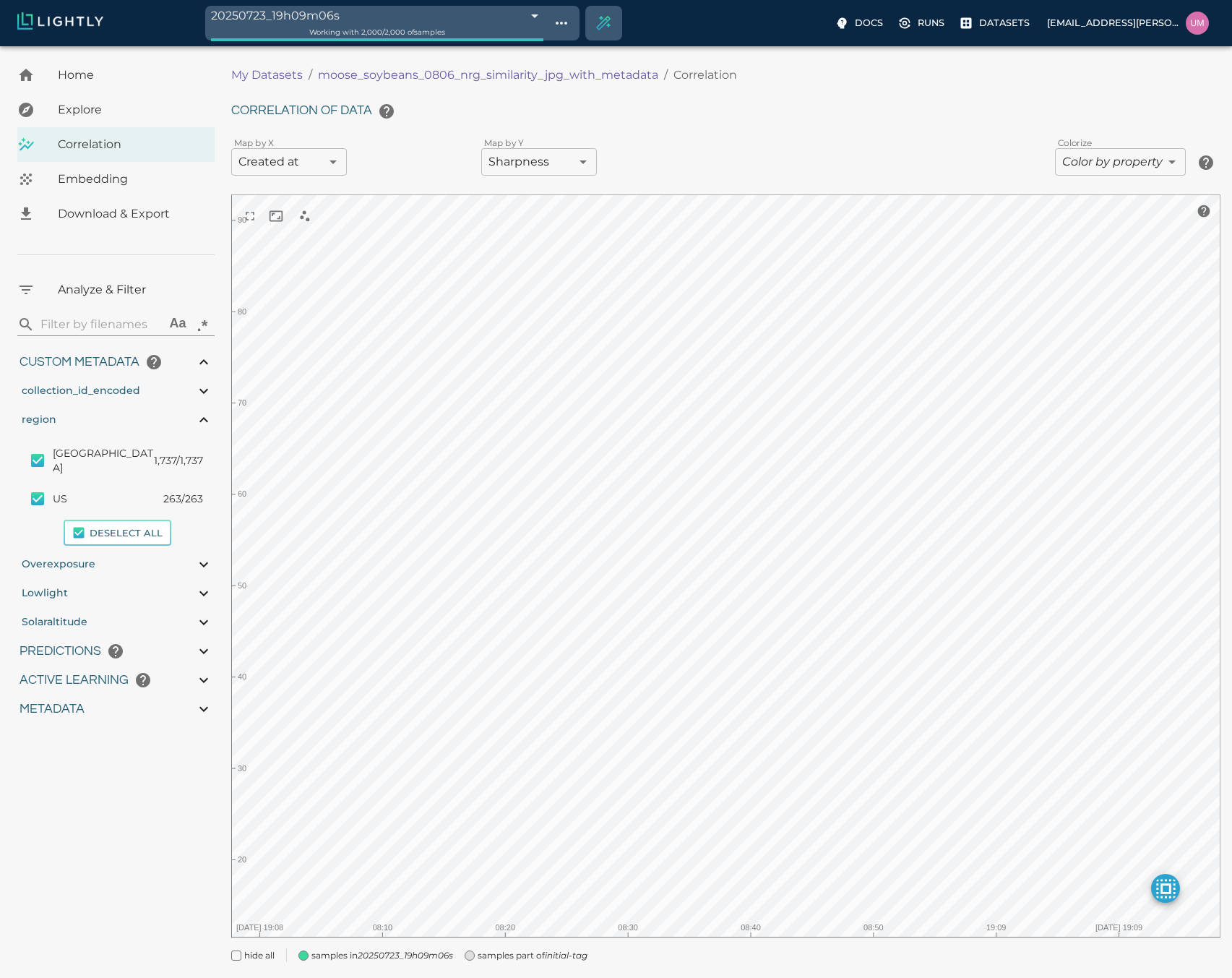
type input "15.1435289382935"
type input "89.0985289382935"
type input "11.436"
type input "56.722"
type input "1.09190846062124"
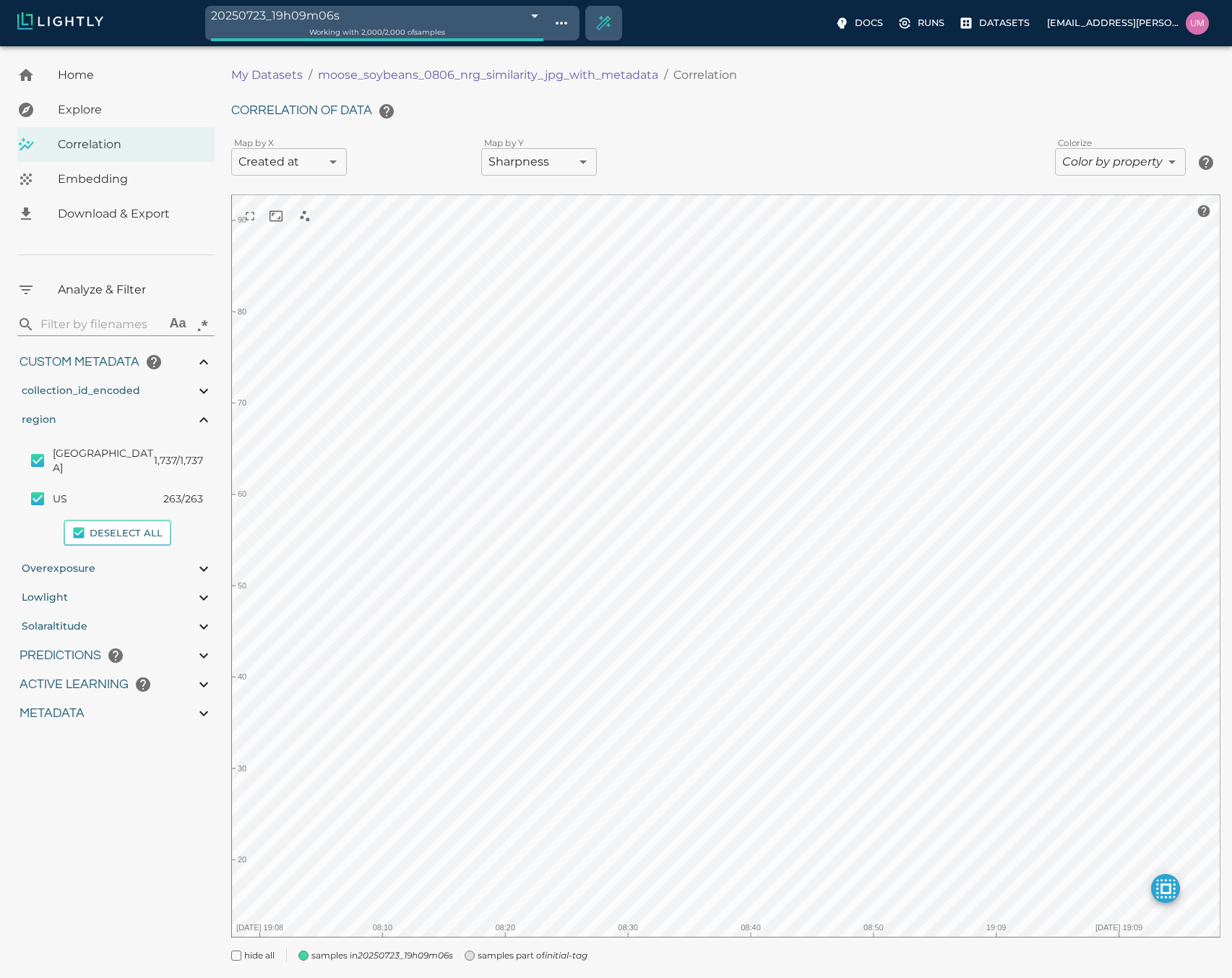
type input "13.4059084606212"
type input "15.1435289382935"
type input "89.0985289382935"
type input "11.436"
type input "56.722"
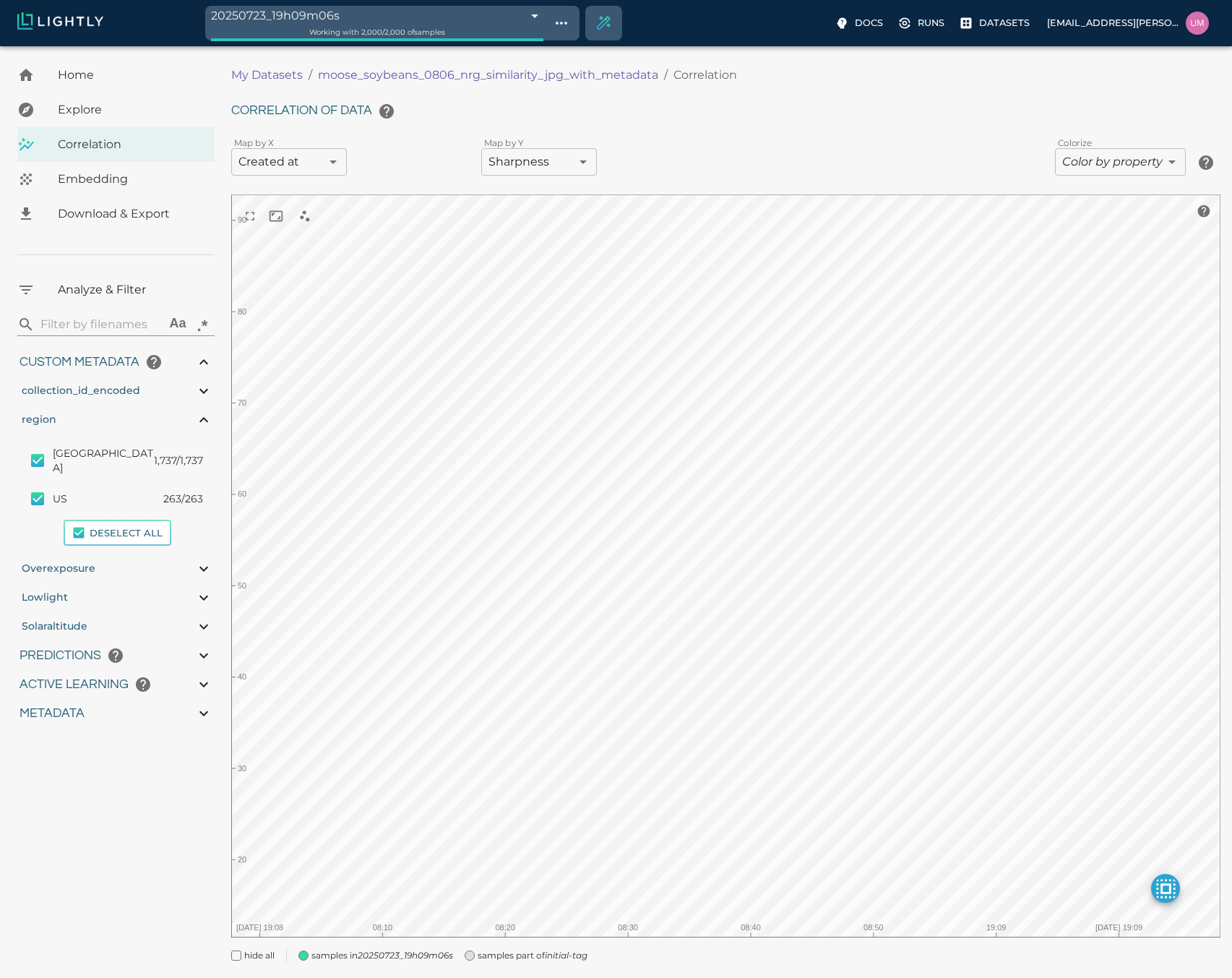
type input "1.09190846062124"
type input "13.4059084606212"
type input "15.1435289382935"
type input "89.0985289382935"
click at [197, 422] on icon at bounding box center [204, 420] width 18 height 18
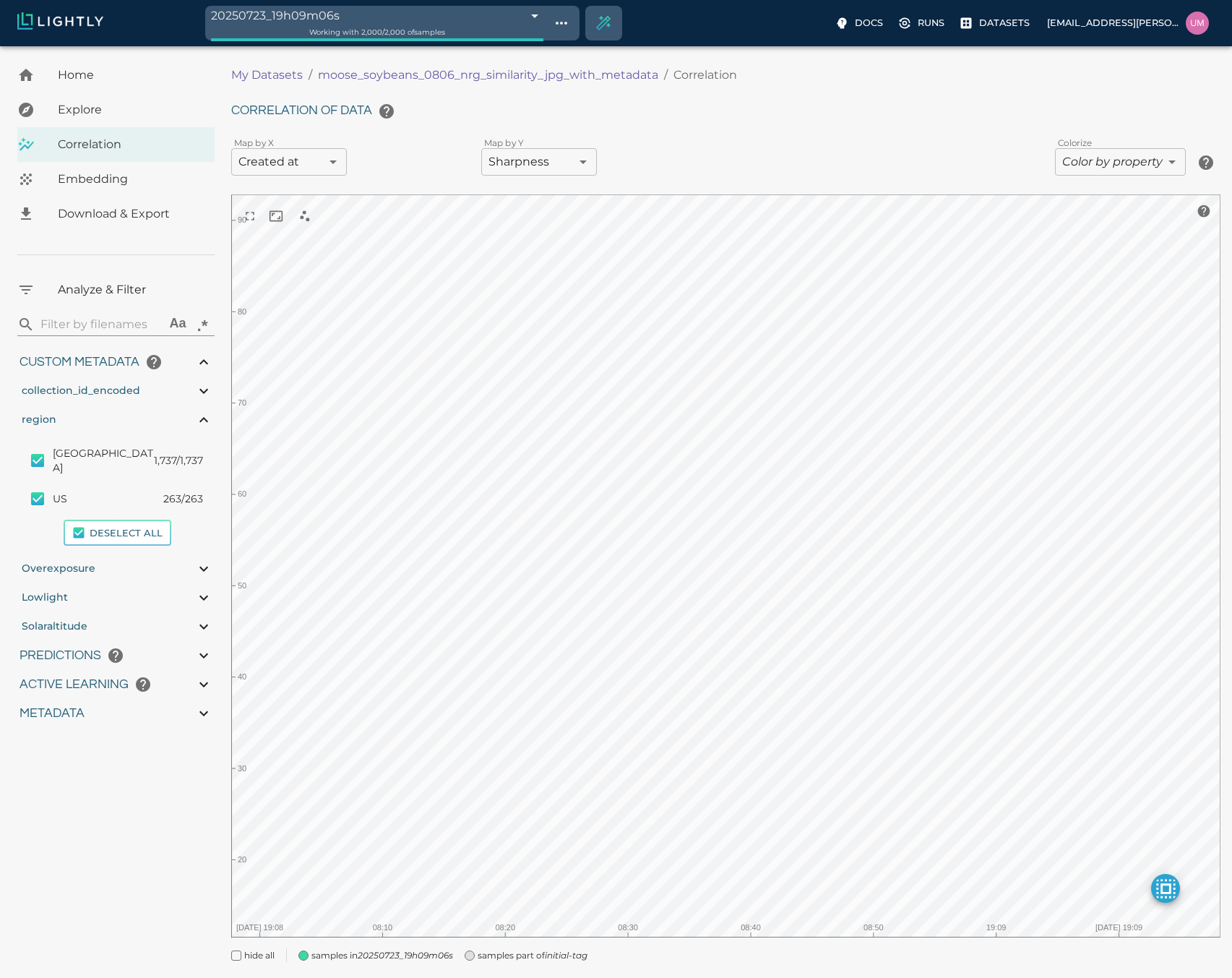
type input "11.436"
type input "56.722"
type input "1.09190846062124"
type input "13.4059084606212"
type input "15.1435289382935"
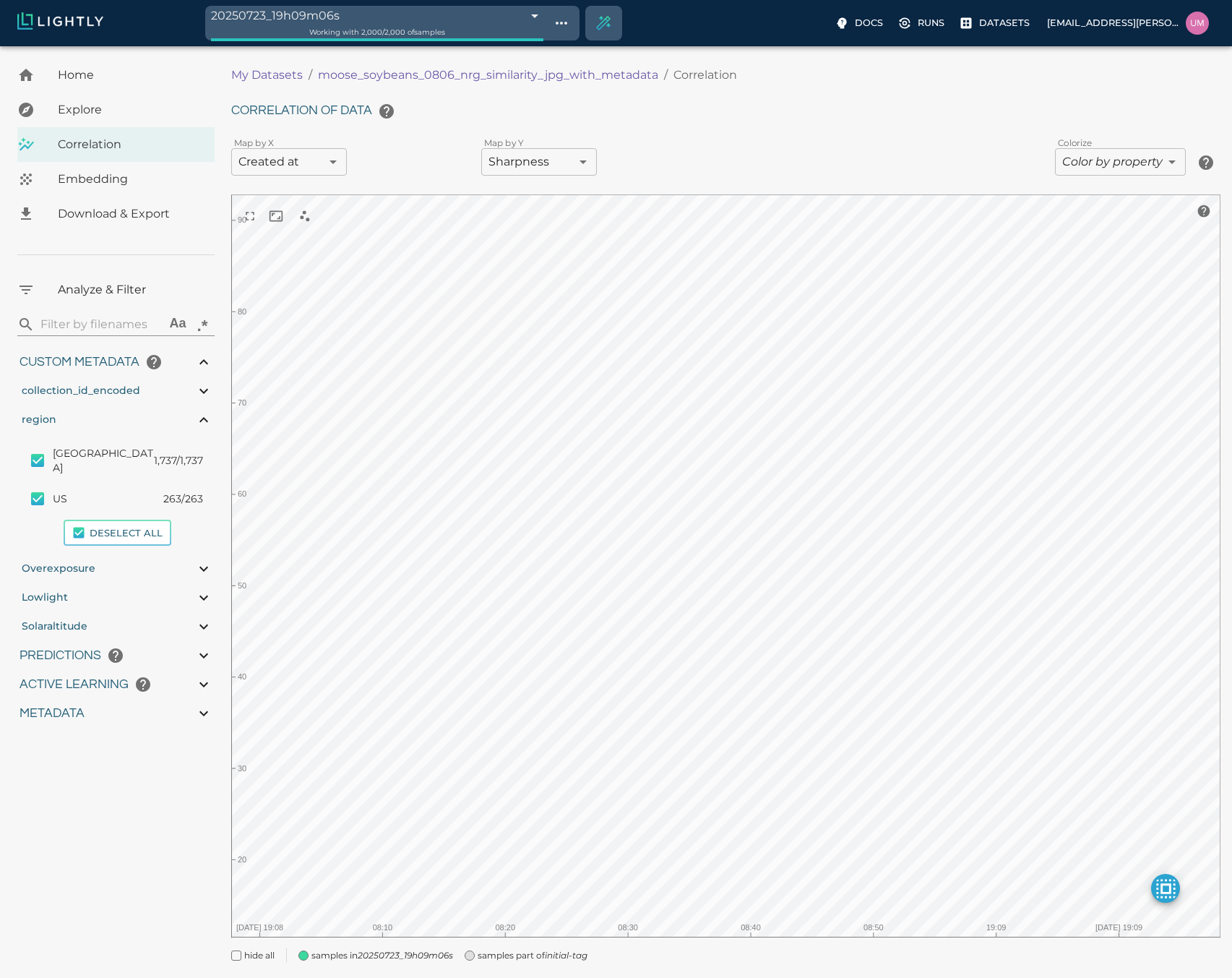
type input "89.0985289382935"
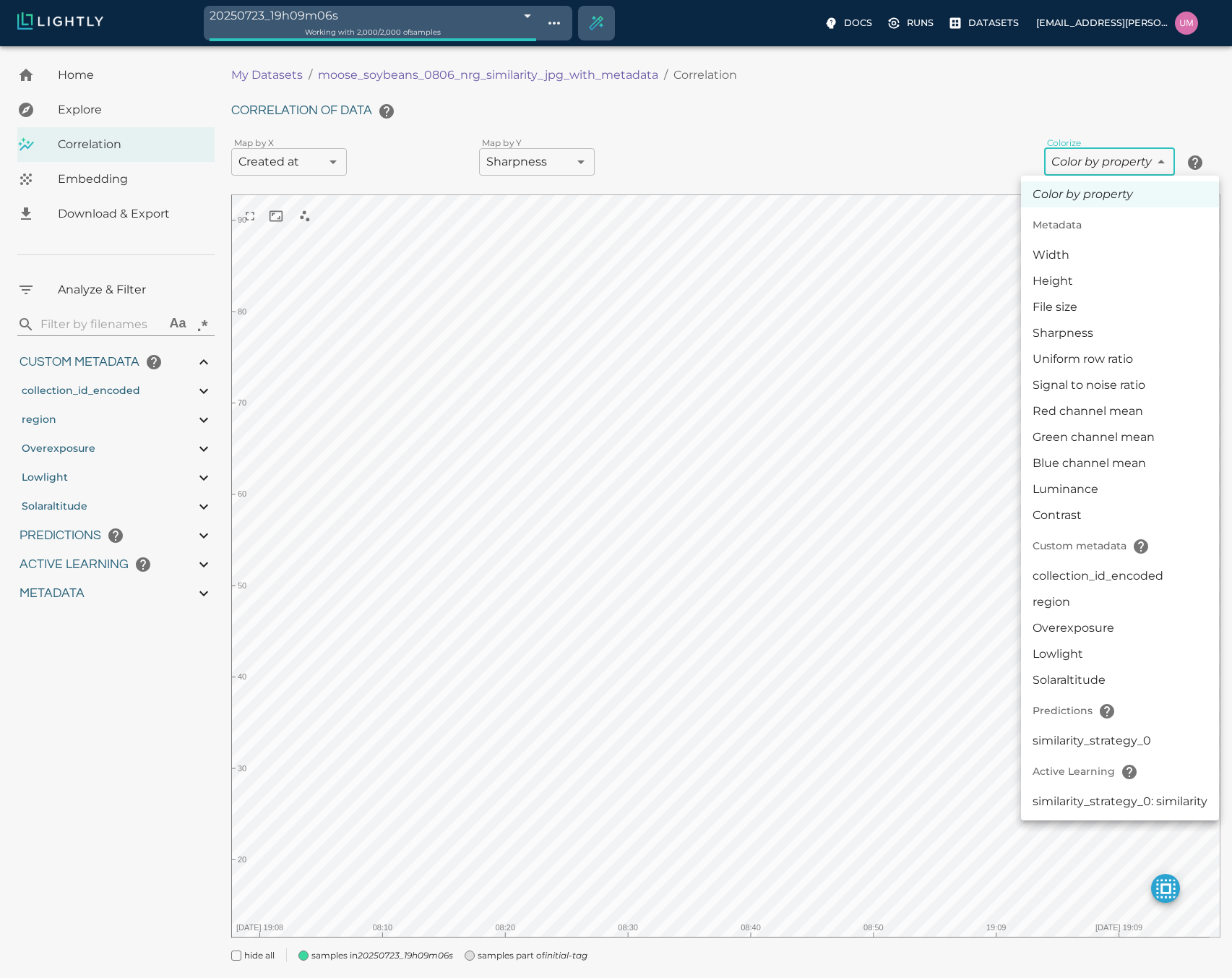
click at [1068, 156] on body "20250723_19h09m06s 688195c2500f431a06bd1286 Working with 2,000 / 2,000 of sampl…" at bounding box center [616, 530] width 1232 height 968
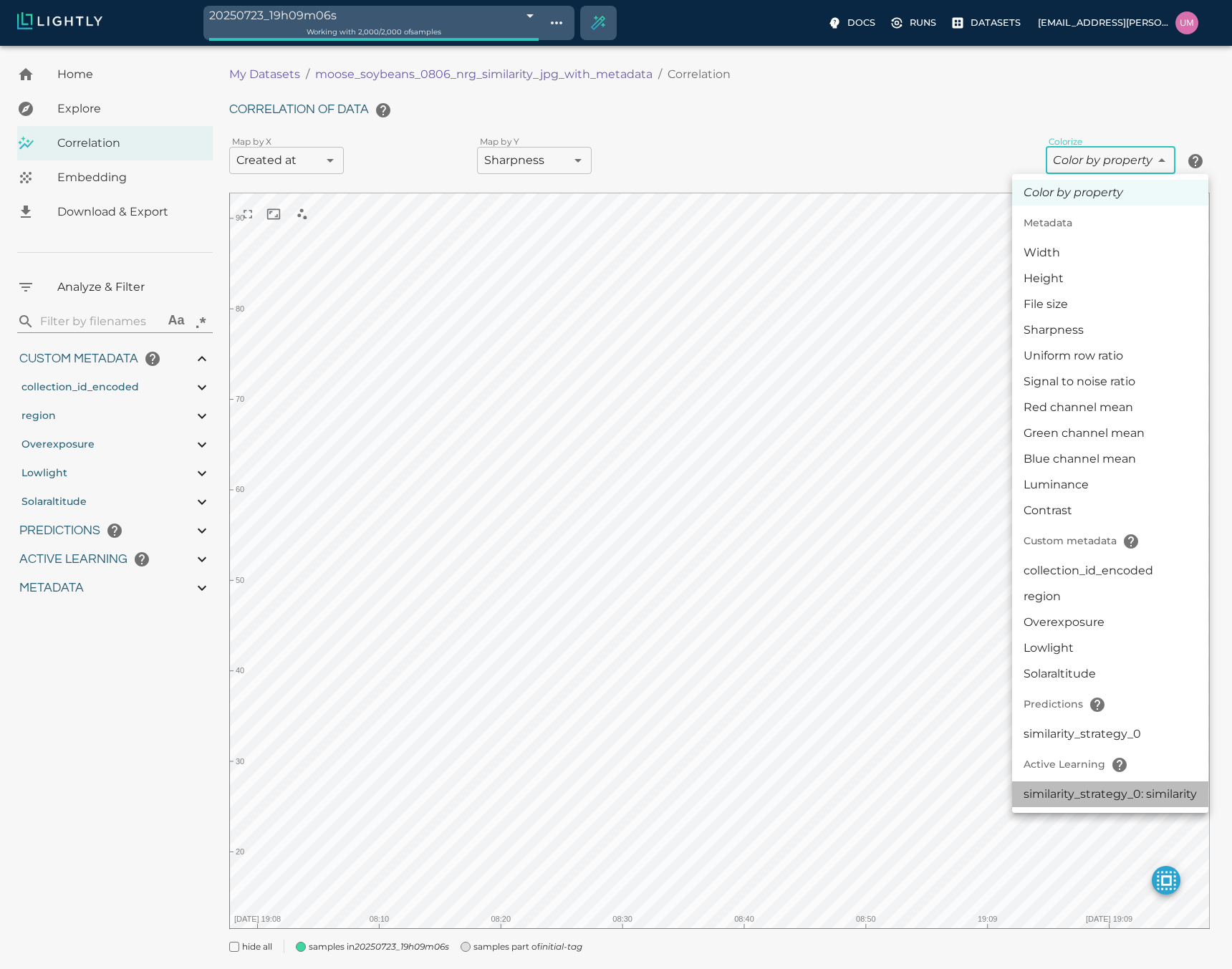
click at [1095, 786] on li "similarity_strategy_0: similarity" at bounding box center [1110, 794] width 196 height 26
type input "activeLearningv2|similarity_strategy_0: similarity"
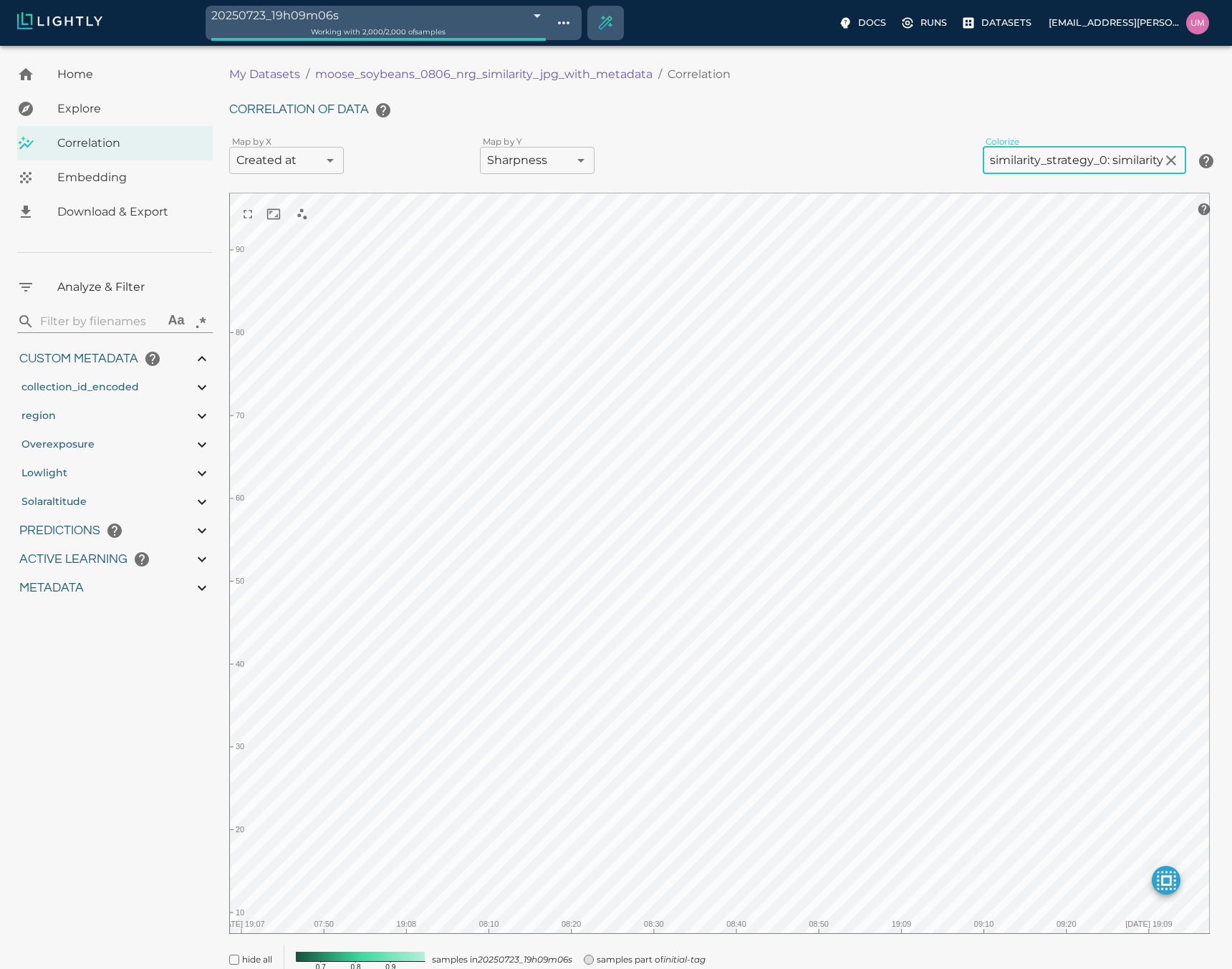
click at [529, 160] on body "20250723_19h09m06s 688195c2500f431a06bd1286 Working with 2,000 / 2,000 of sampl…" at bounding box center [616, 536] width 1232 height 981
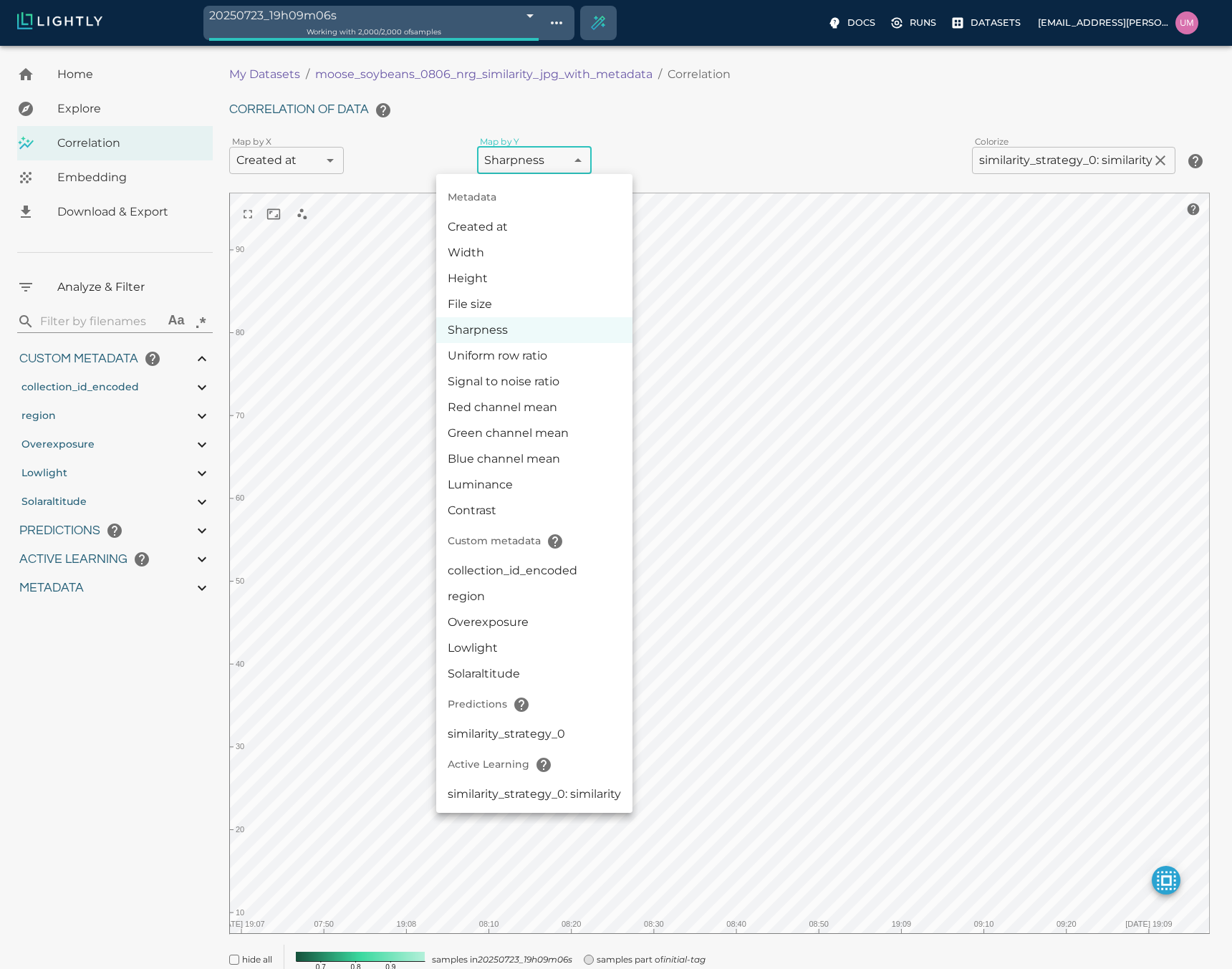
click at [511, 733] on li "similarity_strategy_0" at bounding box center [534, 734] width 196 height 26
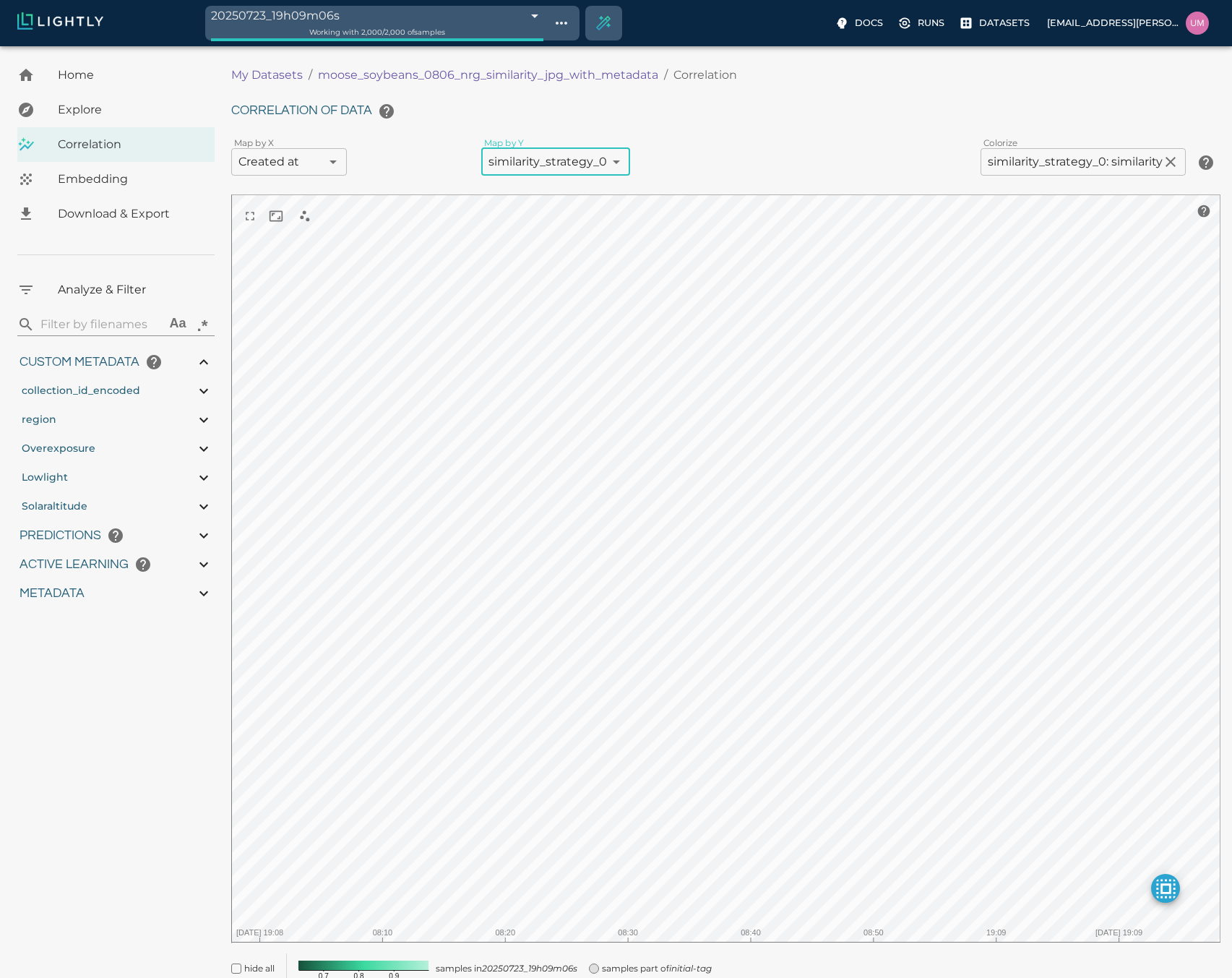
click at [579, 156] on body "20250723_19h09m06s 688195c2500f431a06bd1286 Working with 2,000 / 2,000 of sampl…" at bounding box center [616, 541] width 1232 height 990
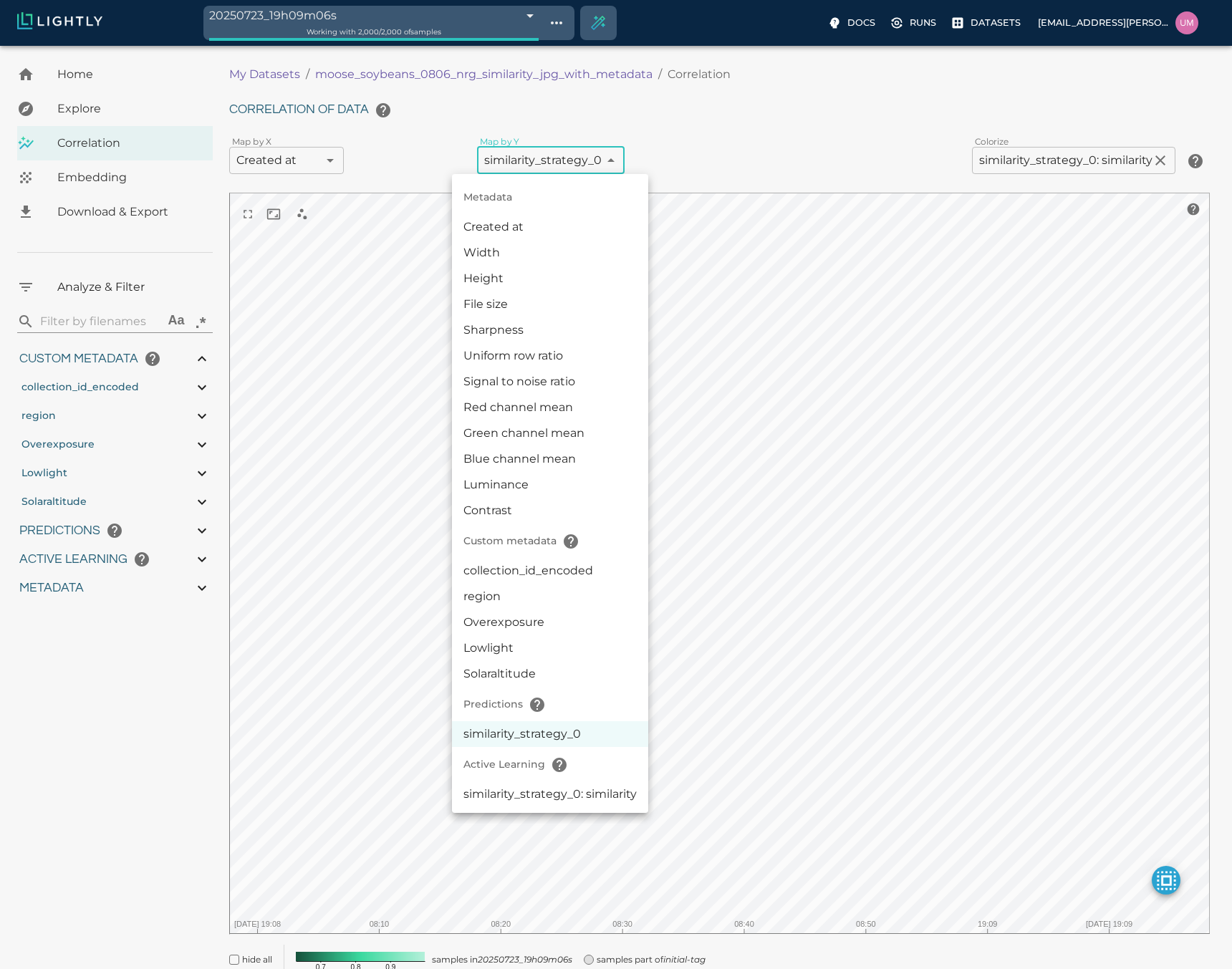
click at [515, 802] on li "similarity_strategy_0: similarity" at bounding box center [550, 794] width 196 height 26
type input "activeLearningv2|similarity_strategy_0: similarity"
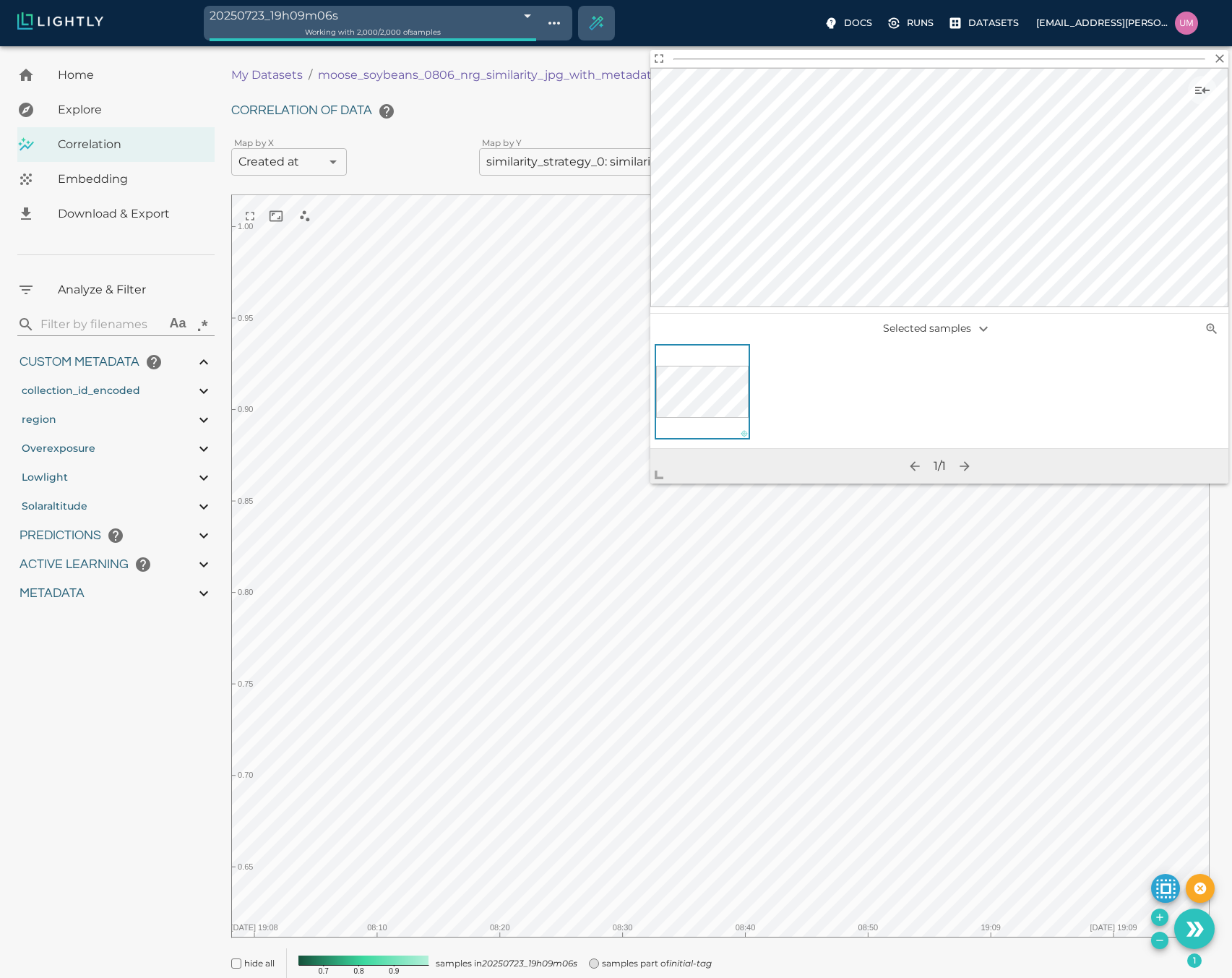
click at [294, 156] on body "20250723_19h09m06s 688195c2500f431a06bd1286 Working with 2,000 / 2,000 of sampl…" at bounding box center [616, 538] width 1232 height 985
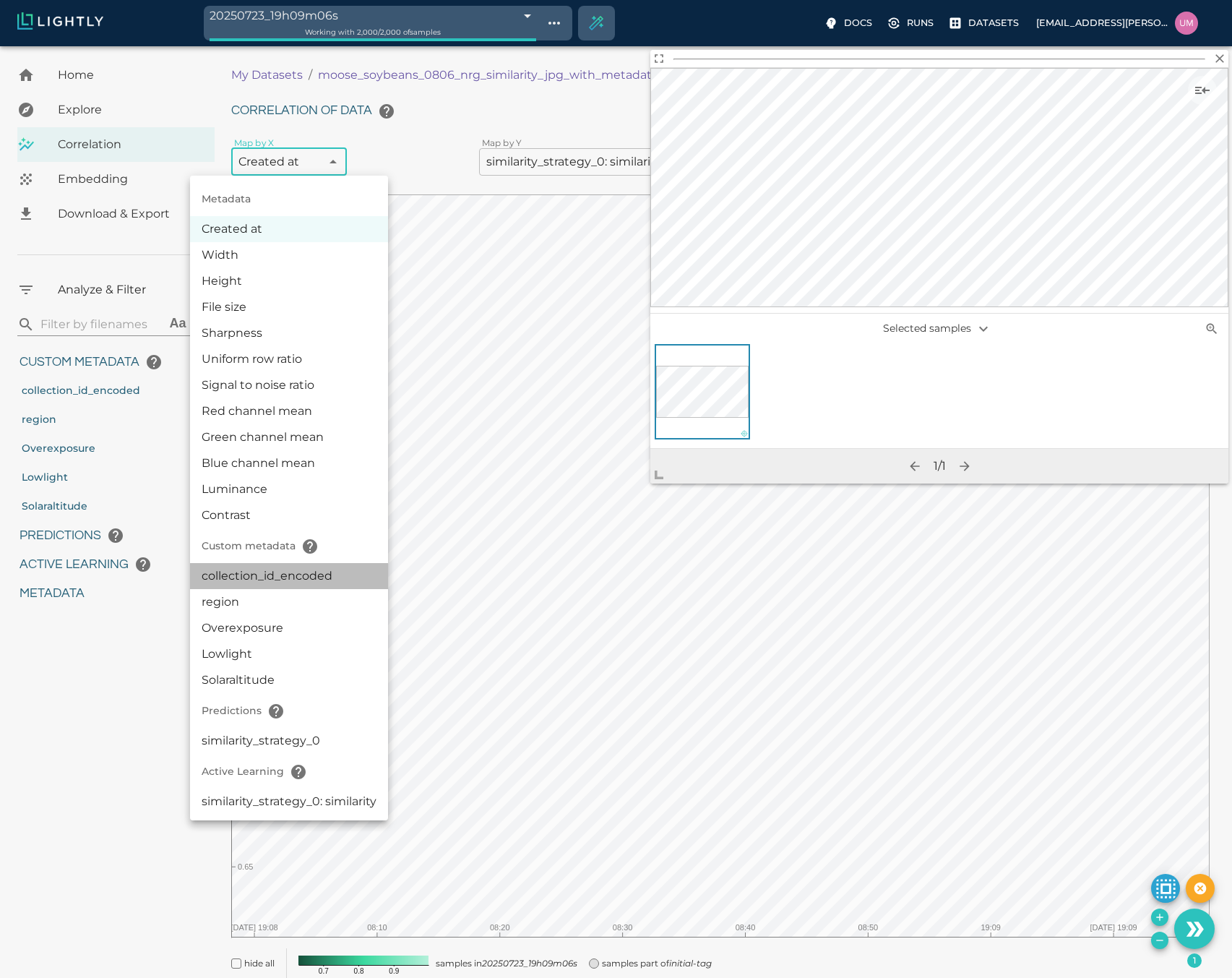
click at [262, 573] on li "collection_id_encoded" at bounding box center [289, 576] width 198 height 26
type input "userDefined|CATEGORICAL_INT|collection_id_encoded"
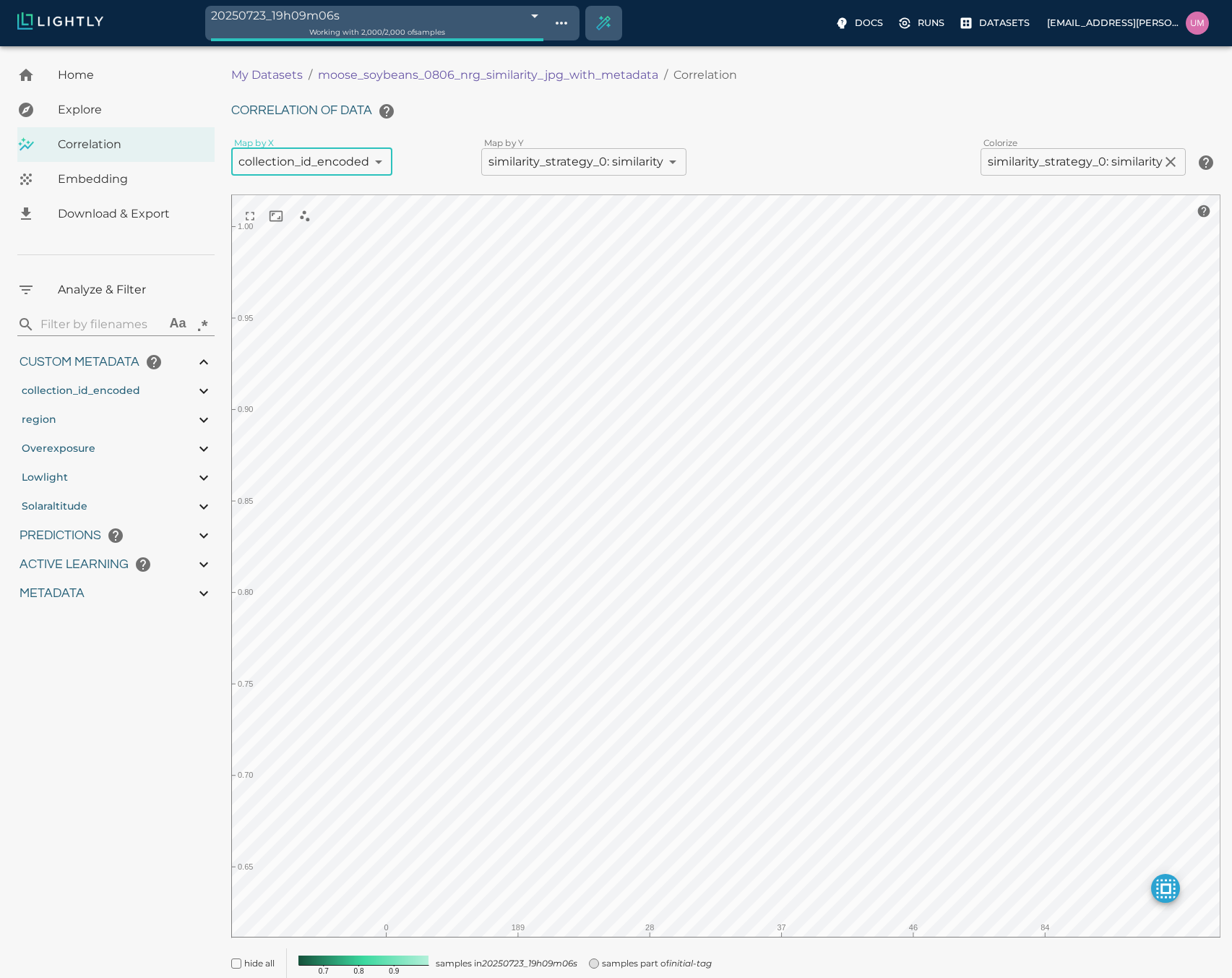
click at [555, 123] on h6 "Correlation of data" at bounding box center [726, 112] width 989 height 29
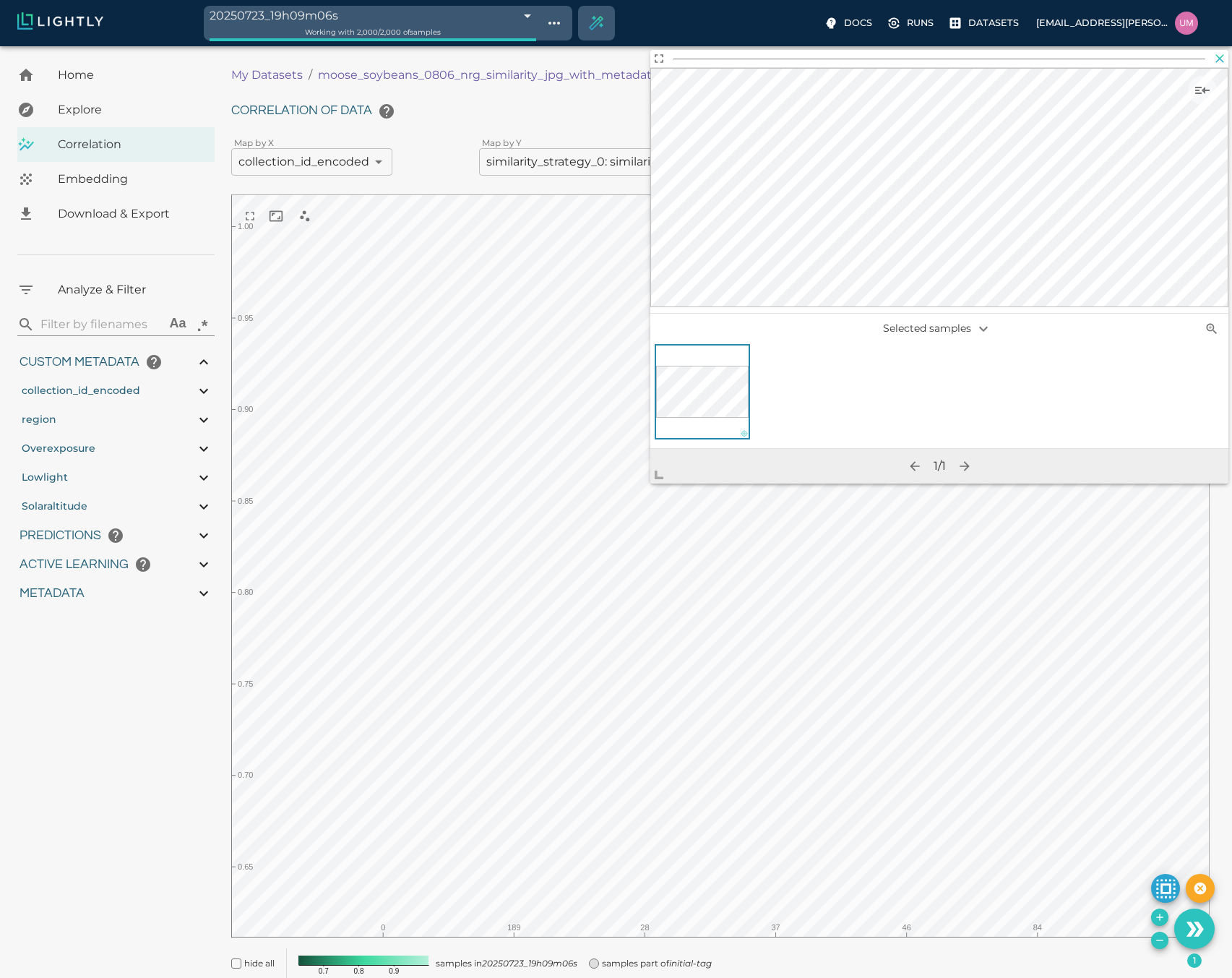
click at [1219, 54] on icon "button" at bounding box center [1220, 58] width 15 height 15
click at [1214, 58] on icon "button" at bounding box center [1220, 58] width 15 height 15
click at [1218, 59] on icon "button" at bounding box center [1220, 58] width 9 height 9
click at [1219, 58] on icon "button" at bounding box center [1220, 58] width 9 height 9
click at [1212, 61] on button "button" at bounding box center [1220, 58] width 17 height 17
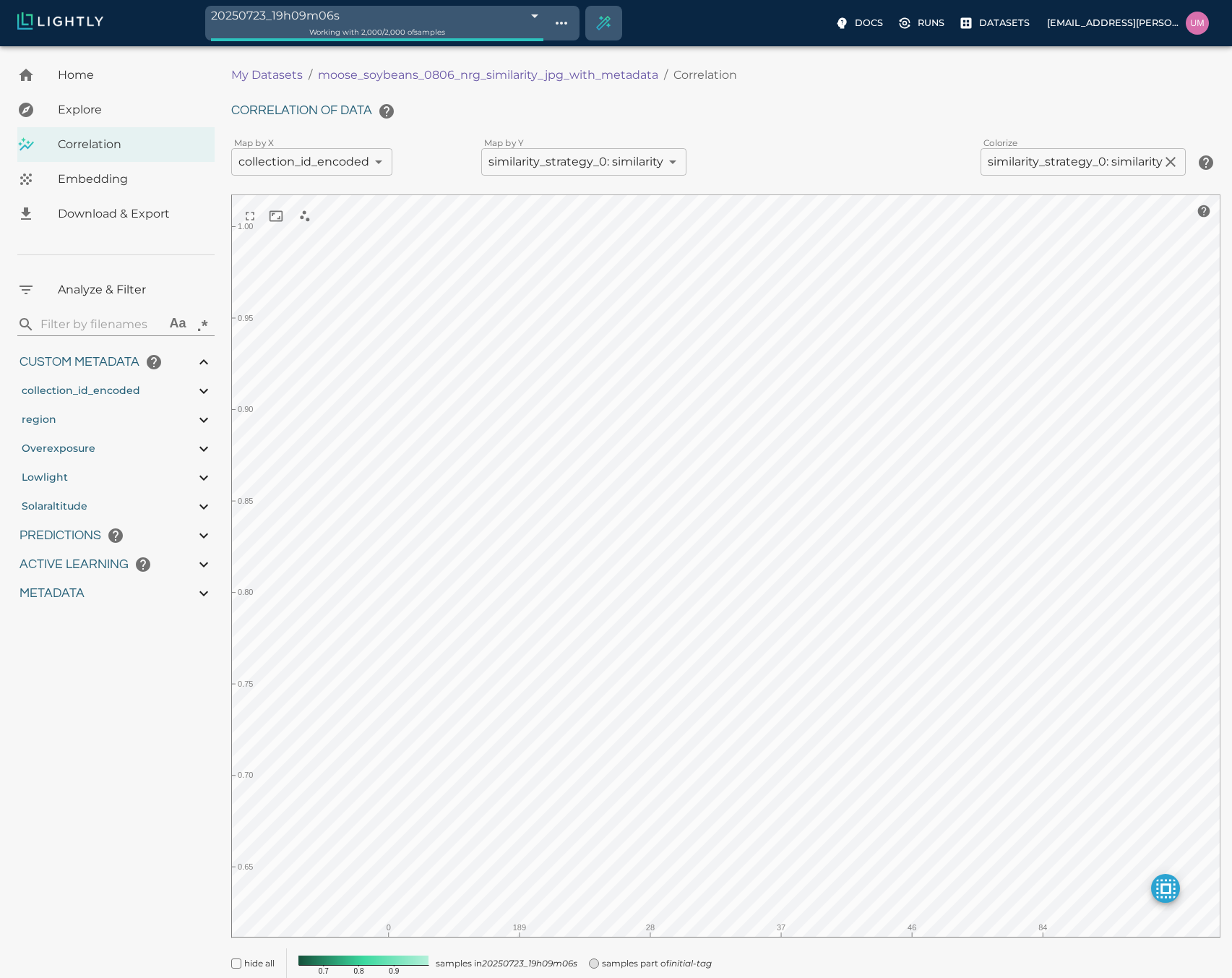
click at [1155, 159] on body "20250723_19h09m06s 688195c2500f431a06bd1286 Working with 2,000 / 2,000 of sampl…" at bounding box center [616, 538] width 1232 height 985
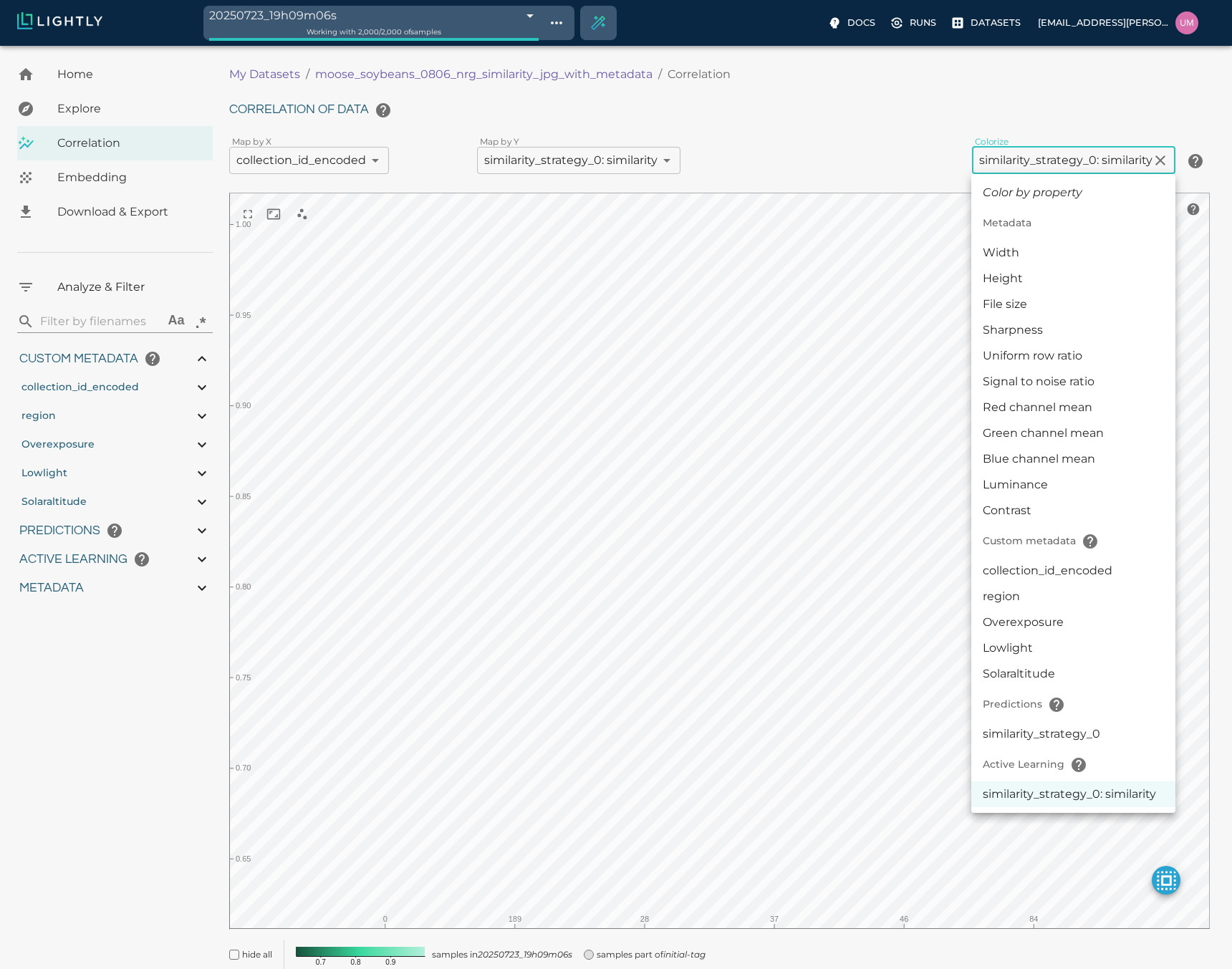
click at [1062, 579] on li "collection_id_encoded" at bounding box center [1073, 571] width 204 height 26
type input "userDefined|CATEGORICAL_INT|collection_id_encoded"
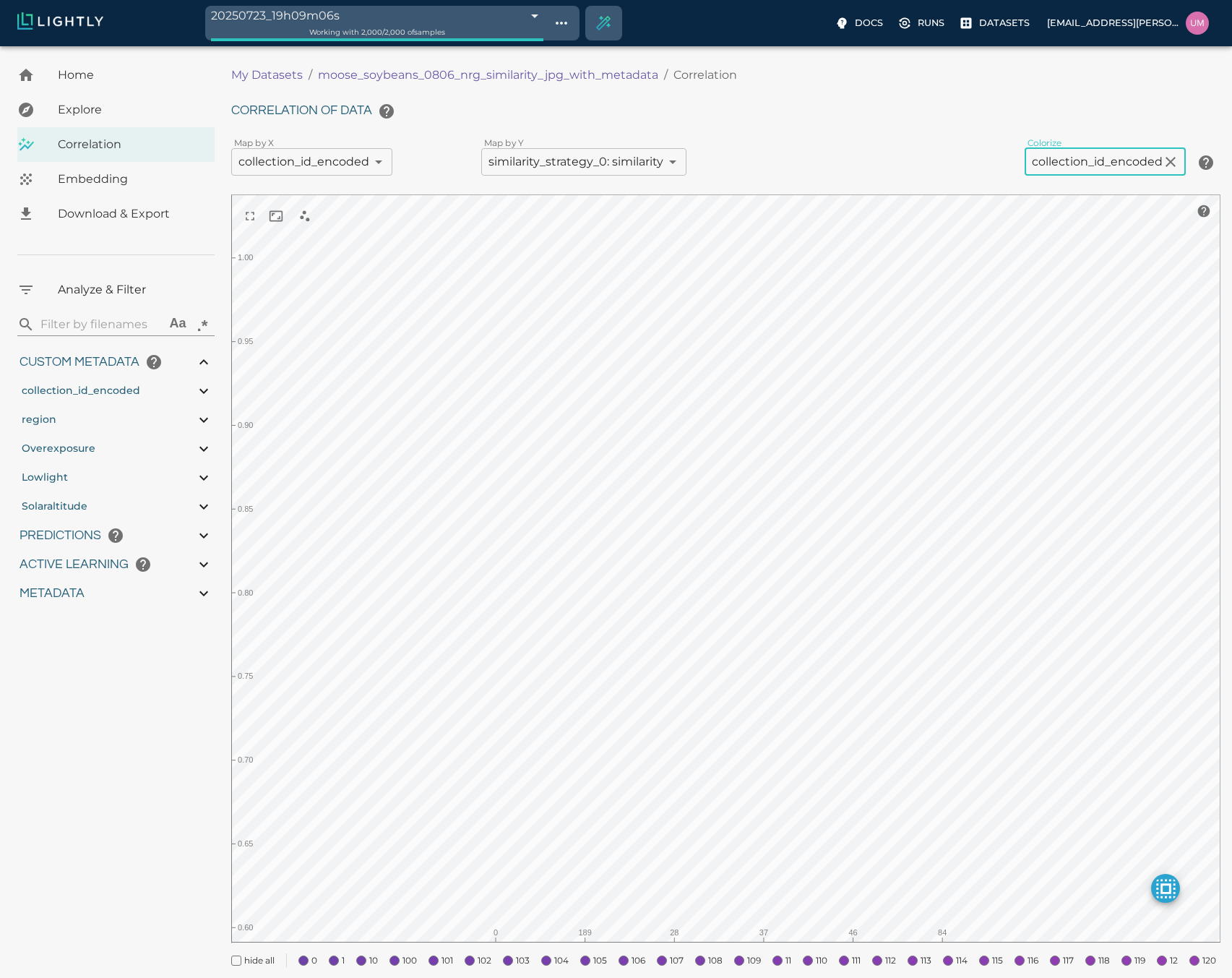
click at [912, 152] on div "Colorize collection_id_encoded userDefined|CATEGORICAL_INT|collection_id_encode…" at bounding box center [977, 163] width 417 height 29
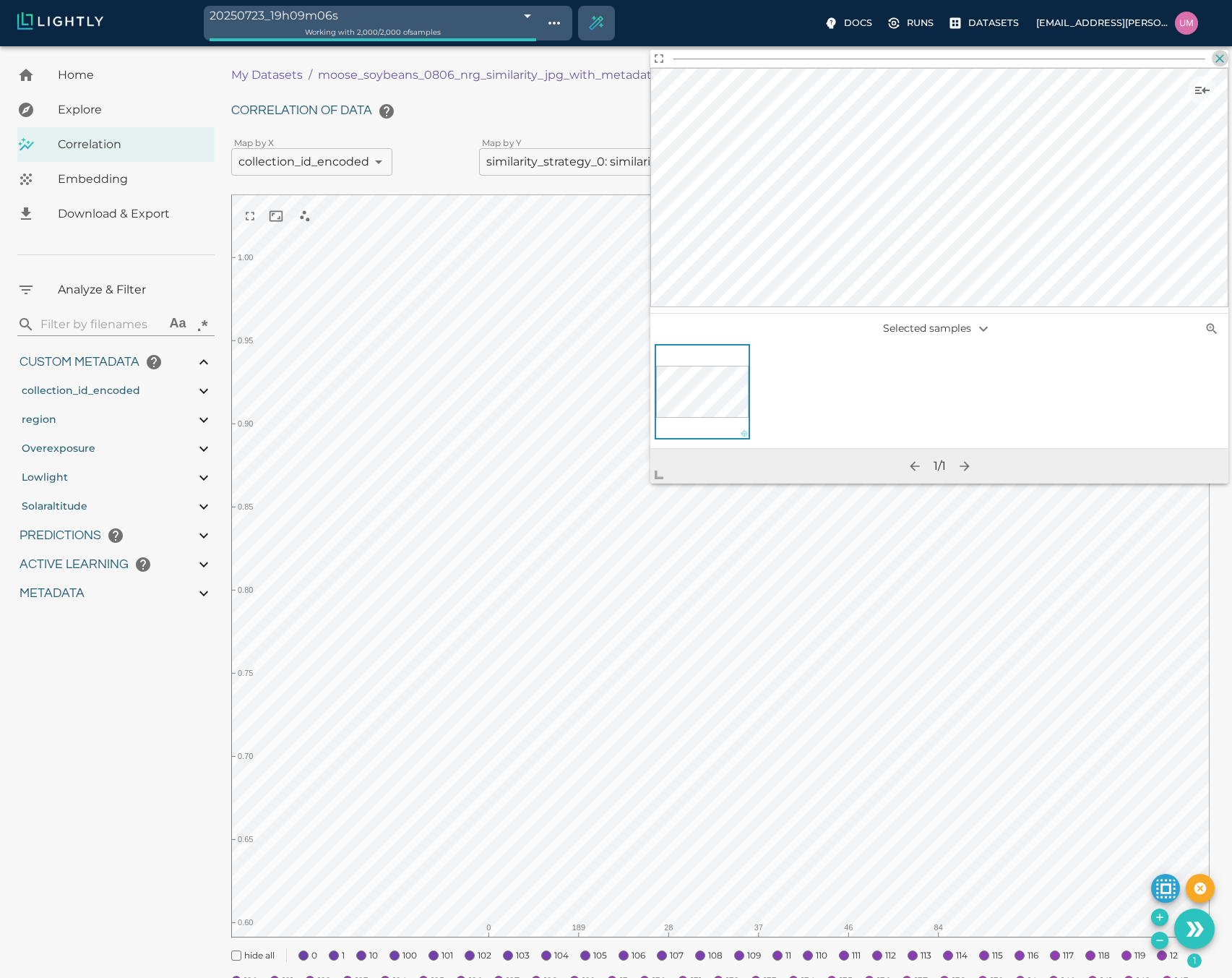
click at [1225, 57] on icon "button" at bounding box center [1220, 58] width 15 height 15
click at [1222, 60] on icon "button" at bounding box center [1220, 58] width 9 height 9
click at [1223, 61] on icon "button" at bounding box center [1220, 58] width 9 height 9
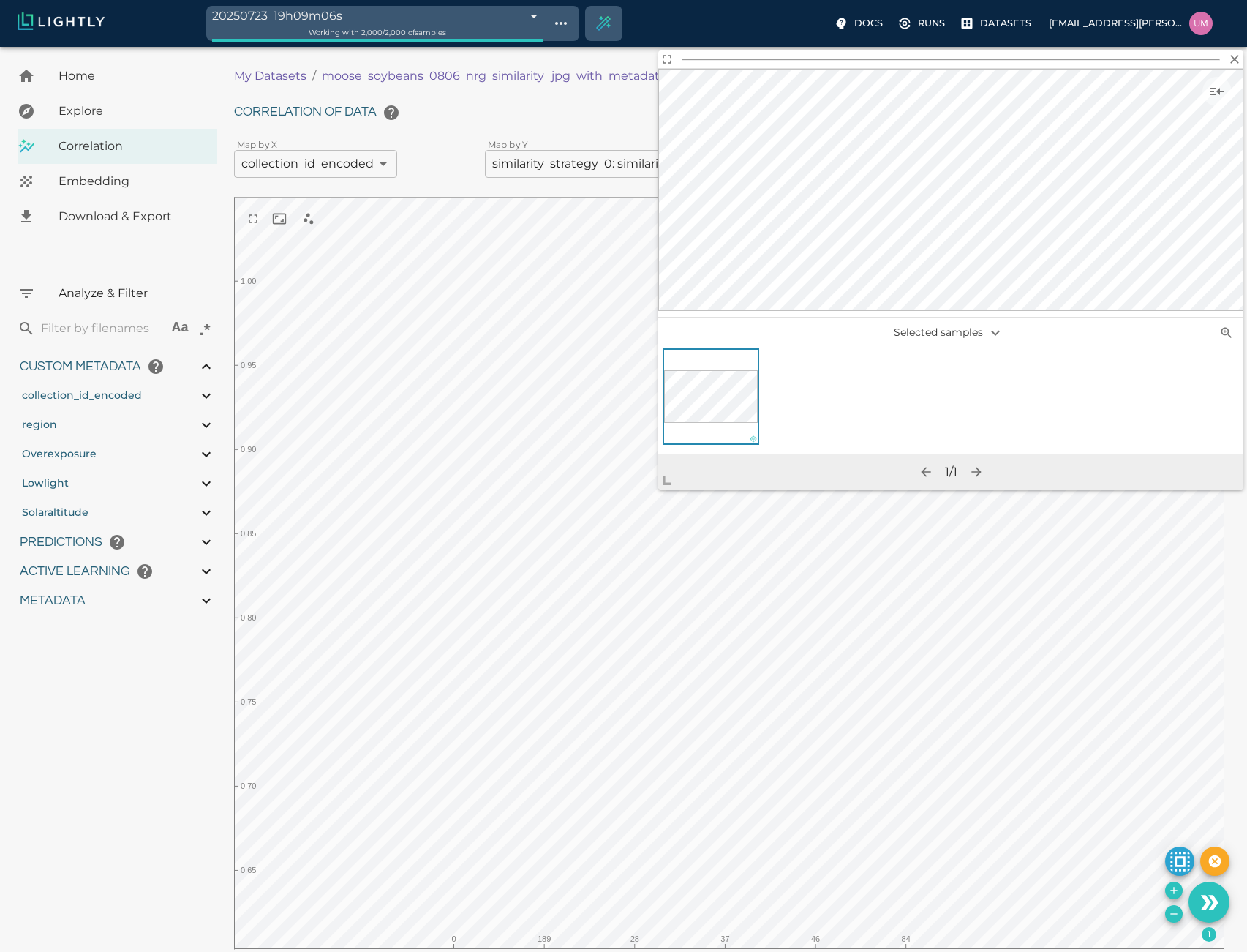
click at [430, 175] on div "Map by X collection_id_encoded userDefined|CATEGORICAL_INT|collection_id_encode…" at bounding box center [354, 164] width 251 height 28
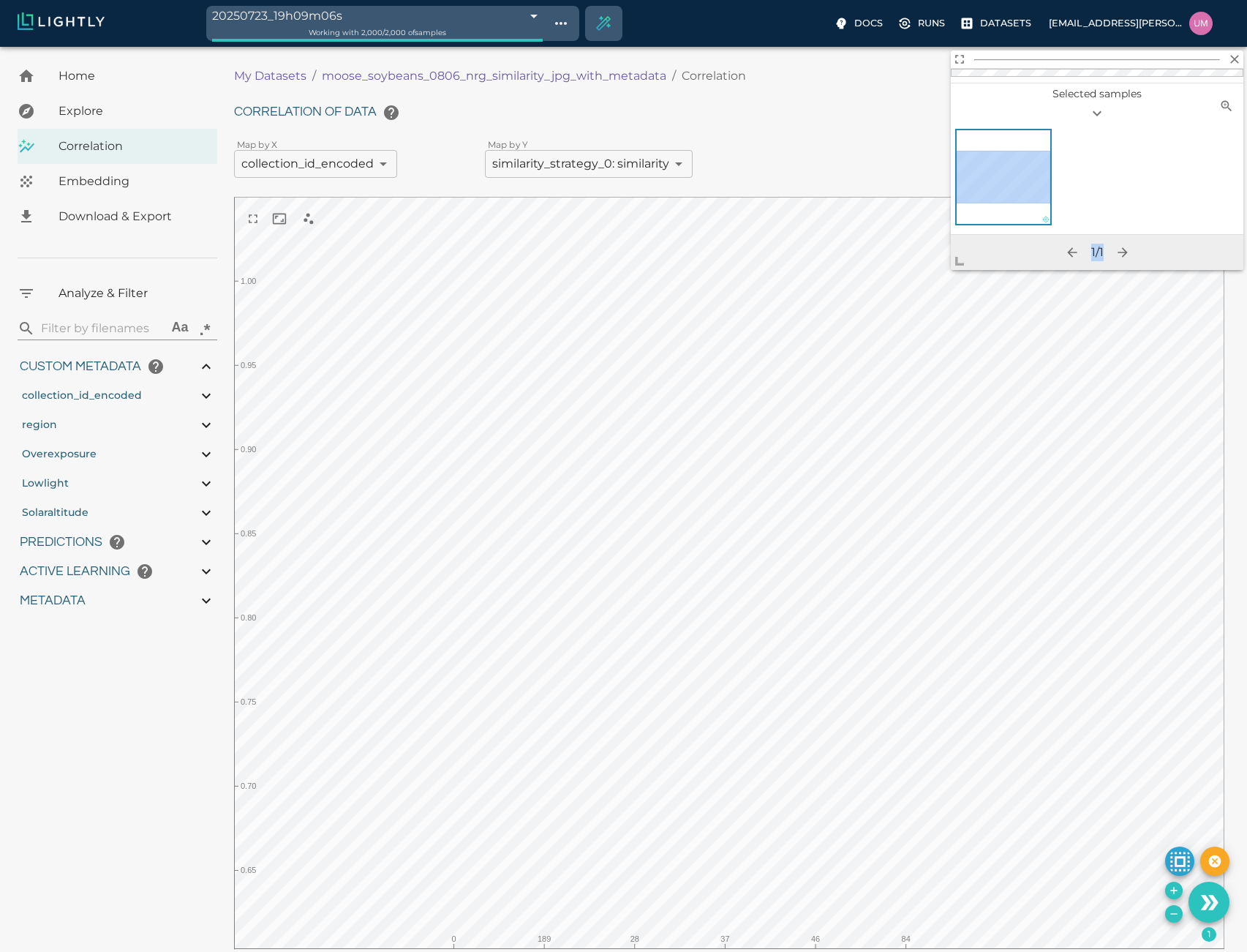
drag, startPoint x: 663, startPoint y: 486, endPoint x: 1064, endPoint y: 225, distance: 478.5
click at [1064, 225] on div "artifact_raw12packed_0_6764c0f8ead52f65e3d21022_nrg.jpg Sample details Sample l…" at bounding box center [1098, 160] width 293 height 220
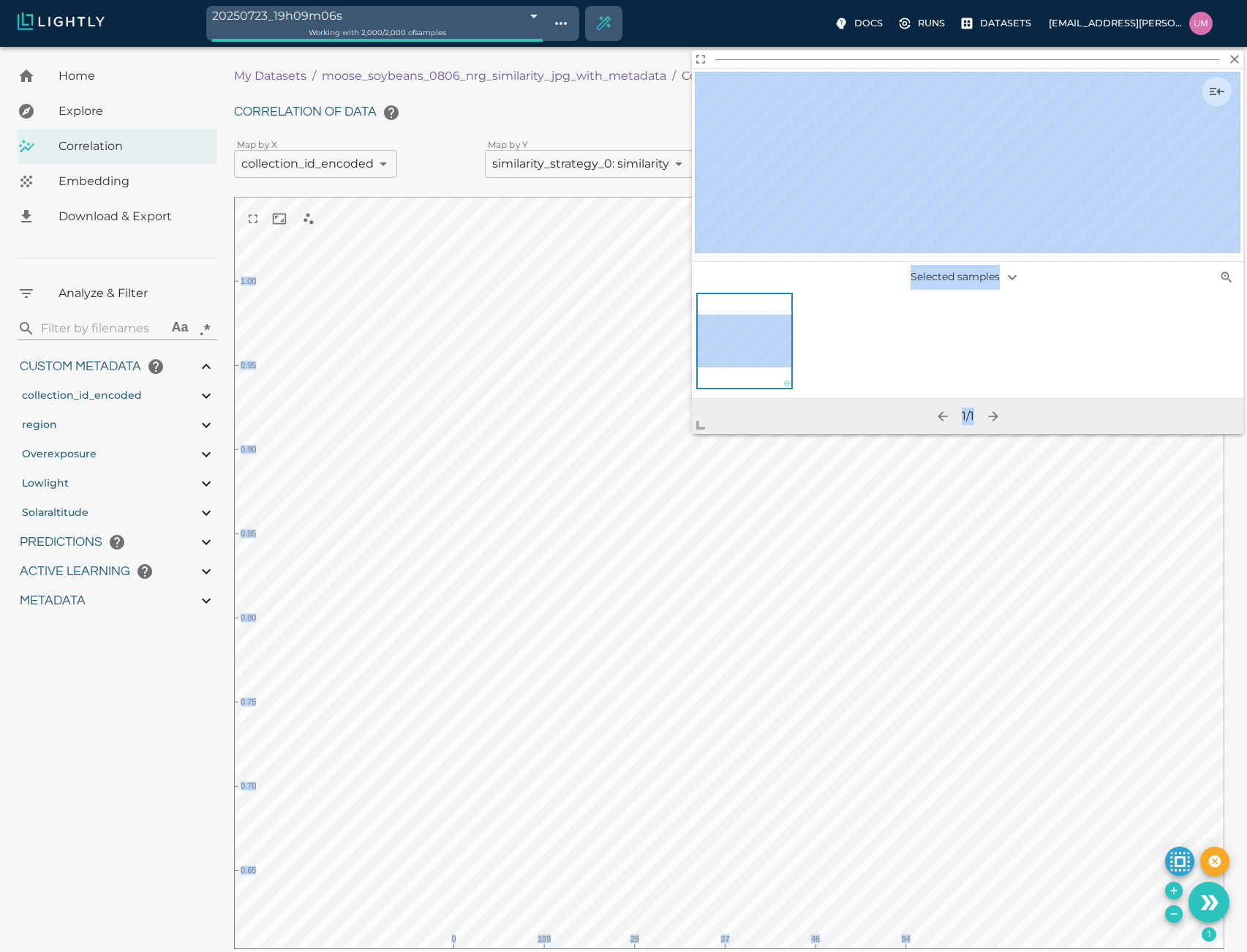
click at [530, 547] on body "20250723_19h09m06s 688195c2500f431a06bd1286 Working with 2,000 / 2,000 of sampl…" at bounding box center [624, 799] width 1247 height 1505
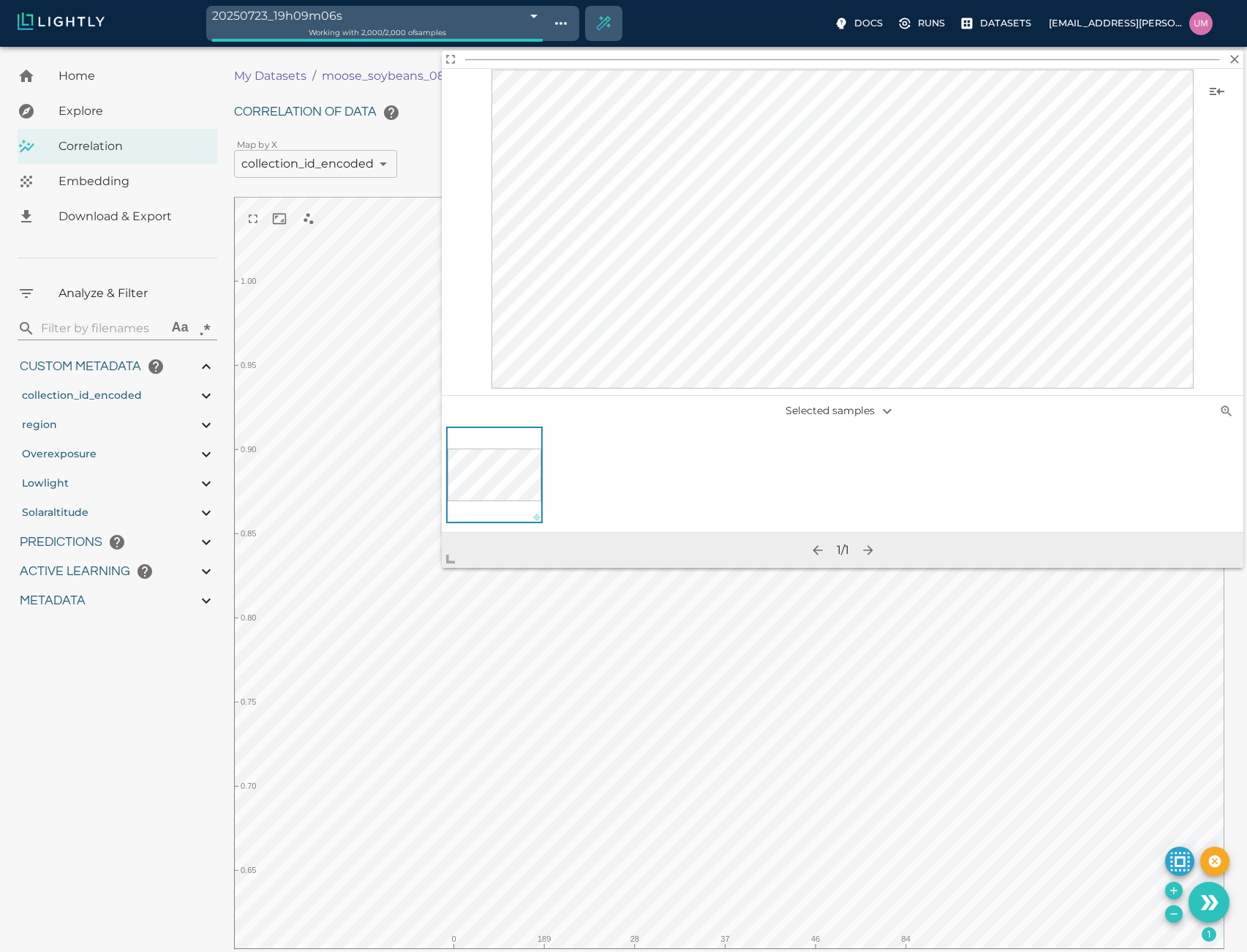
click at [430, 567] on body "20250723_19h09m06s 688195c2500f431a06bd1286 Working with 2,000 / 2,000 of sampl…" at bounding box center [624, 799] width 1247 height 1505
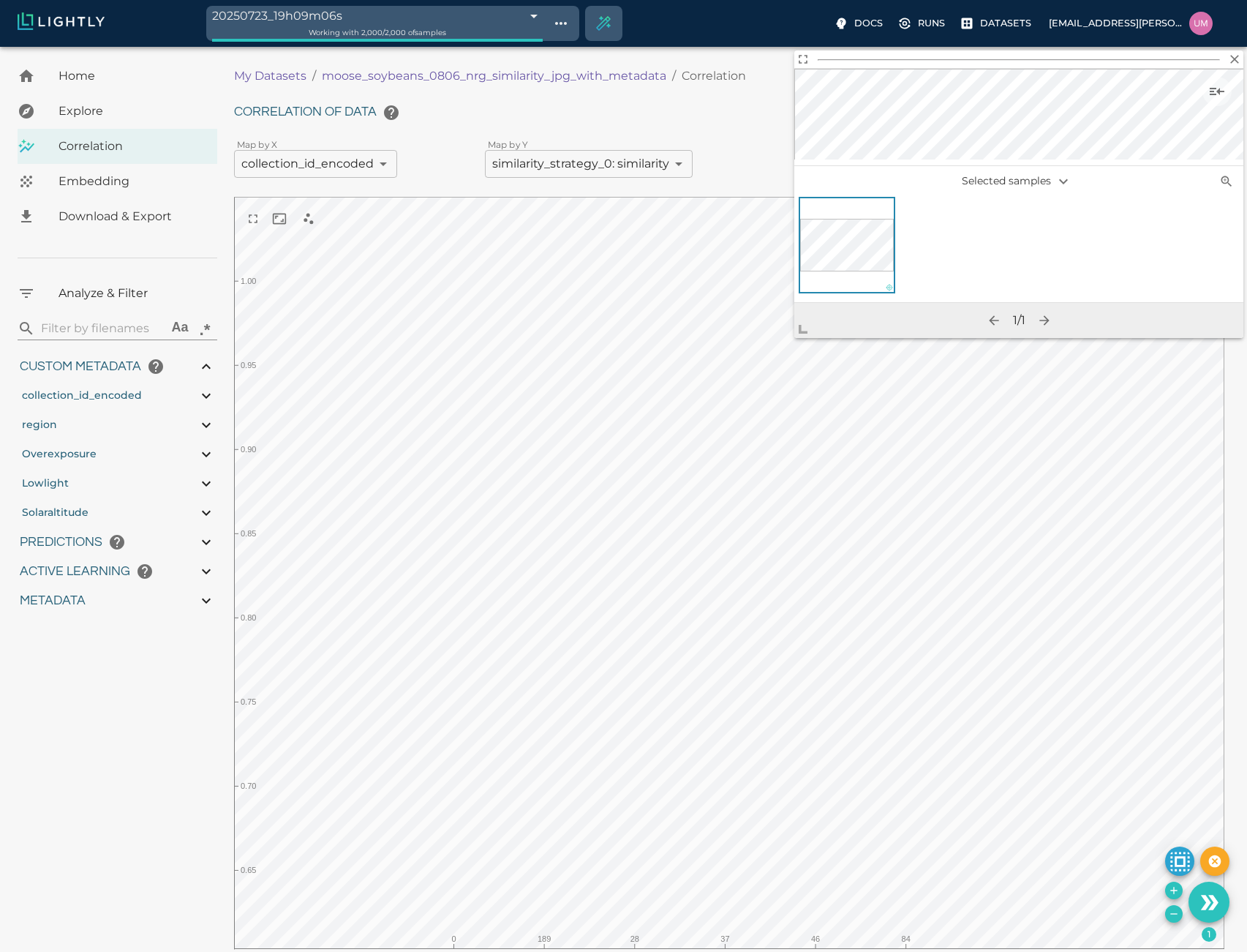
drag, startPoint x: 445, startPoint y: 565, endPoint x: 876, endPoint y: 269, distance: 522.9
click at [824, 308] on span at bounding box center [809, 323] width 30 height 30
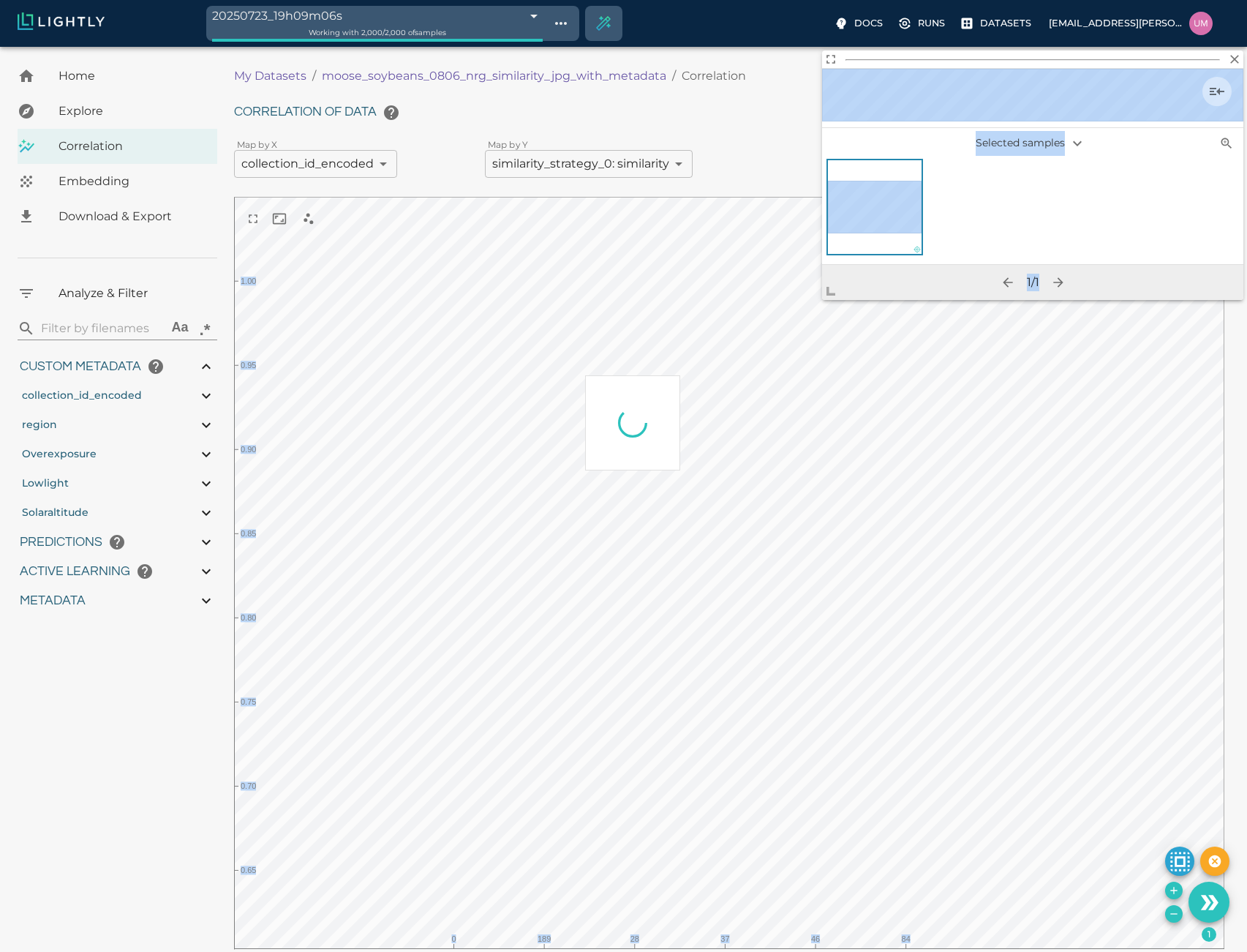
click at [609, 465] on body "20250723_19h09m06s 688195c2500f431a06bd1286 Working with 2,000 / 2,000 of sampl…" at bounding box center [624, 799] width 1247 height 1505
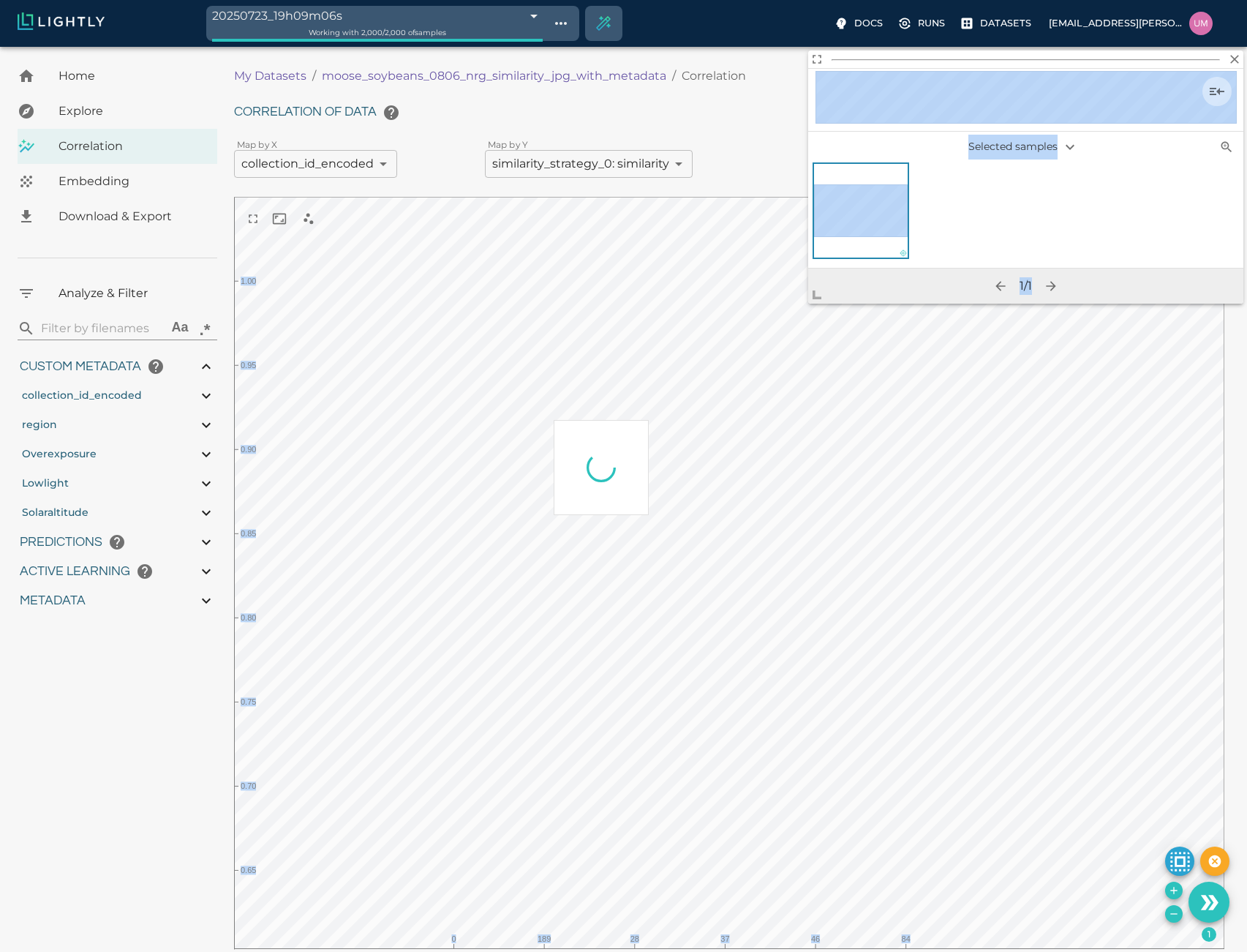
click at [567, 517] on body "20250723_19h09m06s 688195c2500f431a06bd1286 Working with 2,000 / 2,000 of sampl…" at bounding box center [624, 799] width 1247 height 1505
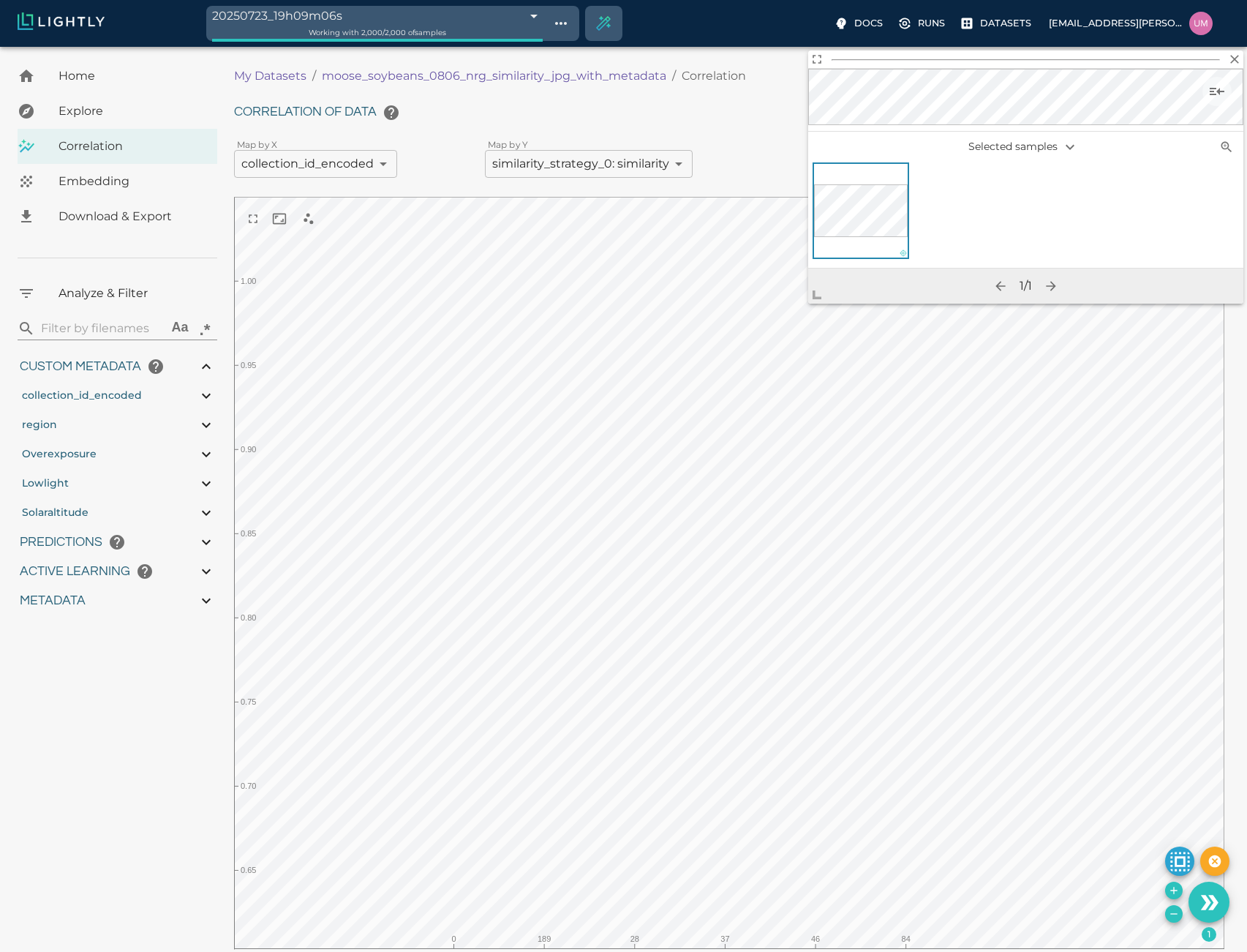
click at [567, 504] on body "20250723_19h09m06s 688195c2500f431a06bd1286 Working with 2,000 / 2,000 of sampl…" at bounding box center [624, 799] width 1247 height 1505
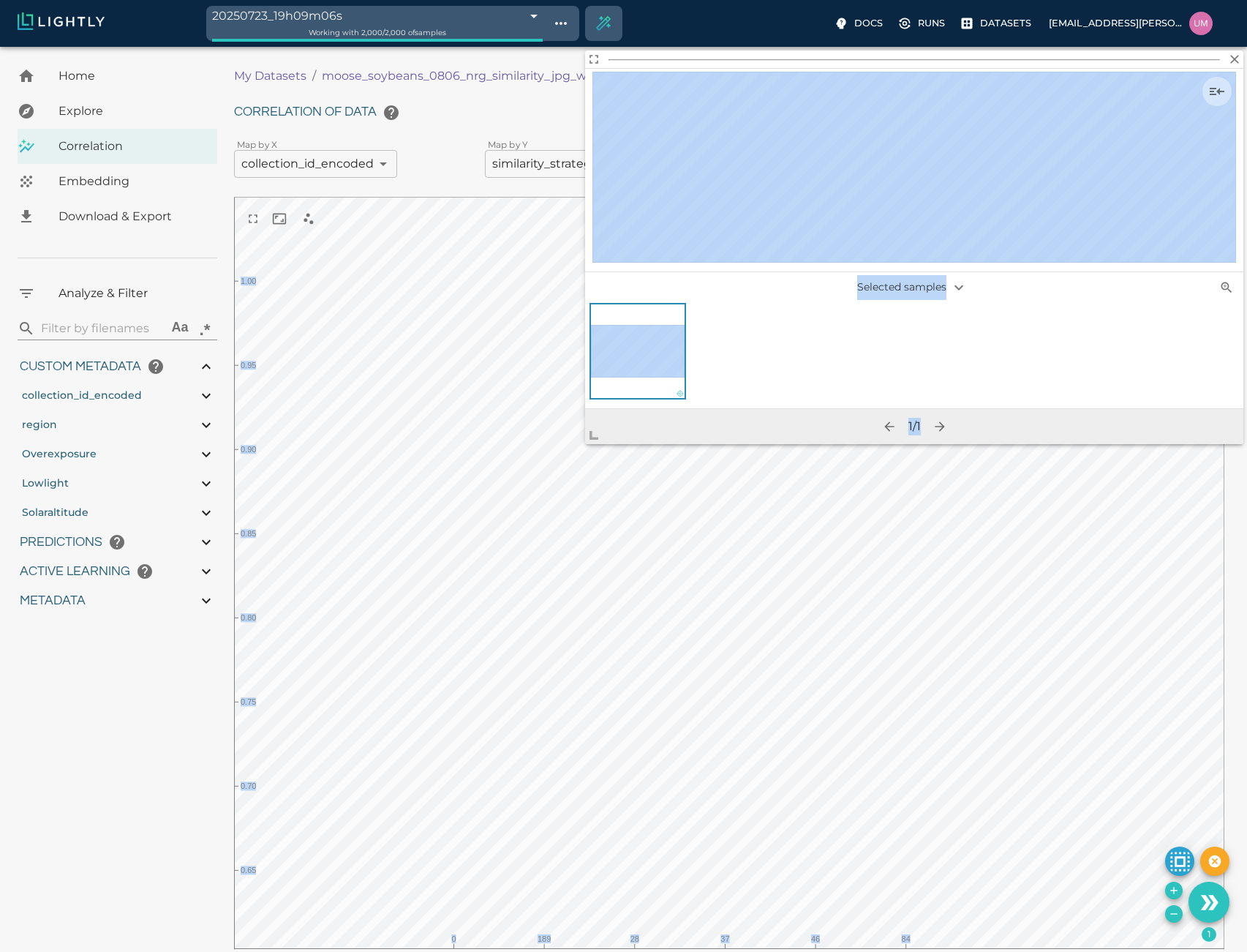
click at [539, 476] on body "20250723_19h09m06s 688195c2500f431a06bd1286 Working with 2,000 / 2,000 of sampl…" at bounding box center [624, 799] width 1247 height 1505
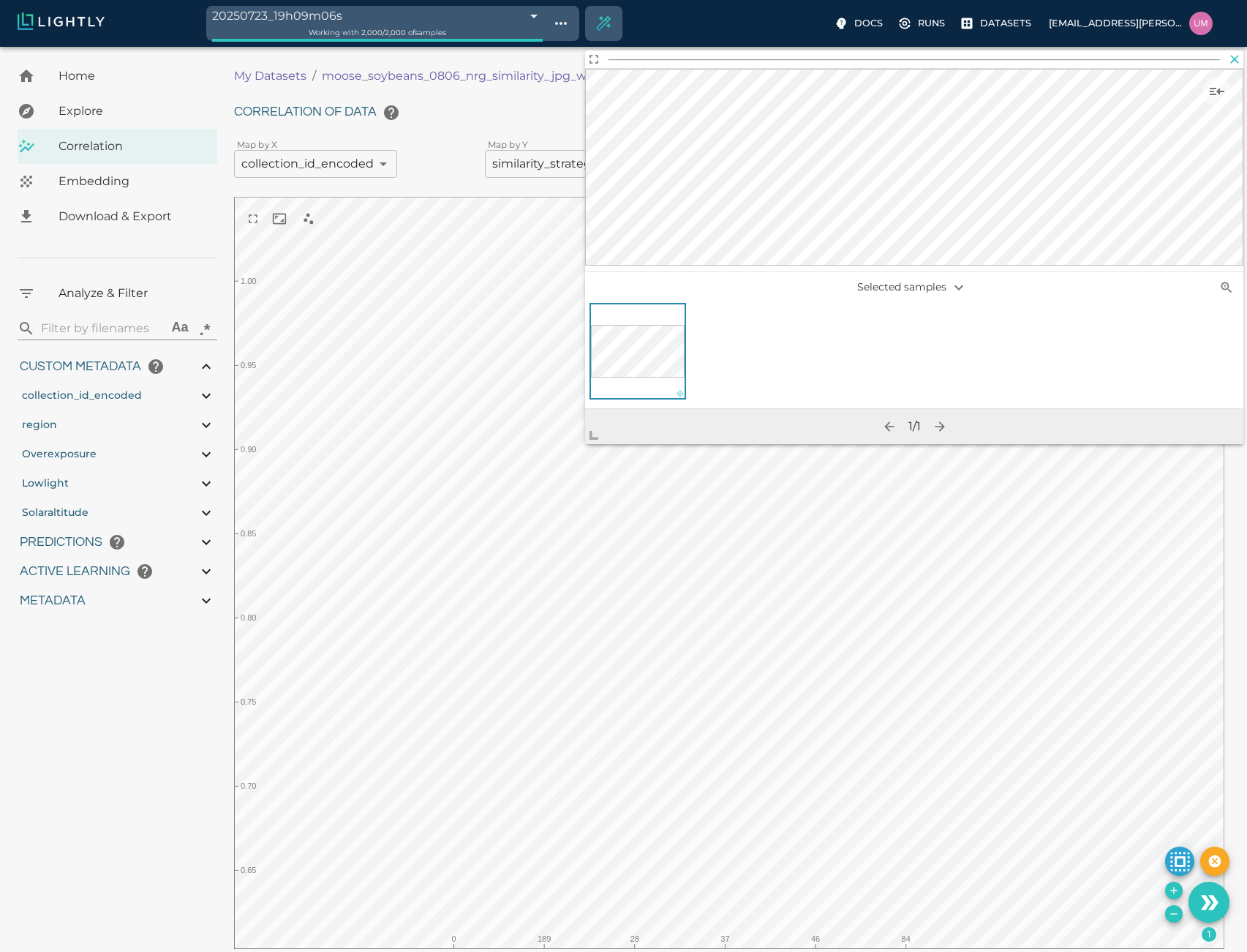
click at [1236, 61] on icon "button" at bounding box center [1235, 59] width 9 height 9
